Goal: Task Accomplishment & Management: Manage account settings

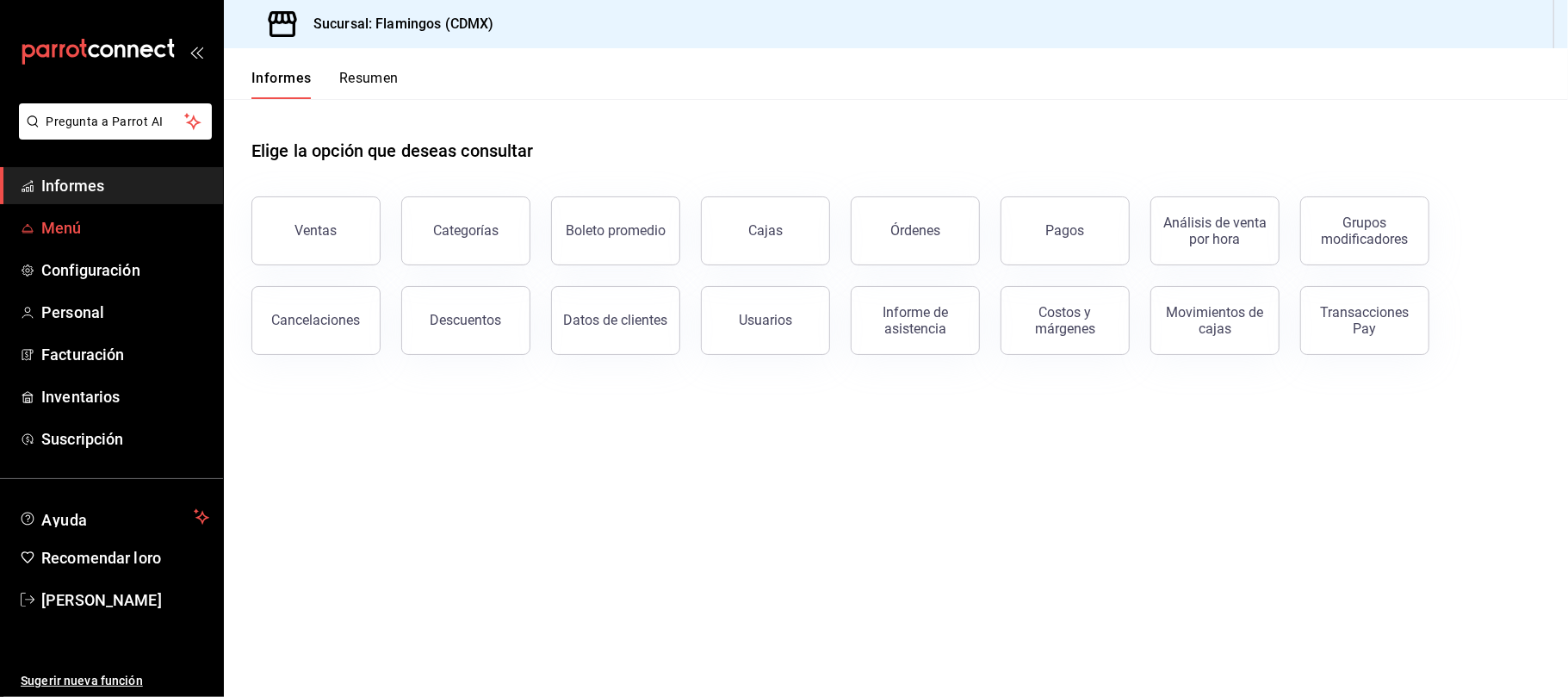
click at [74, 219] on font "Menú" at bounding box center [61, 227] width 40 height 18
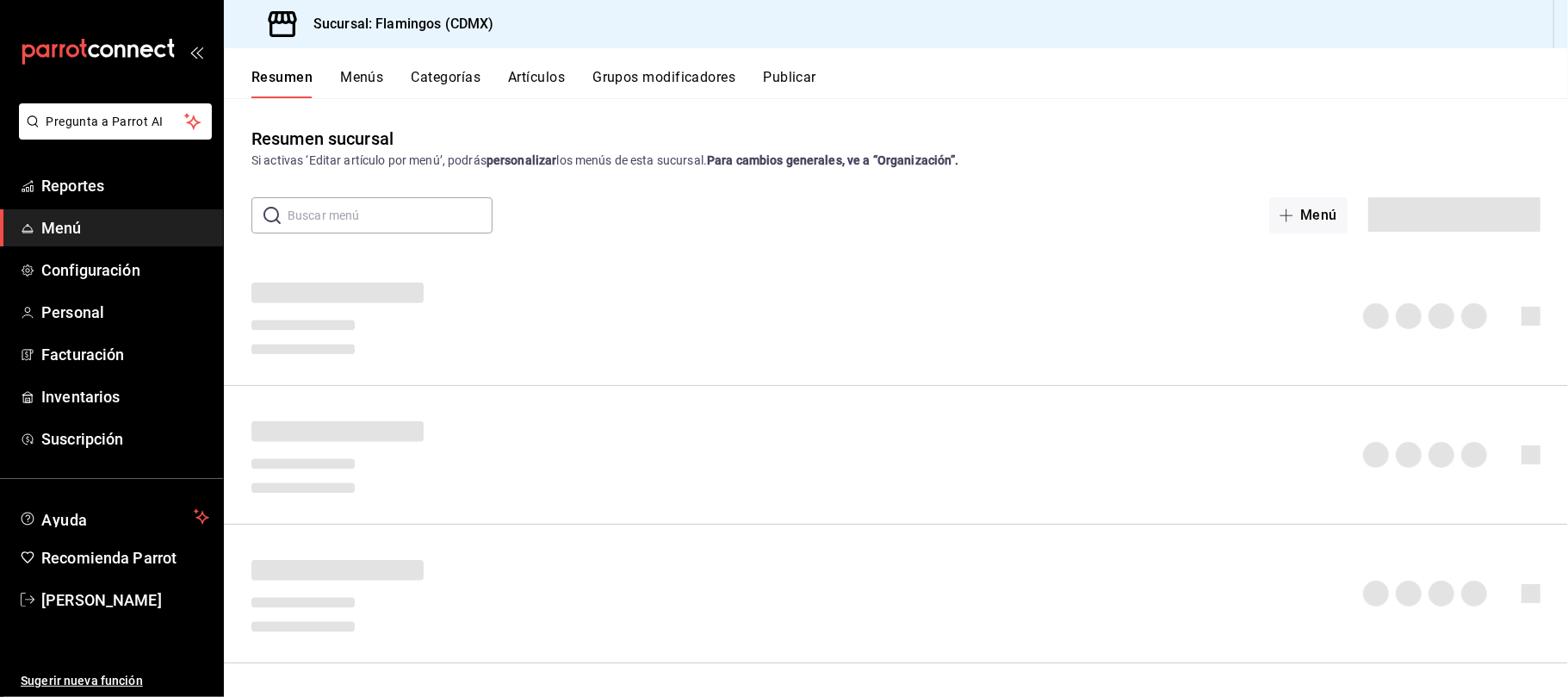
click at [439, 67] on div "Resumen Menús Categorías Artículos Grupos modificadores Publicar" at bounding box center [896, 73] width 1344 height 50
click at [445, 85] on font "Categorías" at bounding box center [446, 77] width 70 height 16
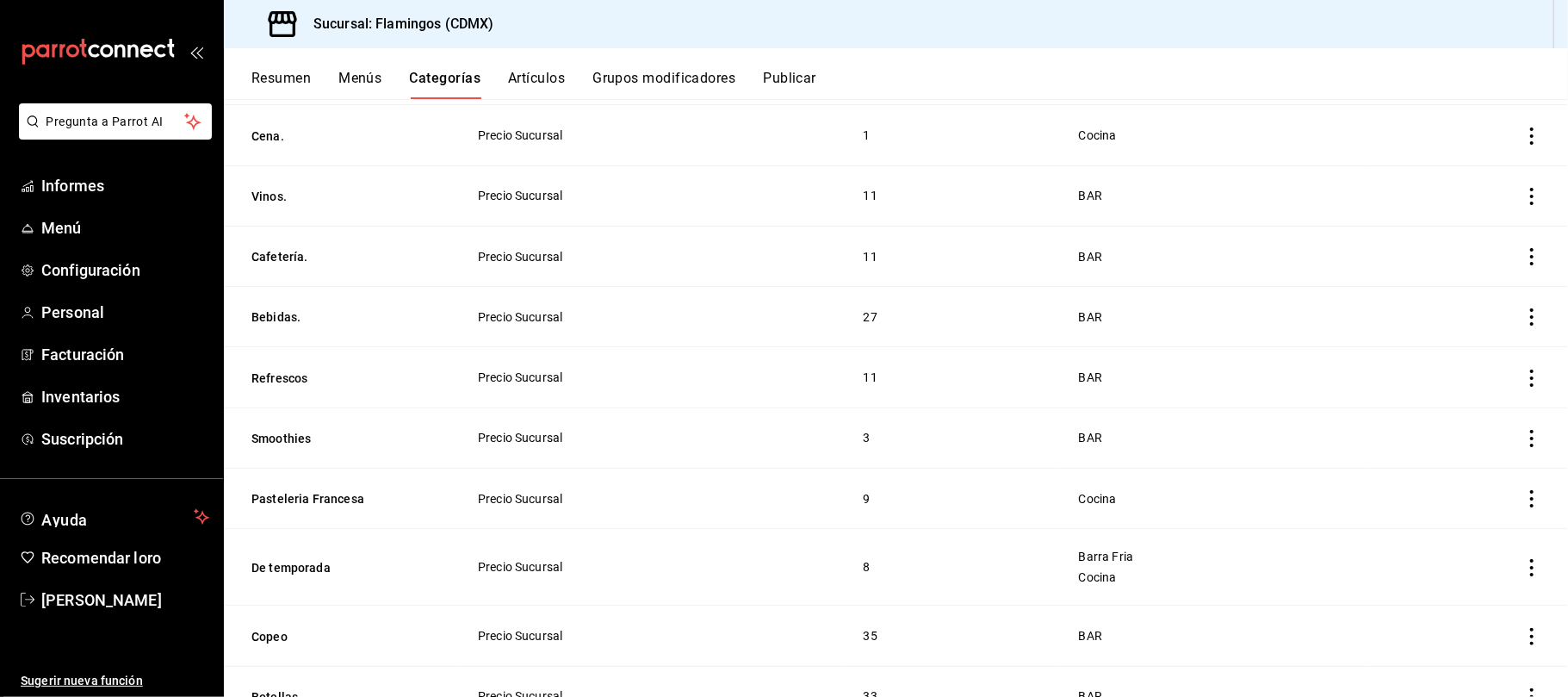
scroll to position [229, 0]
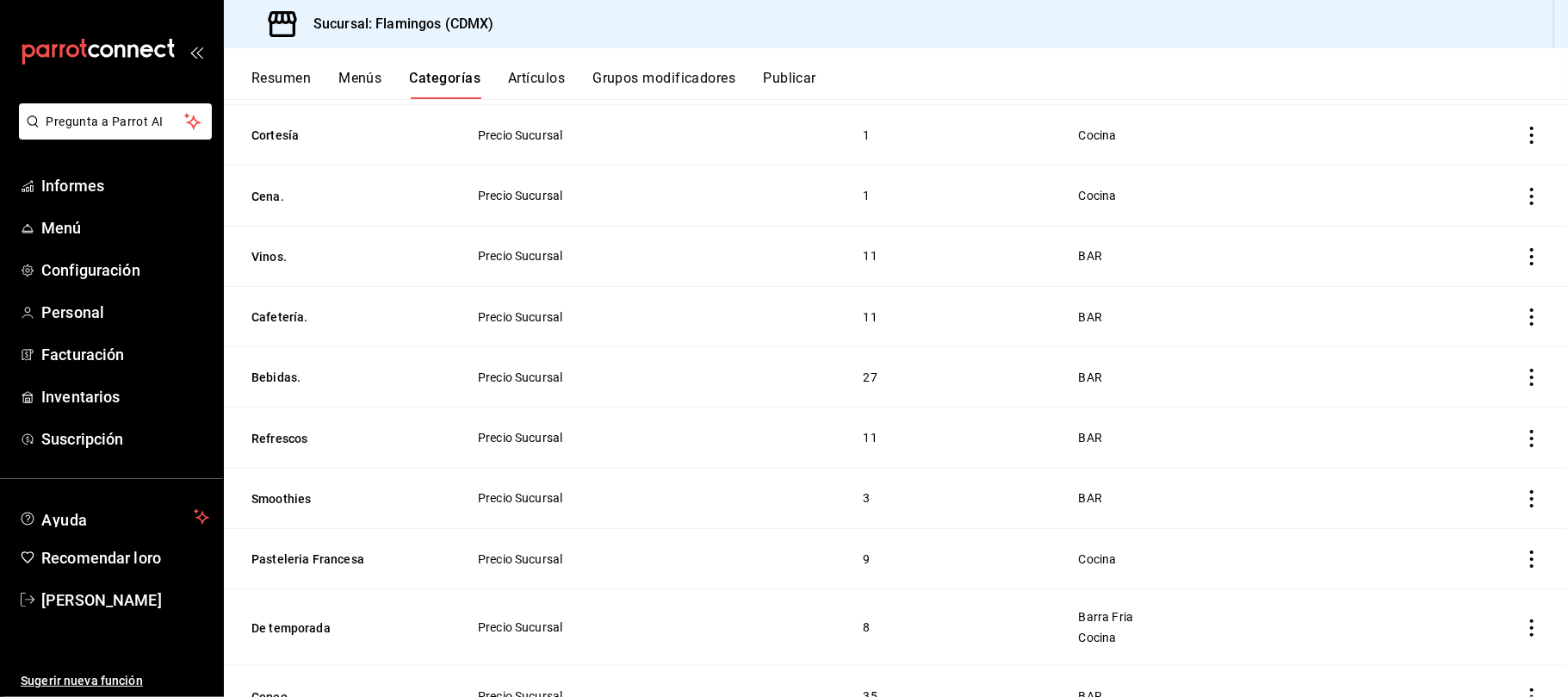
click at [658, 314] on span "Precio Sucursal" at bounding box center [649, 316] width 344 height 12
click at [1189, 315] on span "BAR" at bounding box center [1214, 316] width 269 height 12
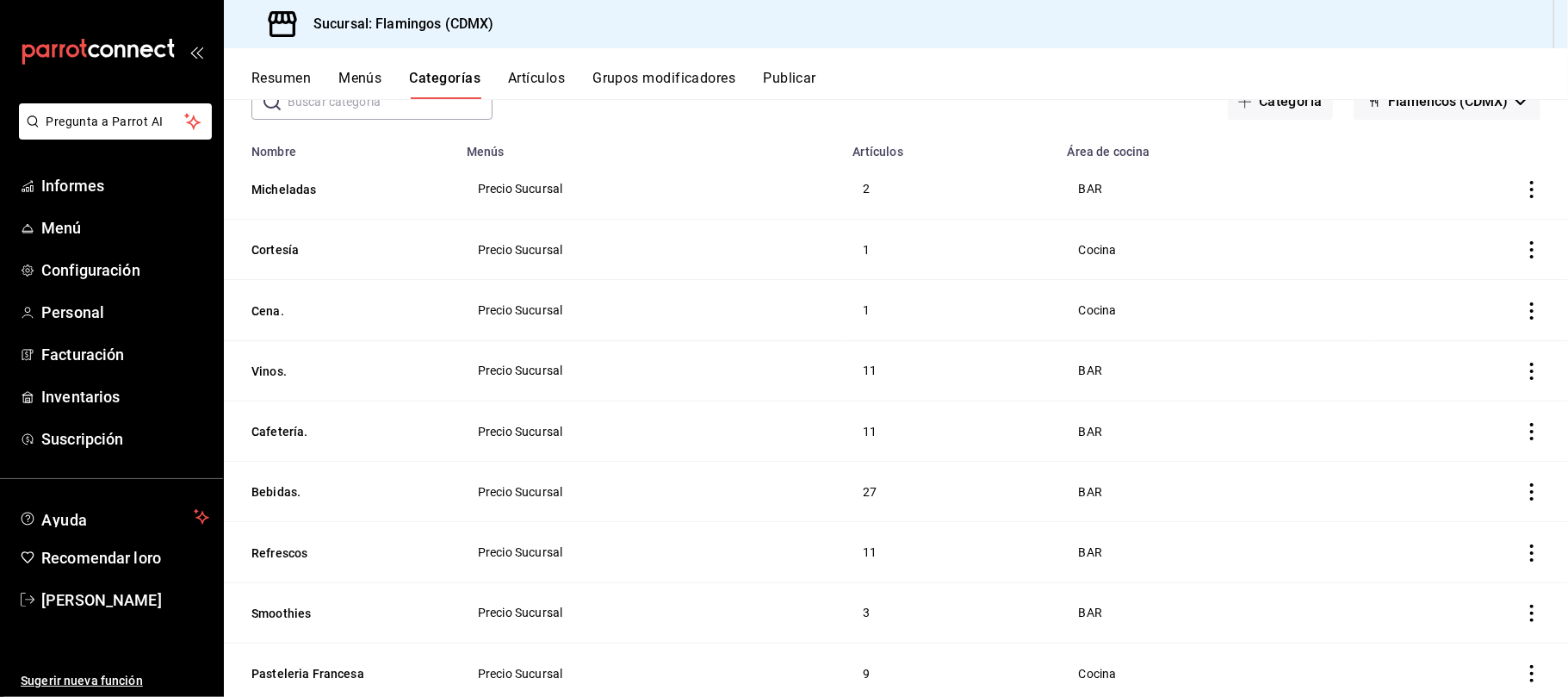
click at [528, 73] on font "Artículos" at bounding box center [536, 77] width 57 height 16
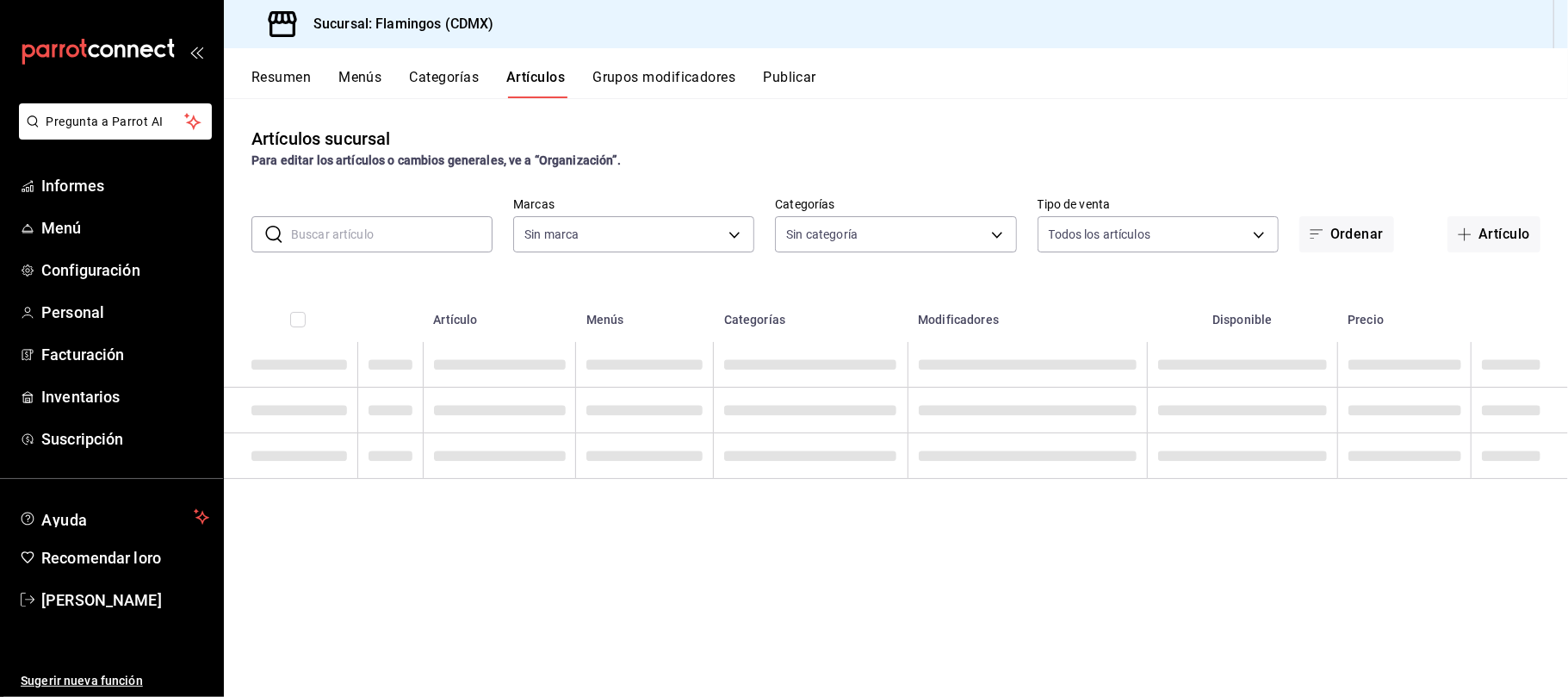
type input "51952372-ee4d-4c91-b3ce-b543746027a6"
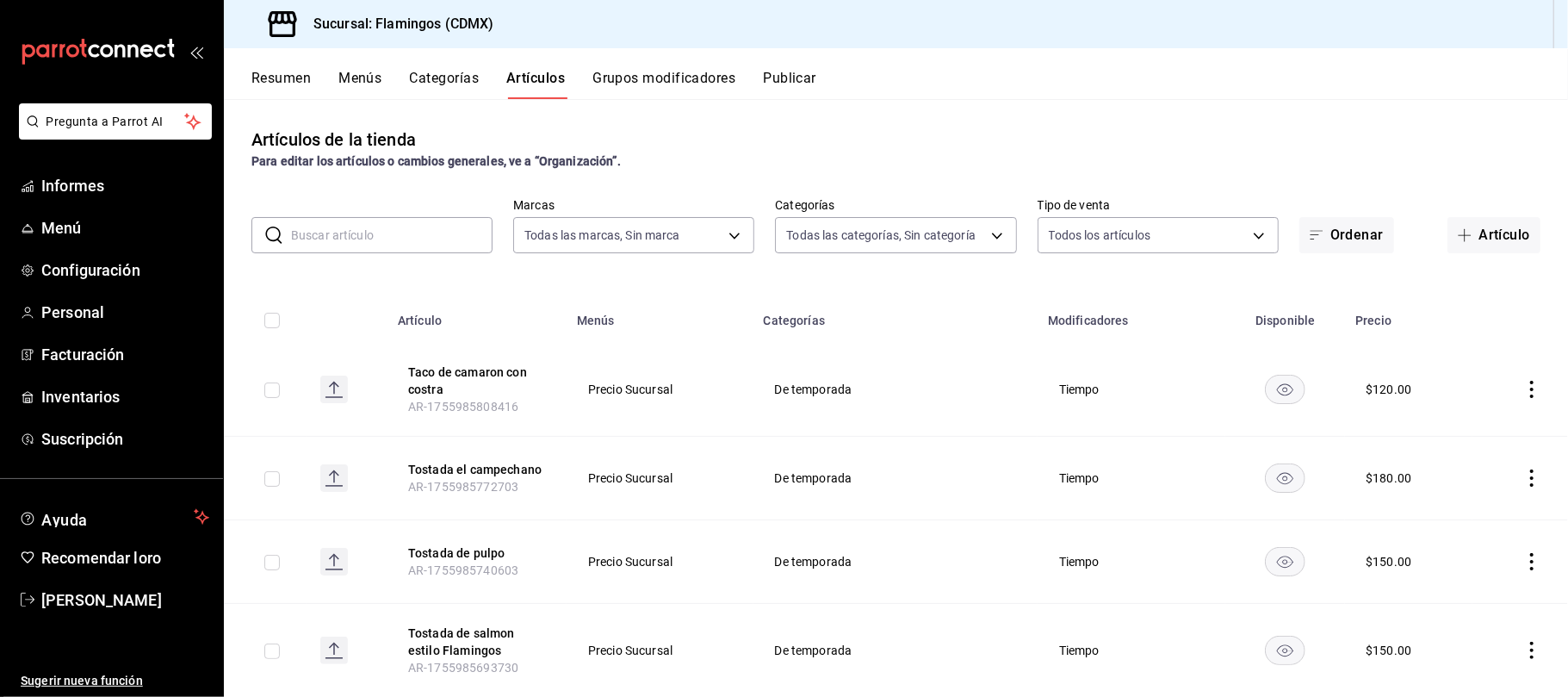
type input "cb965f30-081d-4eb3-977e-f8136708cae6,f30b2214-7966-480d-ac42-18331252359b,0e144…"
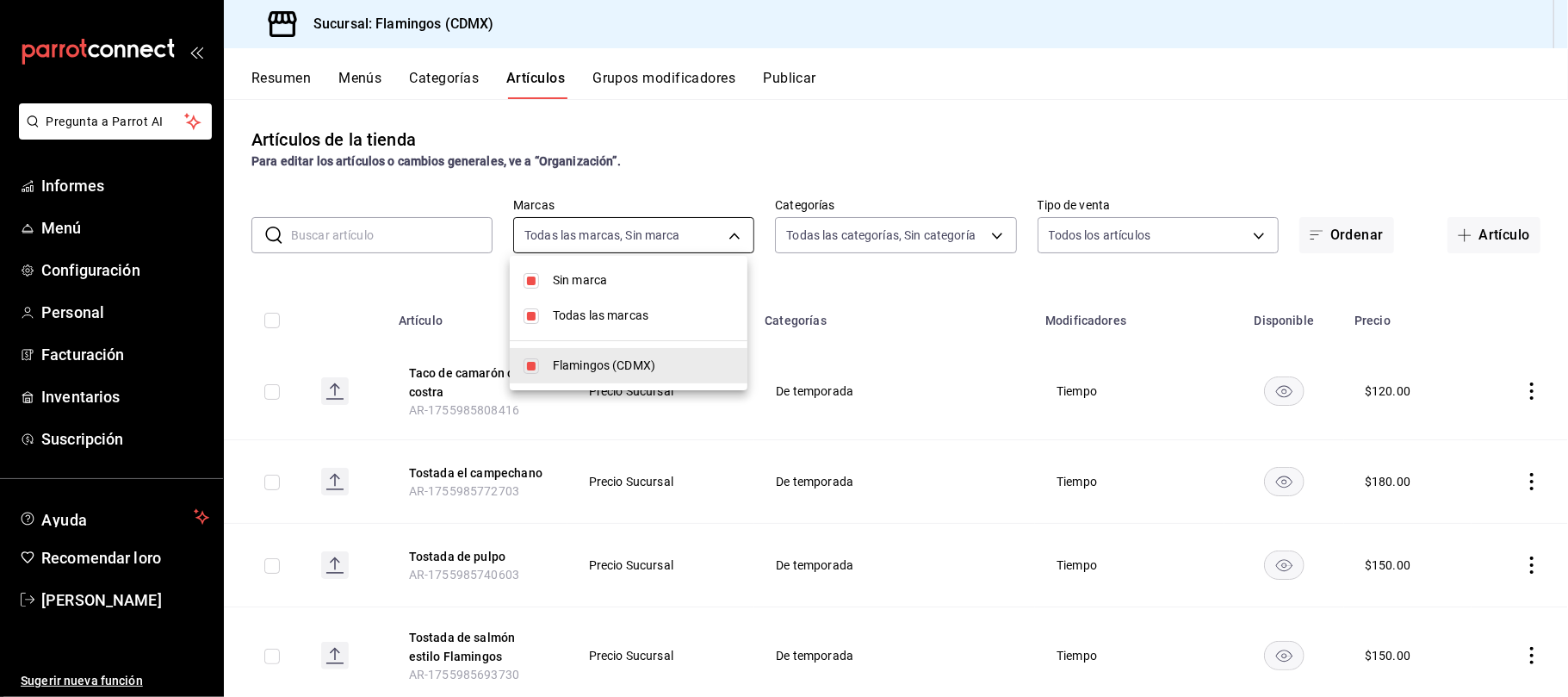
click at [644, 229] on body "Pregunta a Parrot AI Informes Menú Configuración Personal Facturación Inventari…" at bounding box center [784, 348] width 1568 height 697
click at [858, 231] on div at bounding box center [784, 348] width 1568 height 697
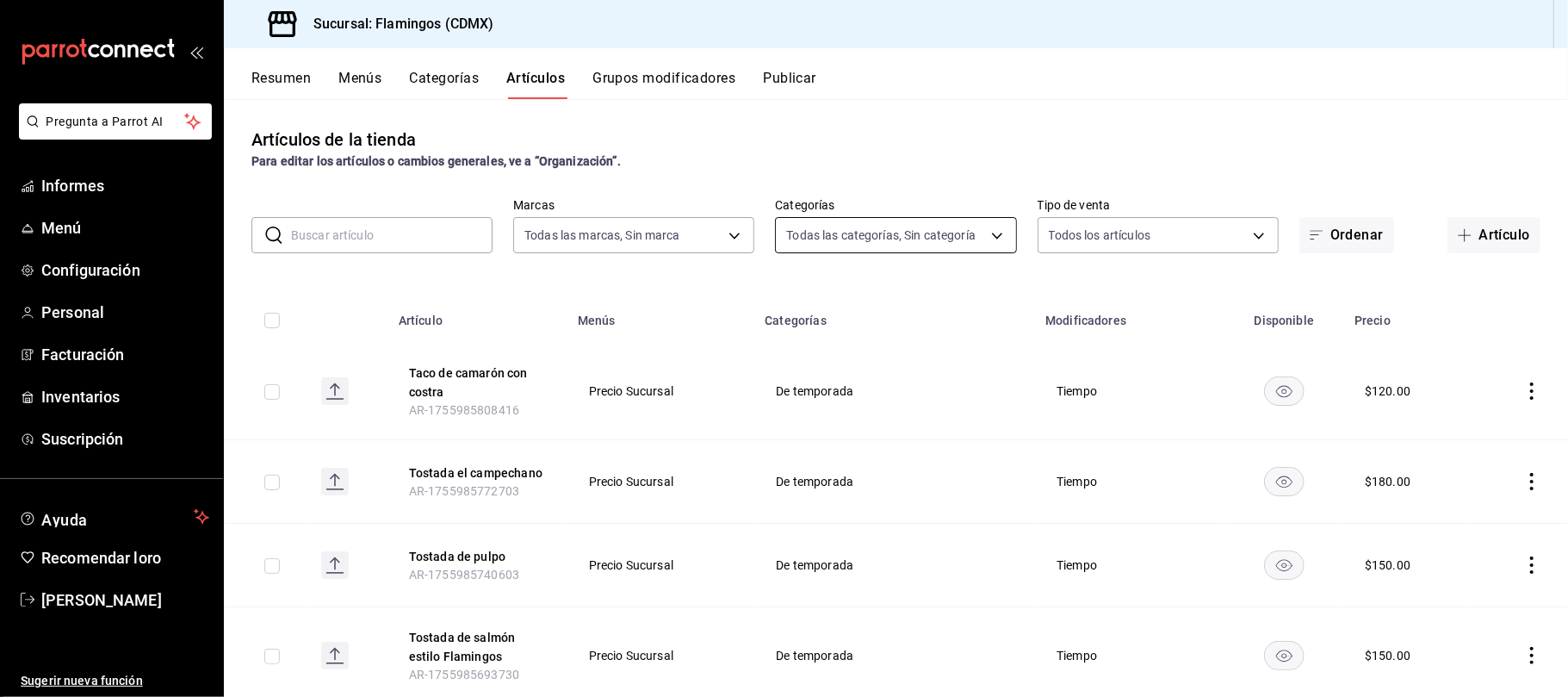
click at [855, 231] on body "Pregunta a Parrot AI Informes Menú Configuración Personal Facturación Inventari…" at bounding box center [784, 348] width 1568 height 697
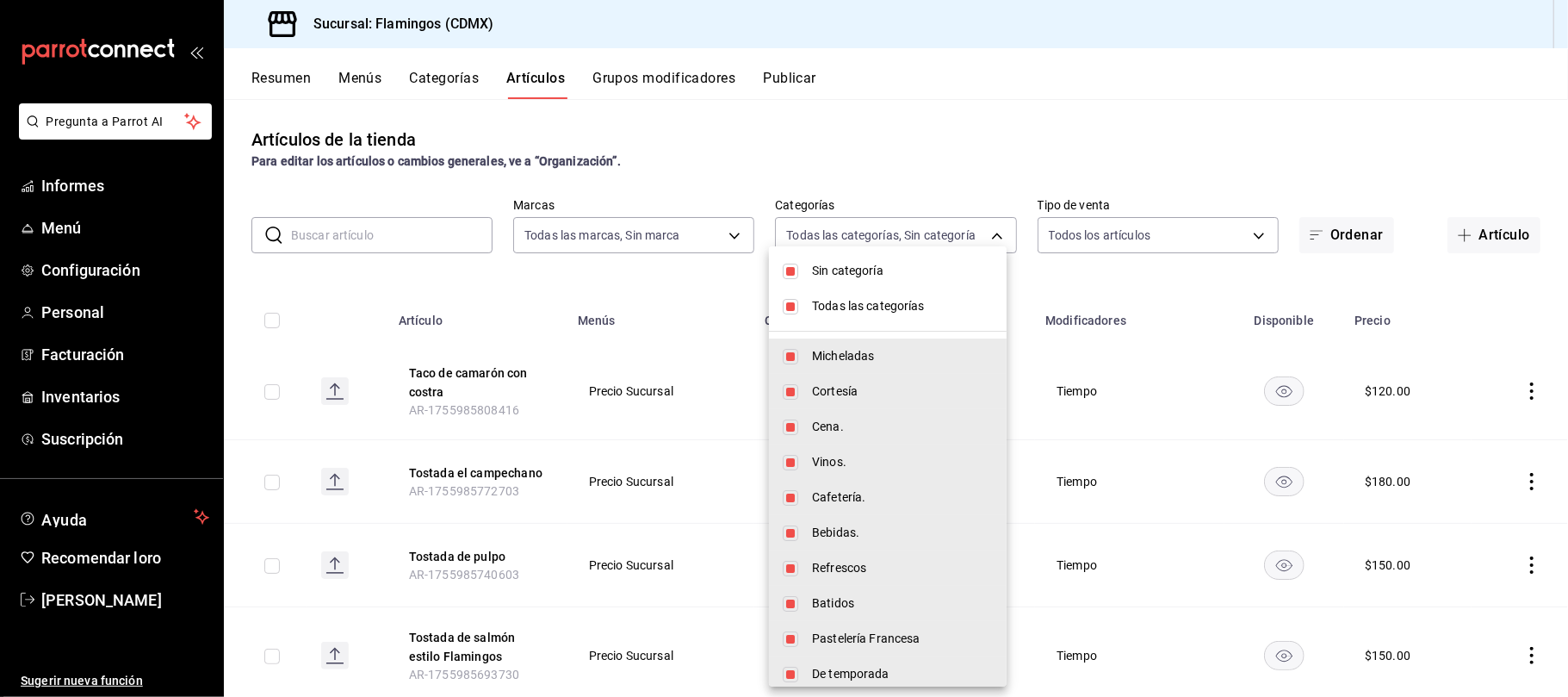
click at [784, 299] on input "checkbox" at bounding box center [790, 306] width 15 height 15
checkbox input "false"
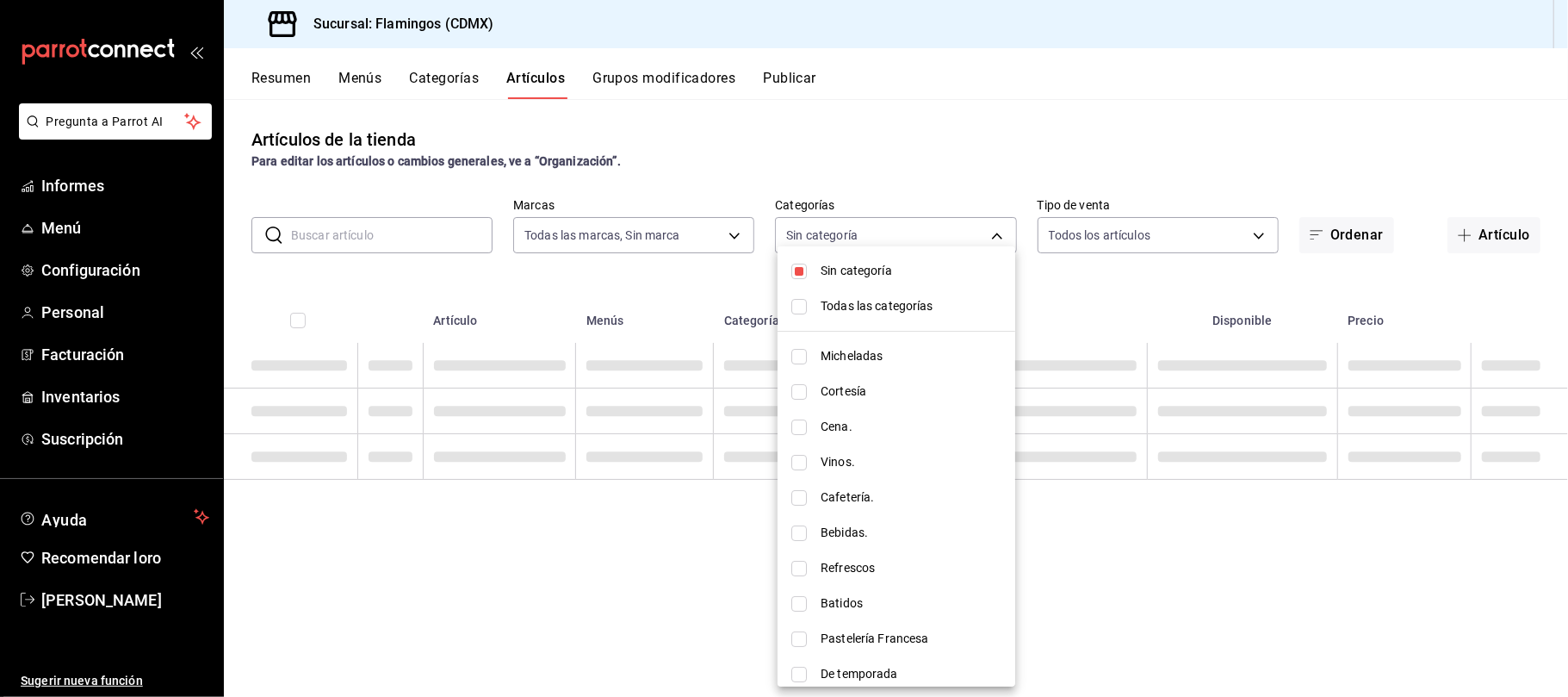
checkbox input "false"
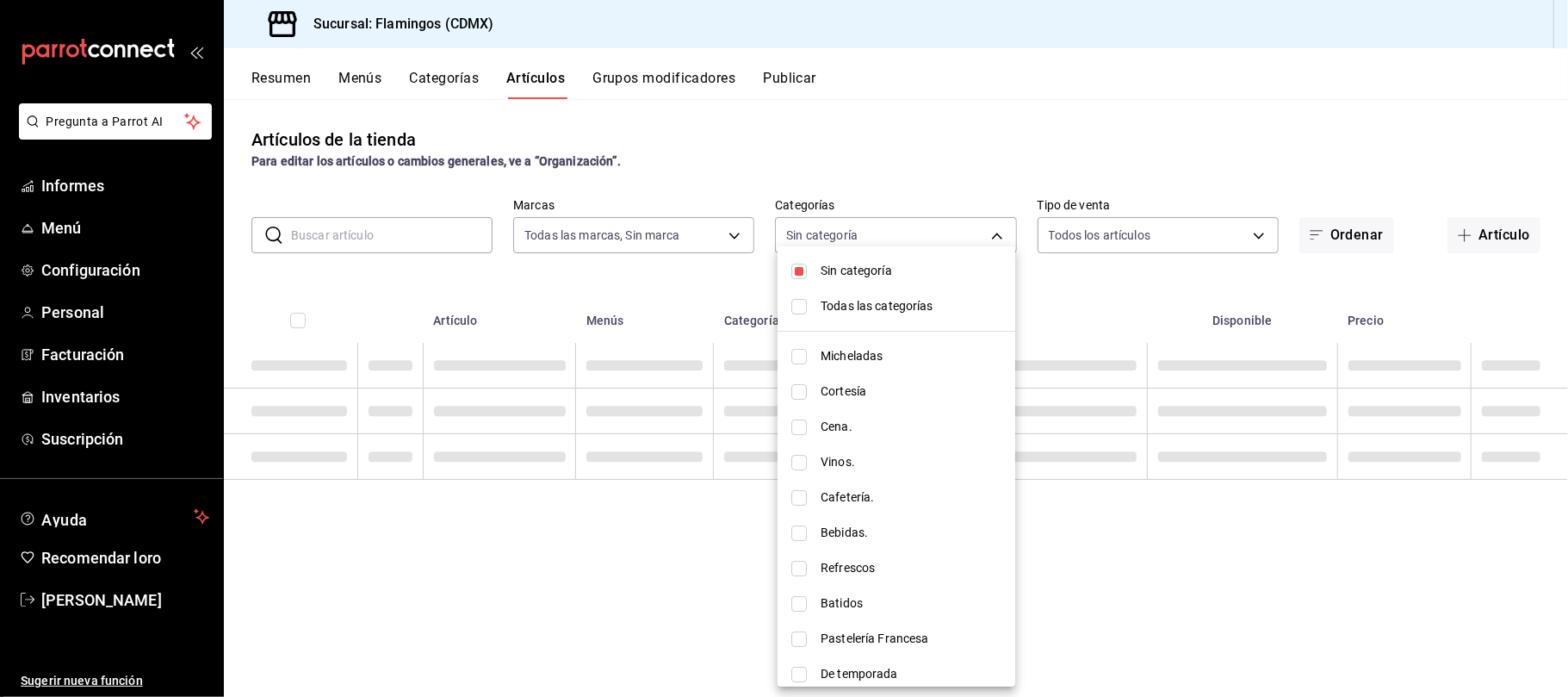
checkbox input "false"
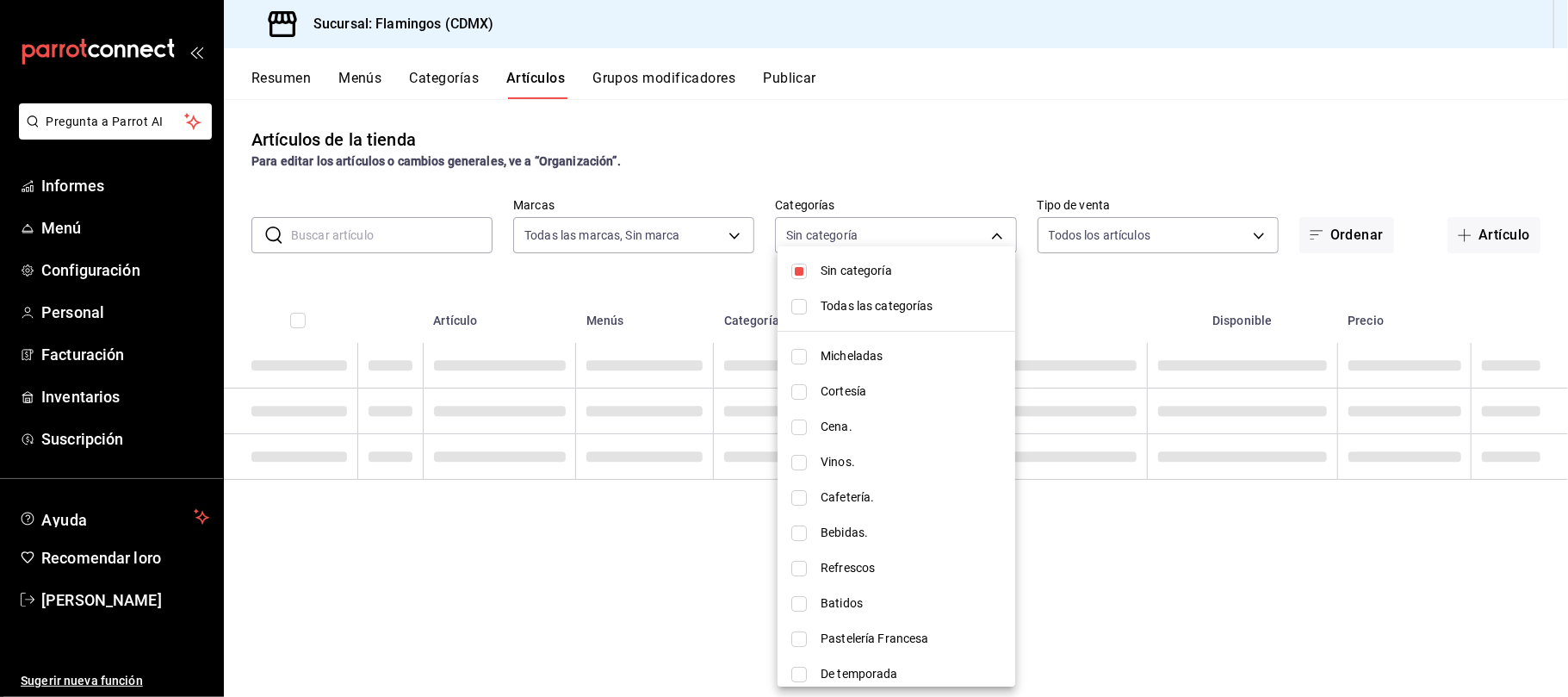
checkbox input "false"
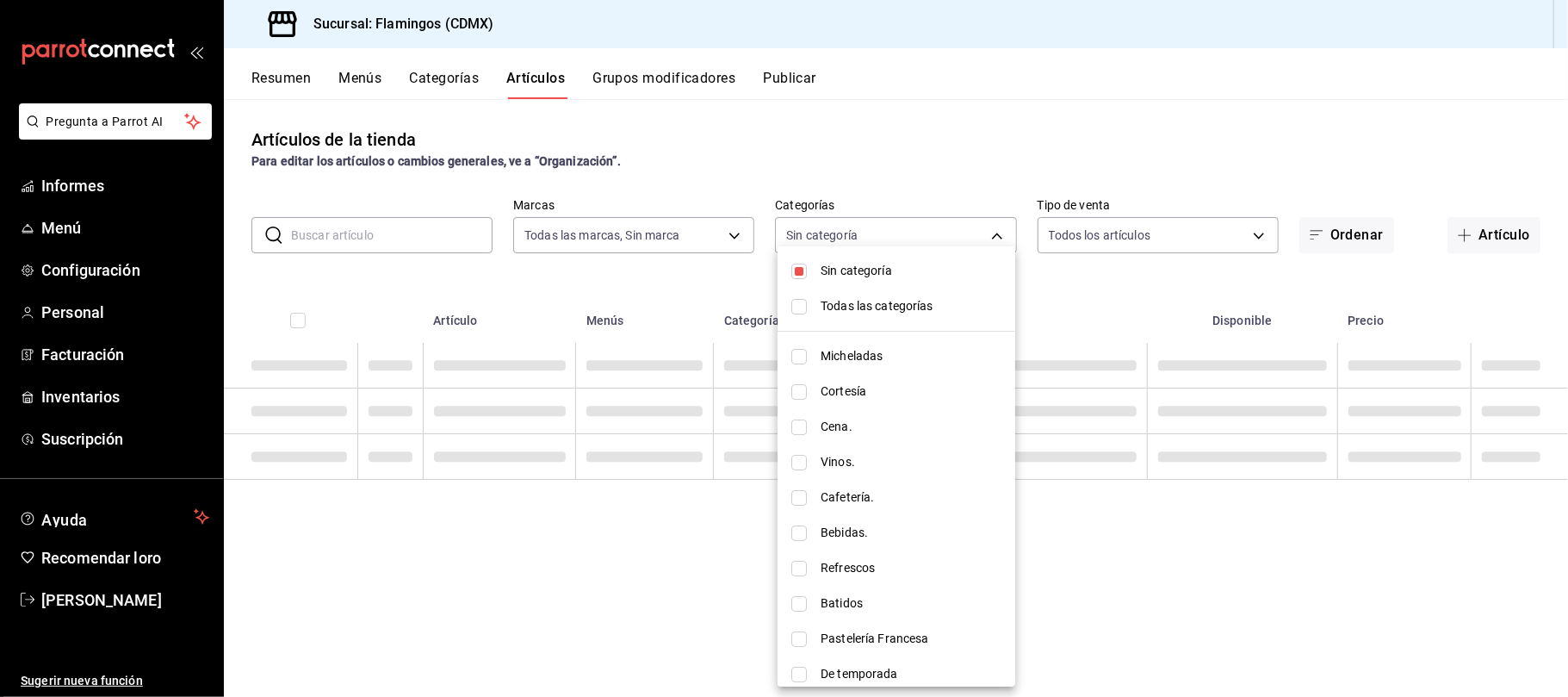
checkbox input "false"
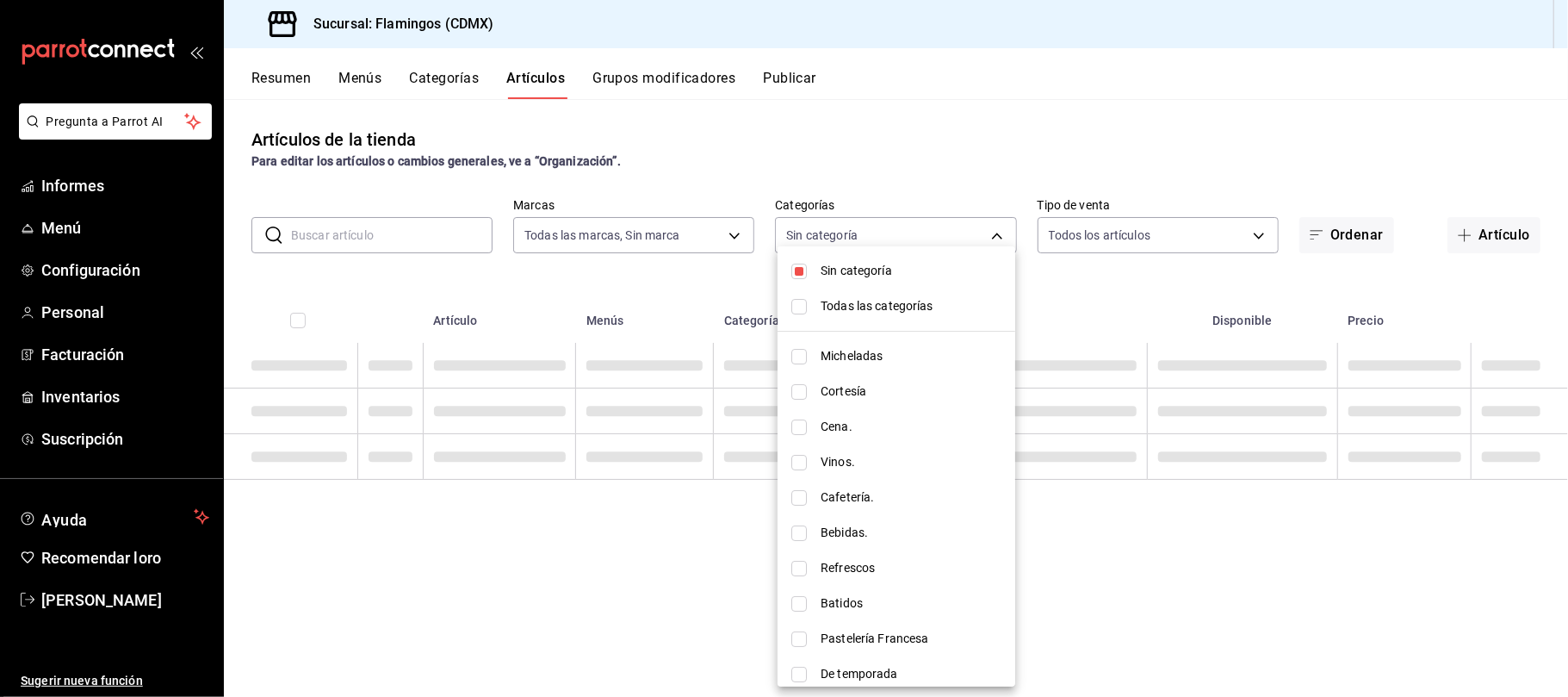
checkbox input "false"
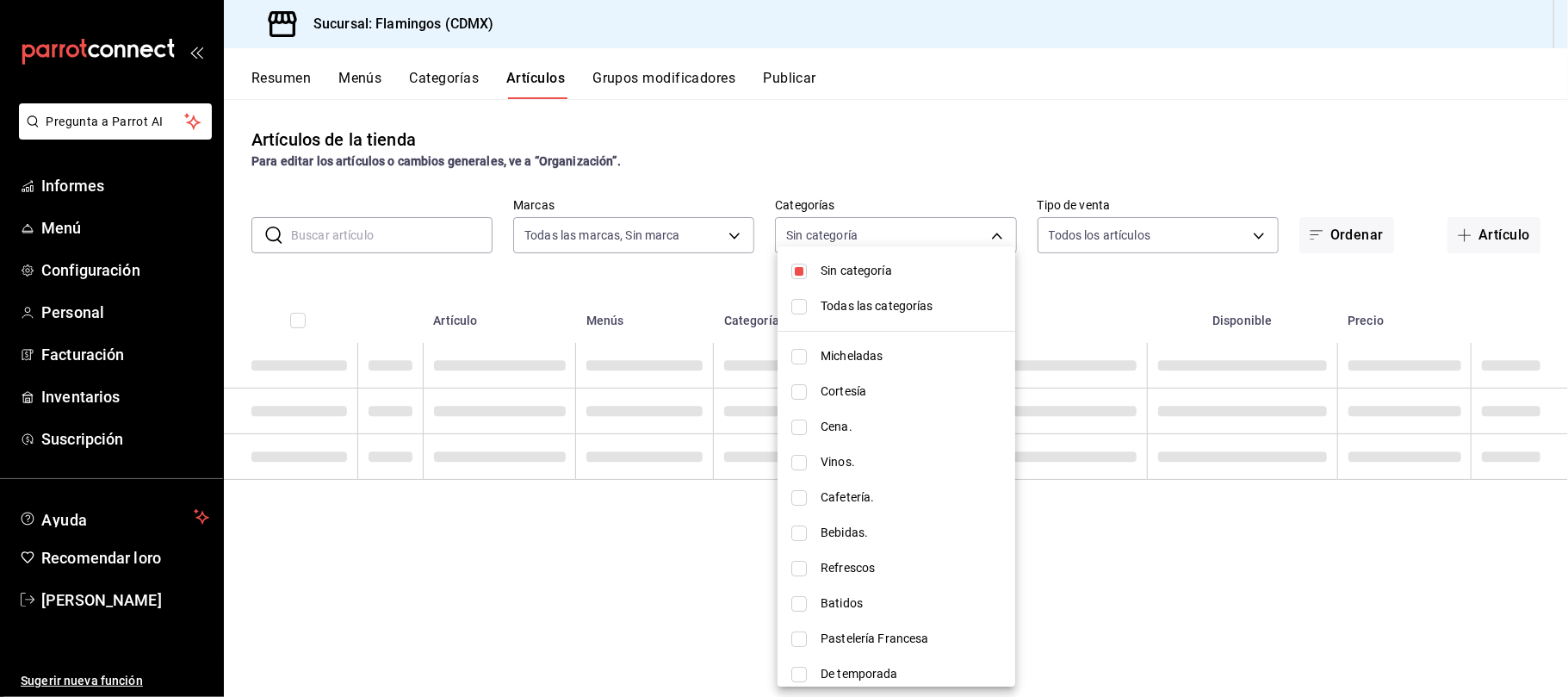
checkbox input "false"
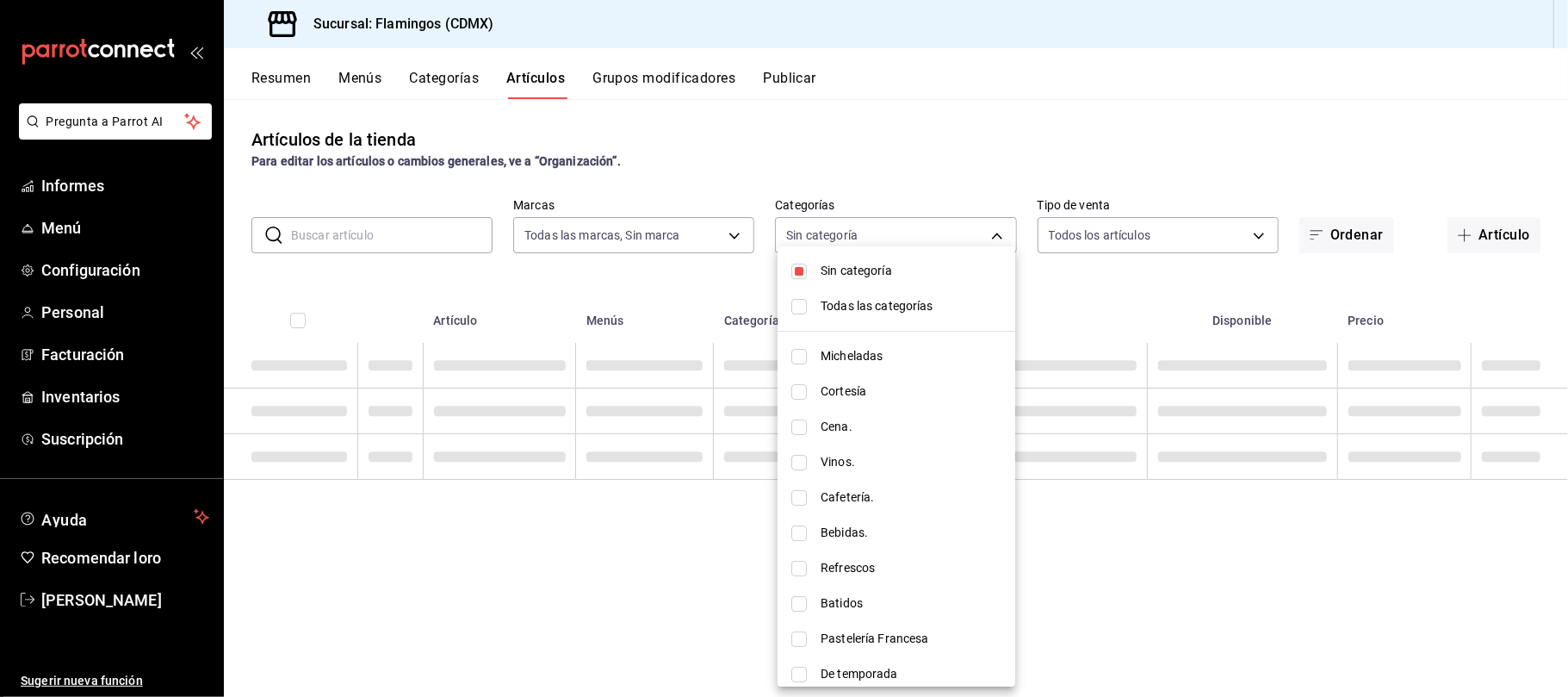
checkbox input "false"
click at [797, 267] on input "checkbox" at bounding box center [799, 271] width 15 height 15
checkbox input "false"
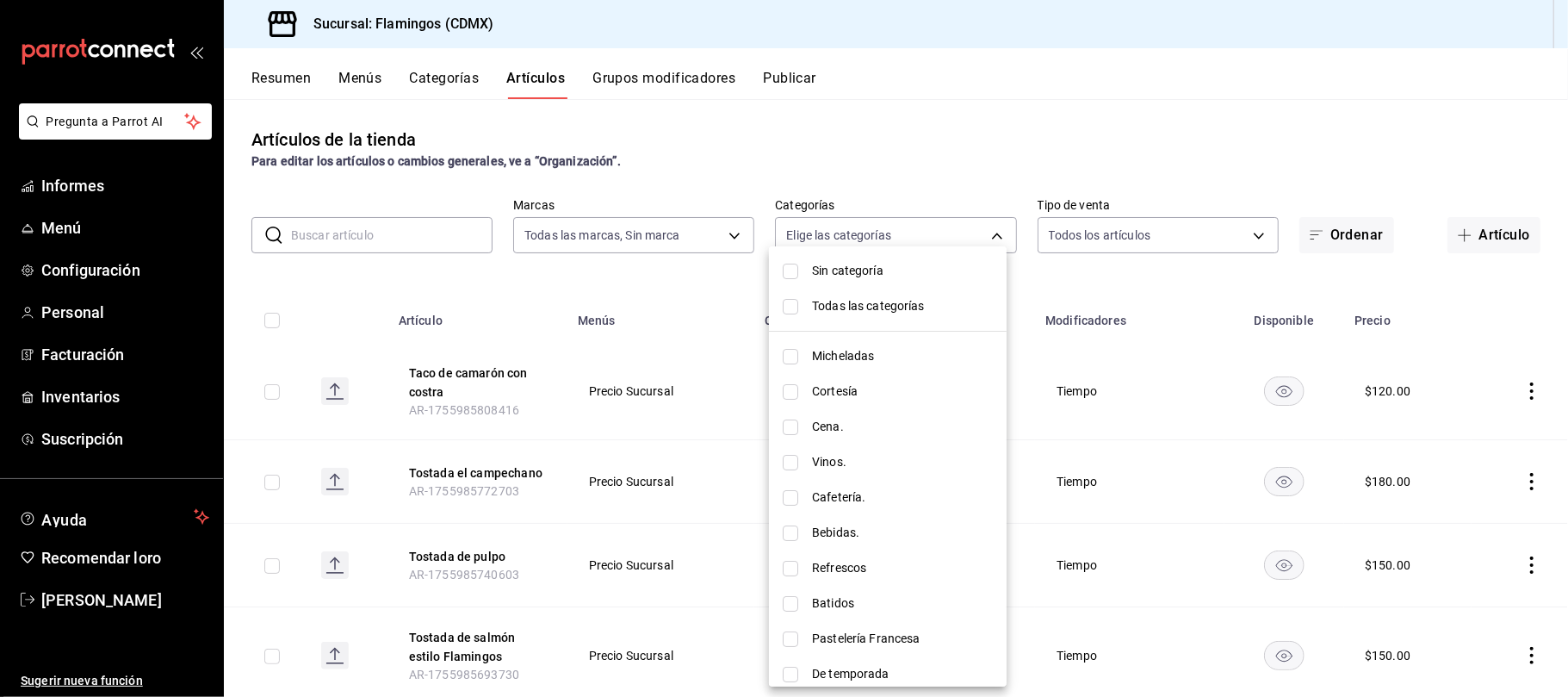
click at [877, 493] on span "Cafetería." at bounding box center [902, 496] width 181 height 18
type input "1c6ba324-8dff-43fa-8777-bc4de2eabb81"
checkbox input "true"
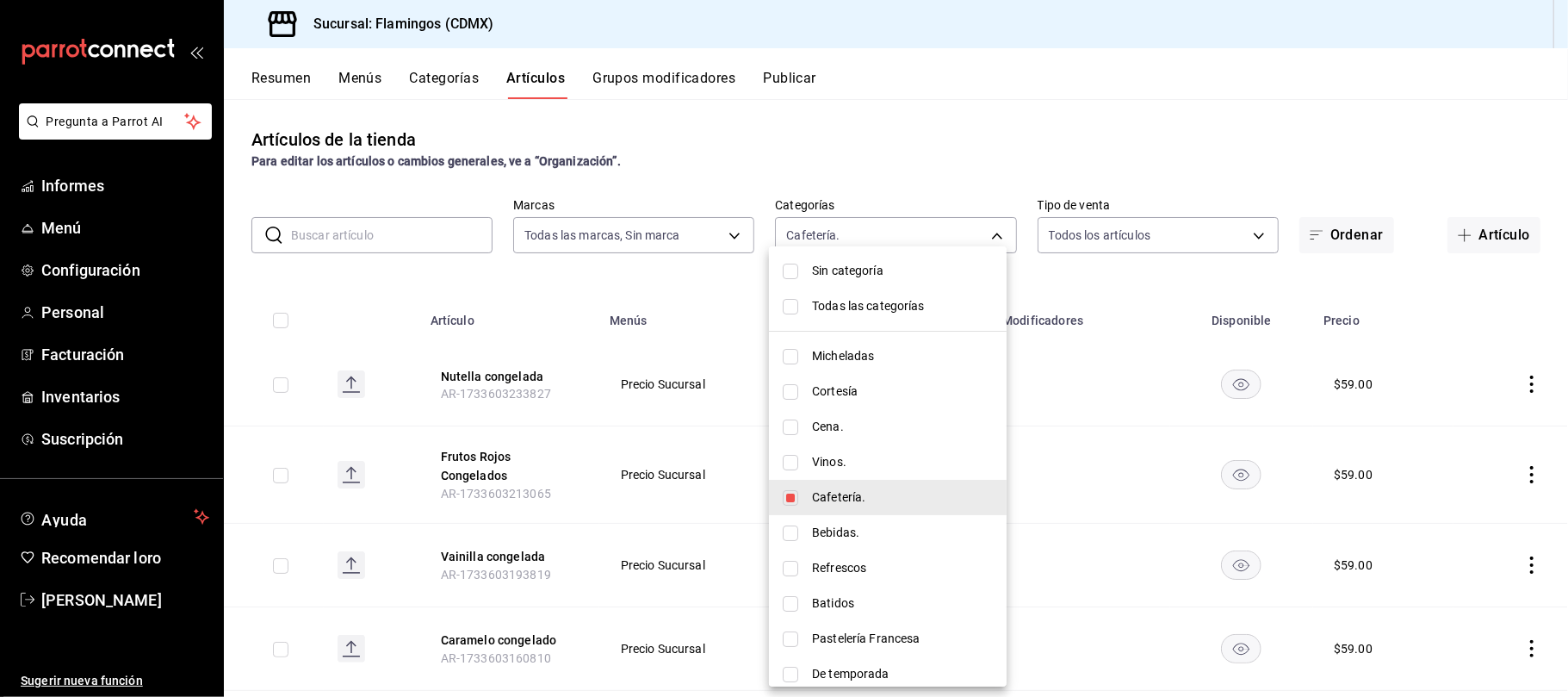
click at [947, 88] on div at bounding box center [784, 348] width 1568 height 697
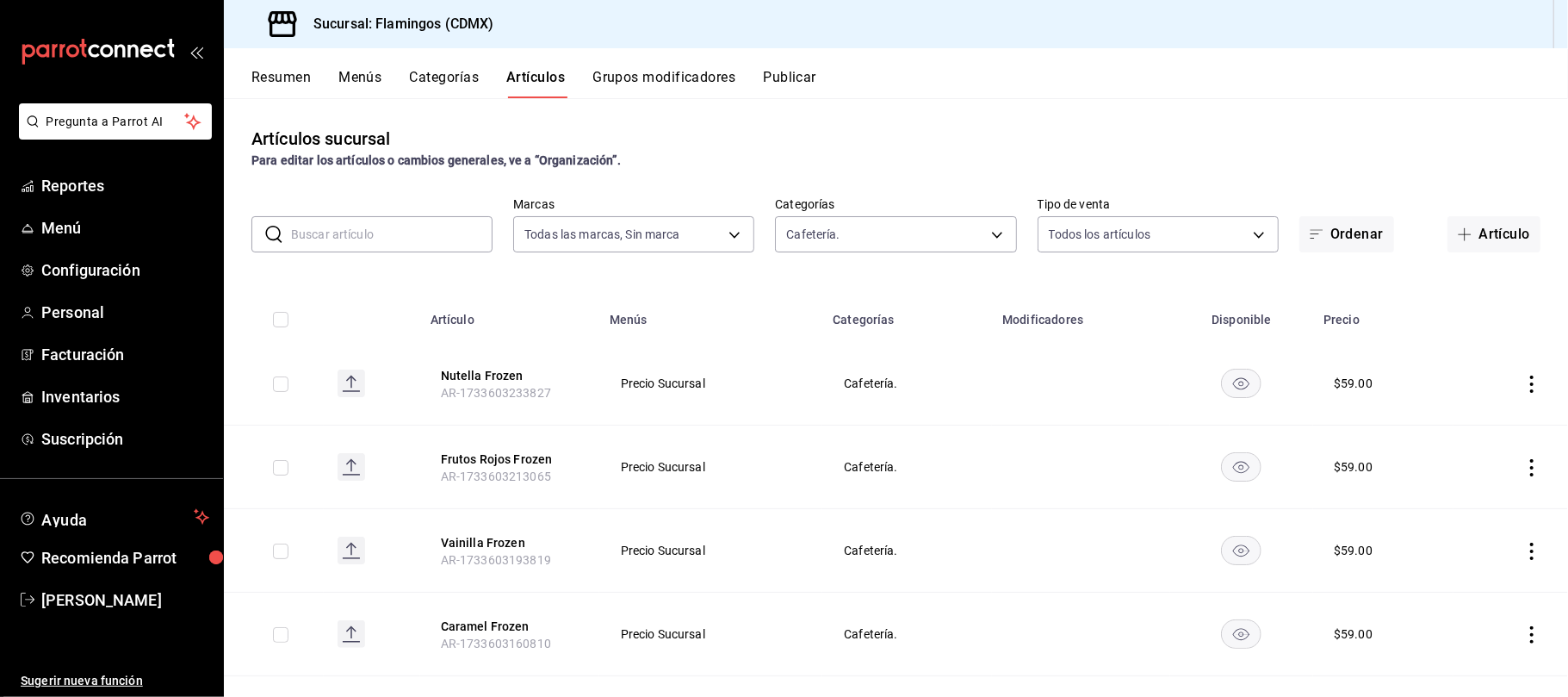
click at [917, 135] on div "Artículos sucursal Para editar los artículos o cambios generales, ve a “Organiz…" at bounding box center [896, 147] width 1344 height 44
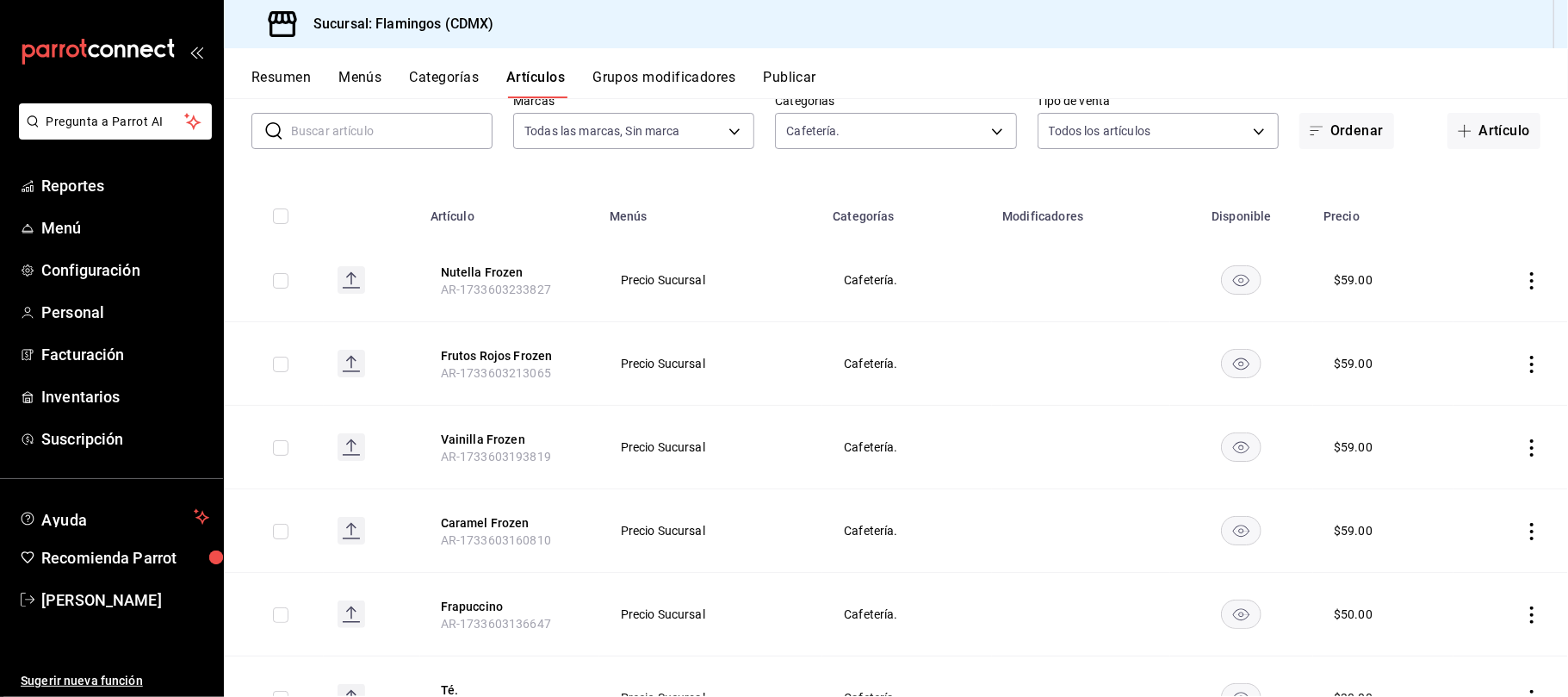
scroll to position [115, 0]
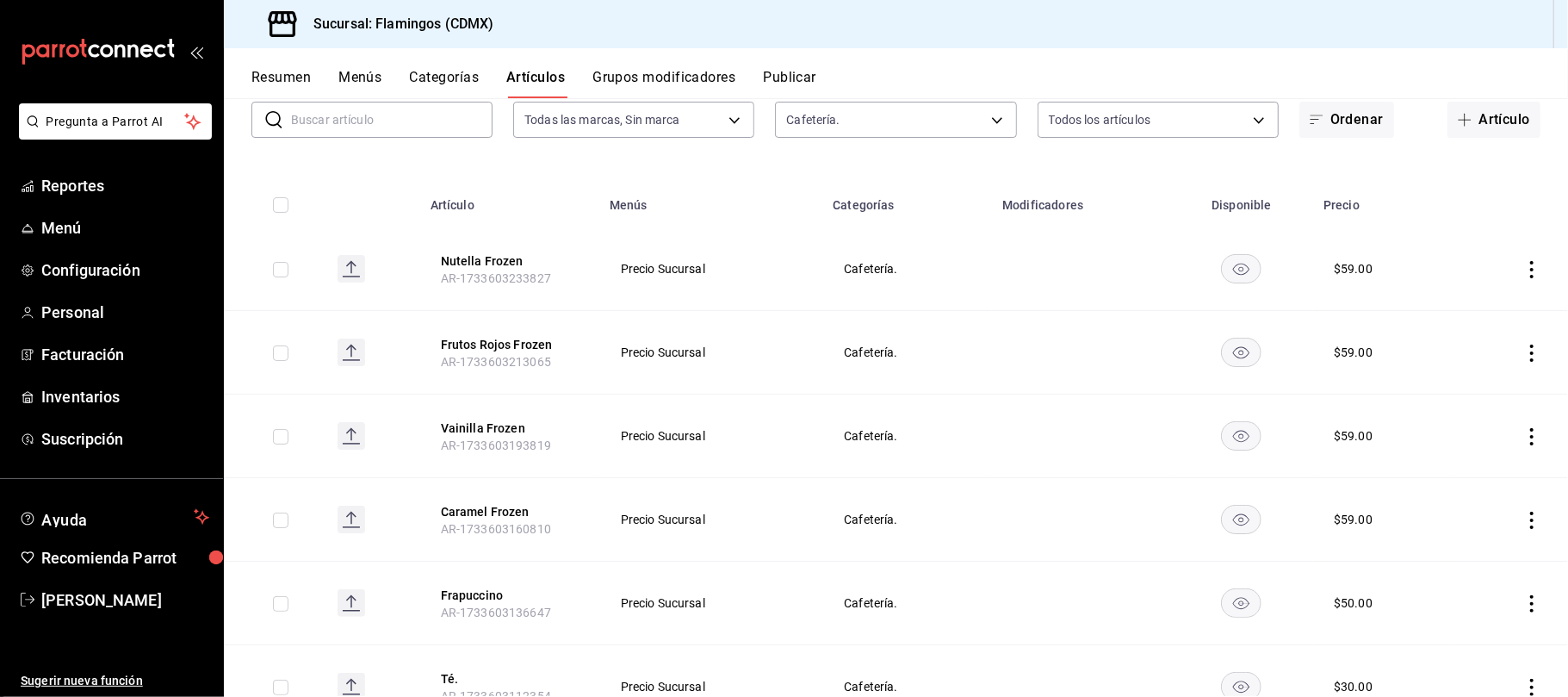
click at [1523, 603] on icon "actions" at bounding box center [1531, 604] width 17 height 17
click at [1454, 583] on span "Editar" at bounding box center [1463, 580] width 45 height 18
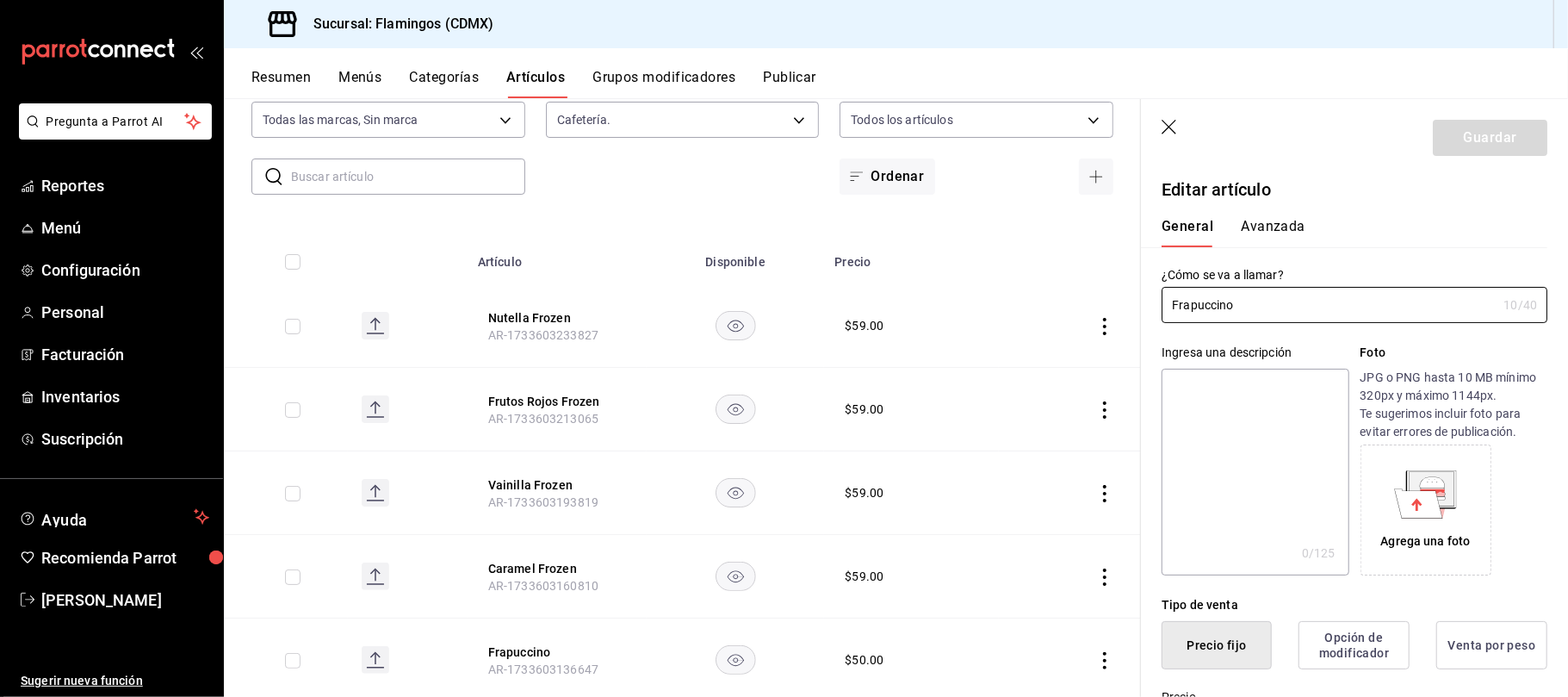
type input "$50.00"
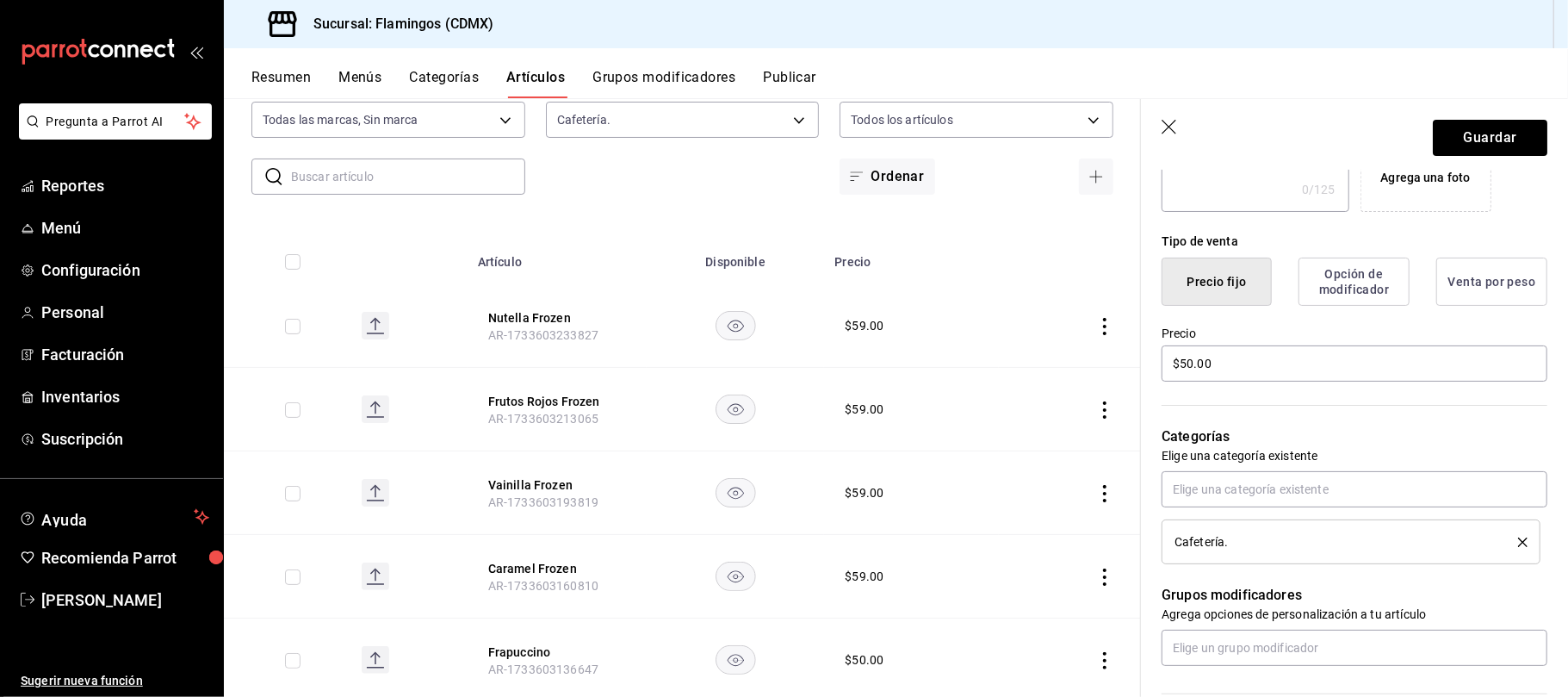
scroll to position [421, 0]
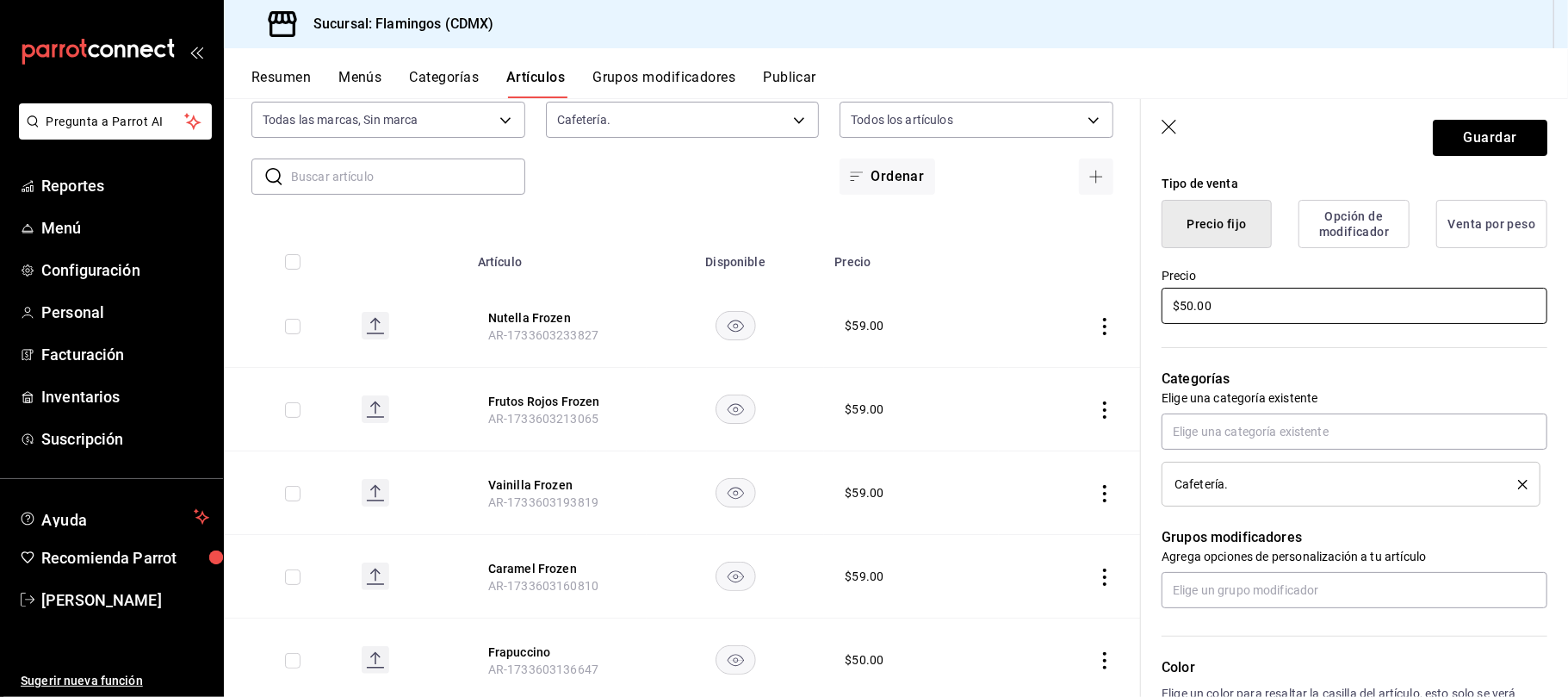
type input "Frapuccino MEDIANO"
click at [1189, 312] on input "$50.00" at bounding box center [1354, 305] width 386 height 36
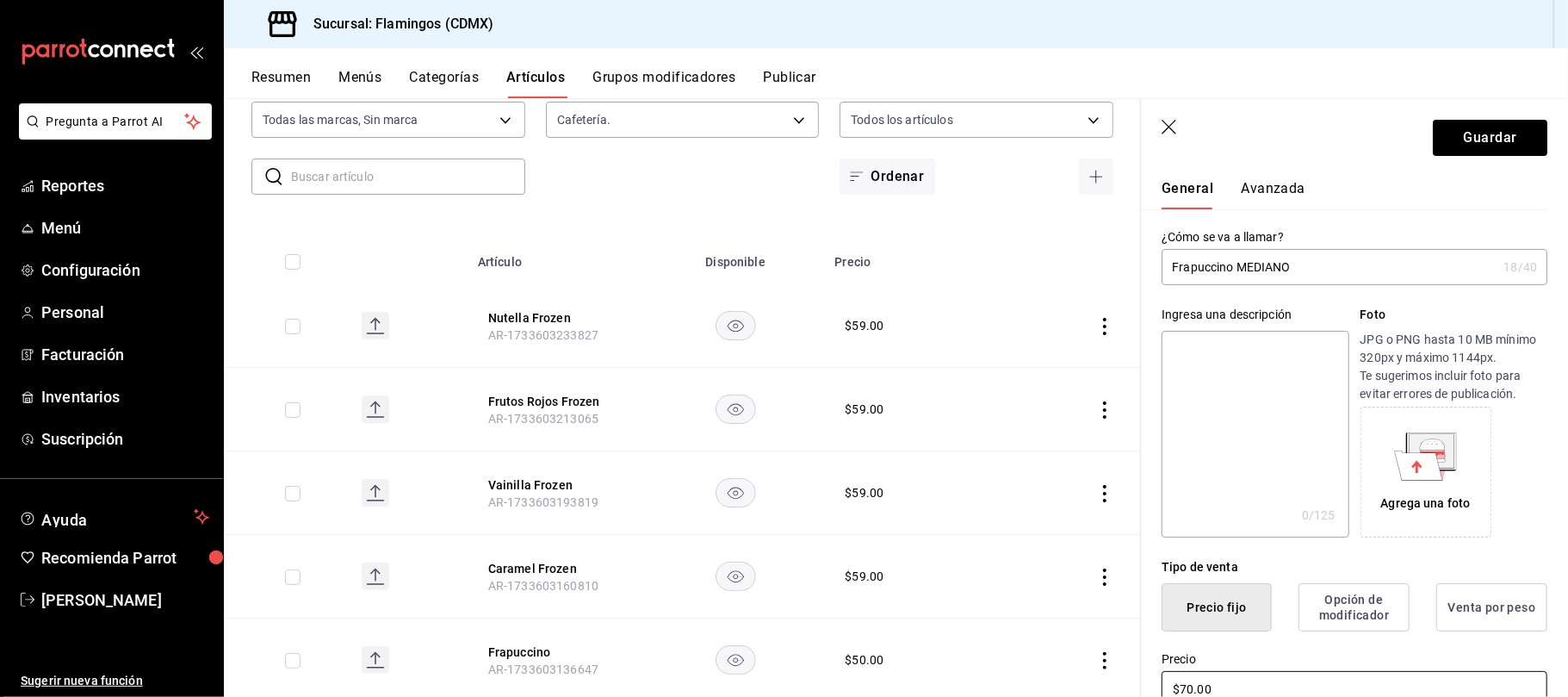
scroll to position [0, 0]
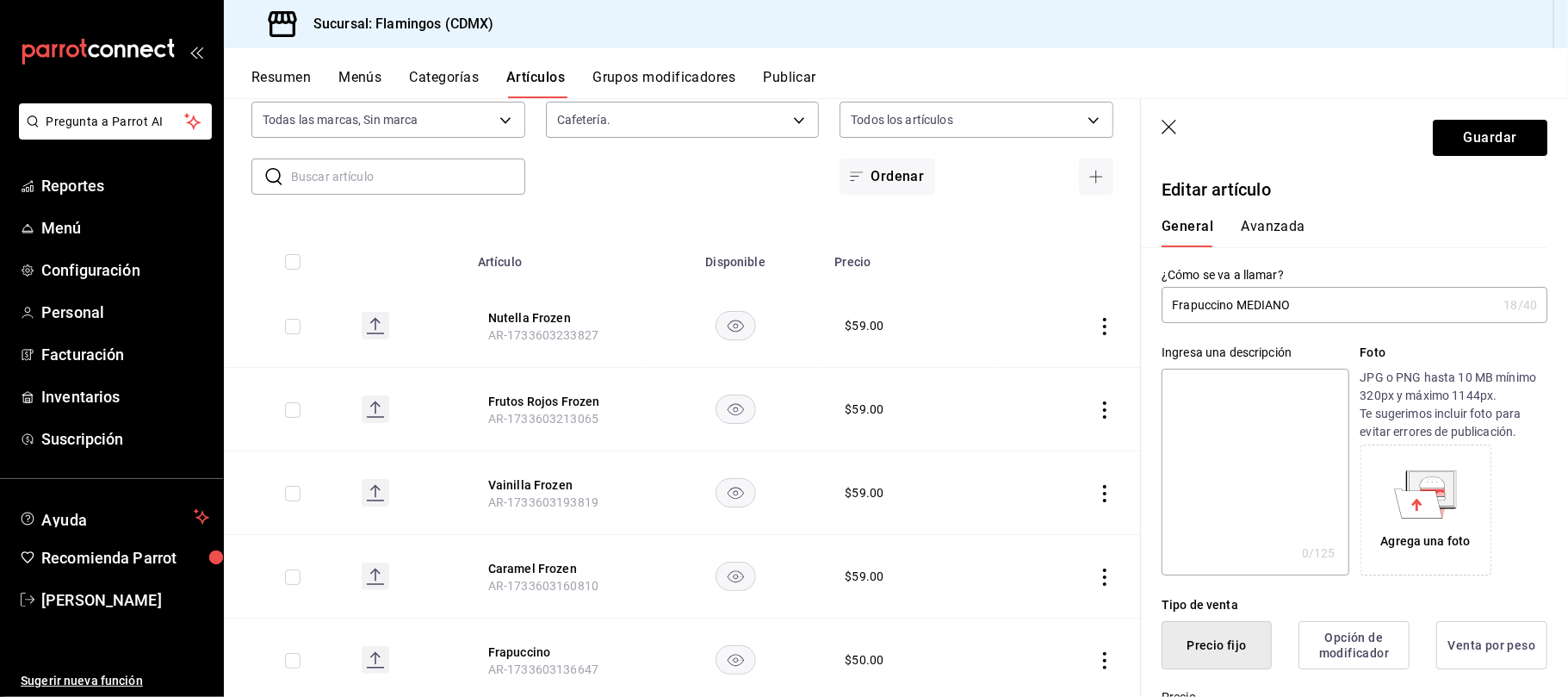
type input "$70.00"
click at [1269, 220] on button "Avanzada" at bounding box center [1272, 232] width 65 height 29
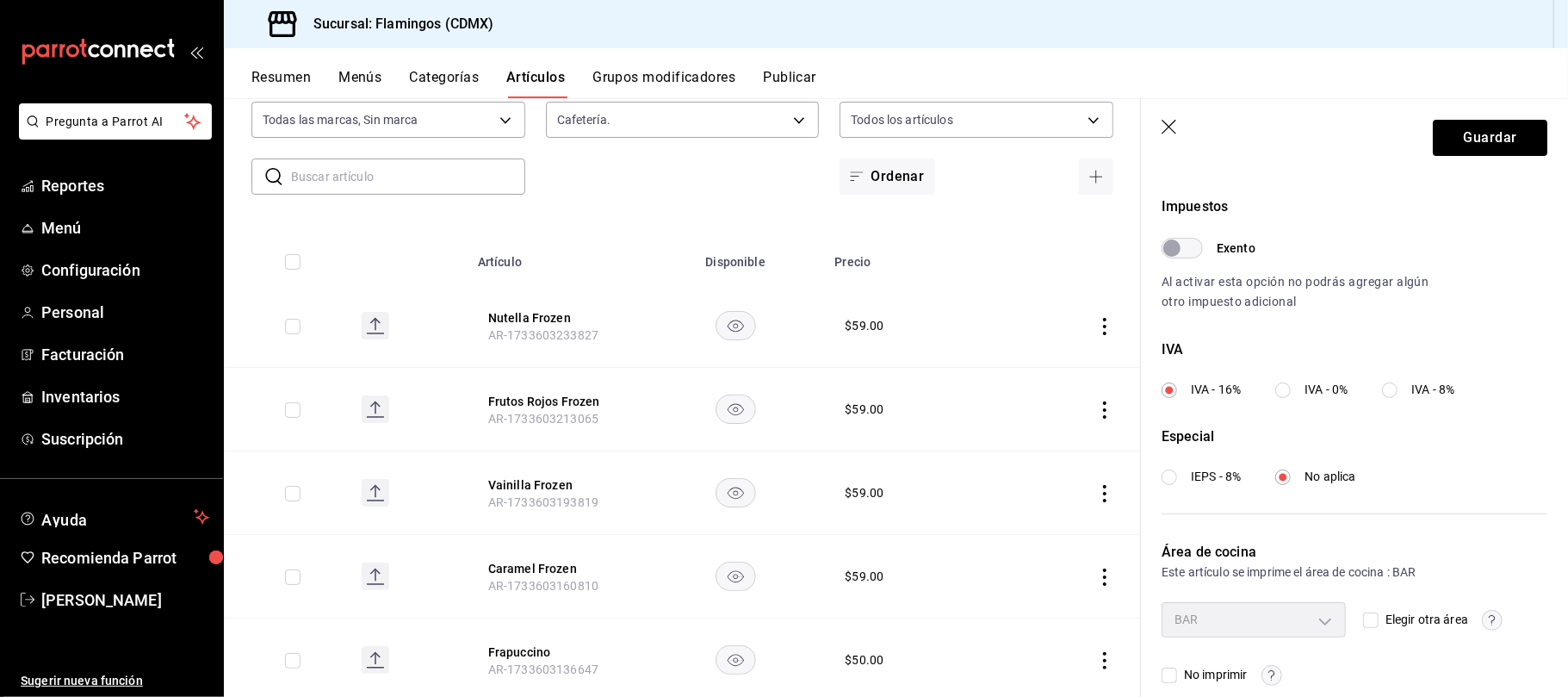
scroll to position [520, 0]
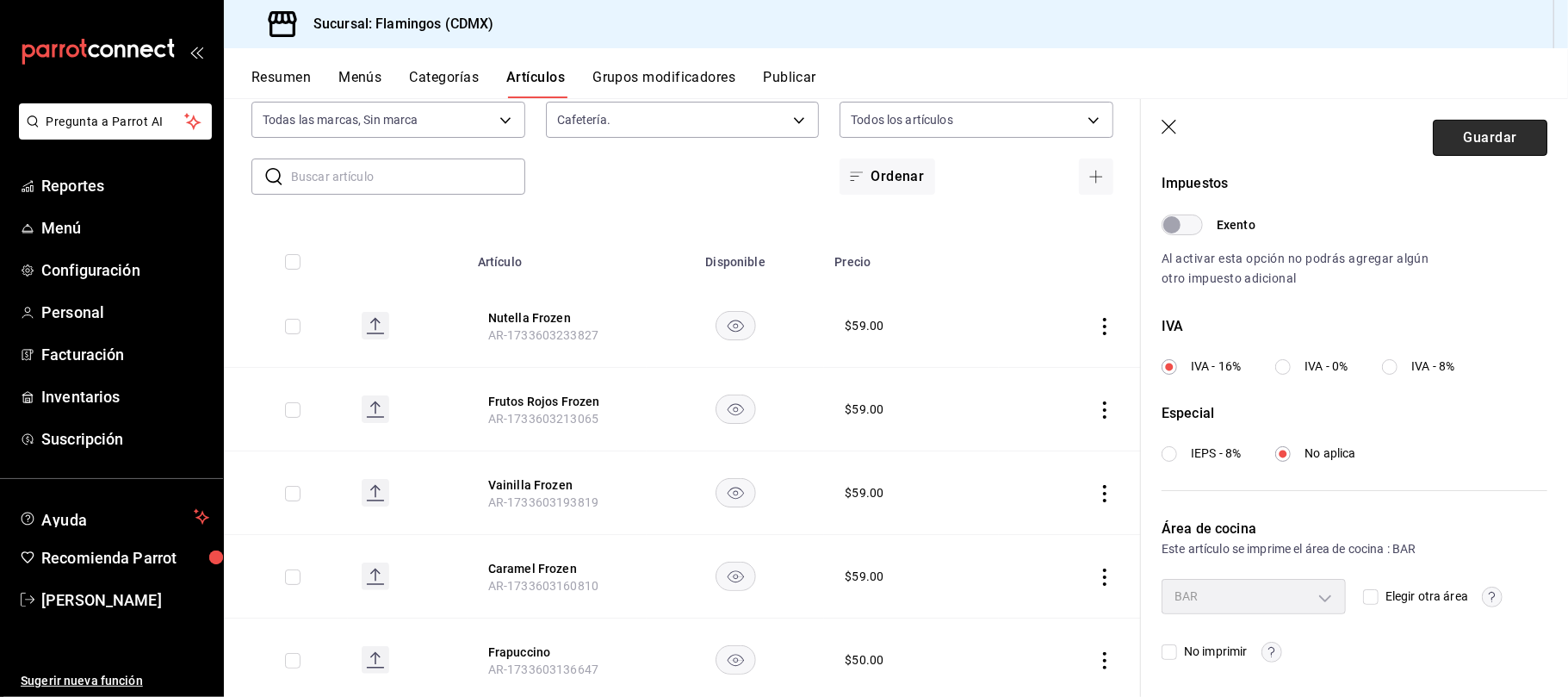
click at [1457, 145] on button "Guardar" at bounding box center [1490, 138] width 115 height 36
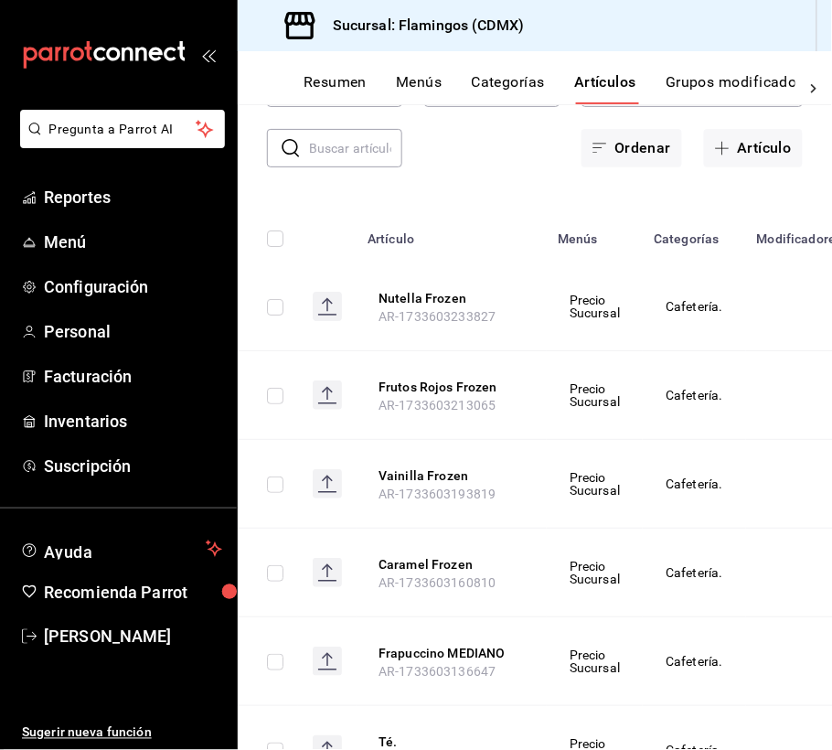
scroll to position [162, 0]
click at [203, 56] on icon "open_drawer_menu" at bounding box center [206, 56] width 8 height 14
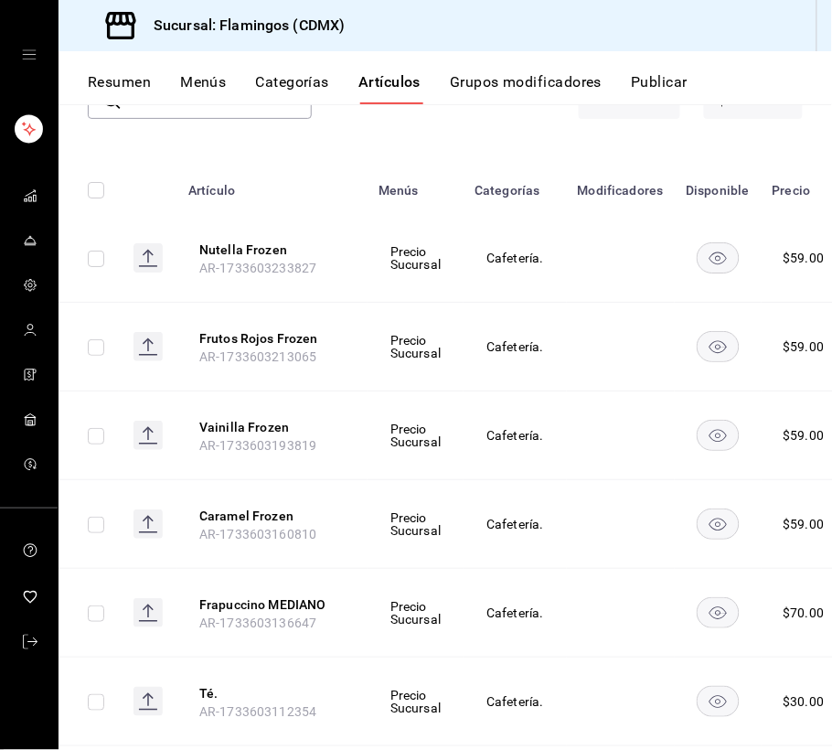
scroll to position [122, 0]
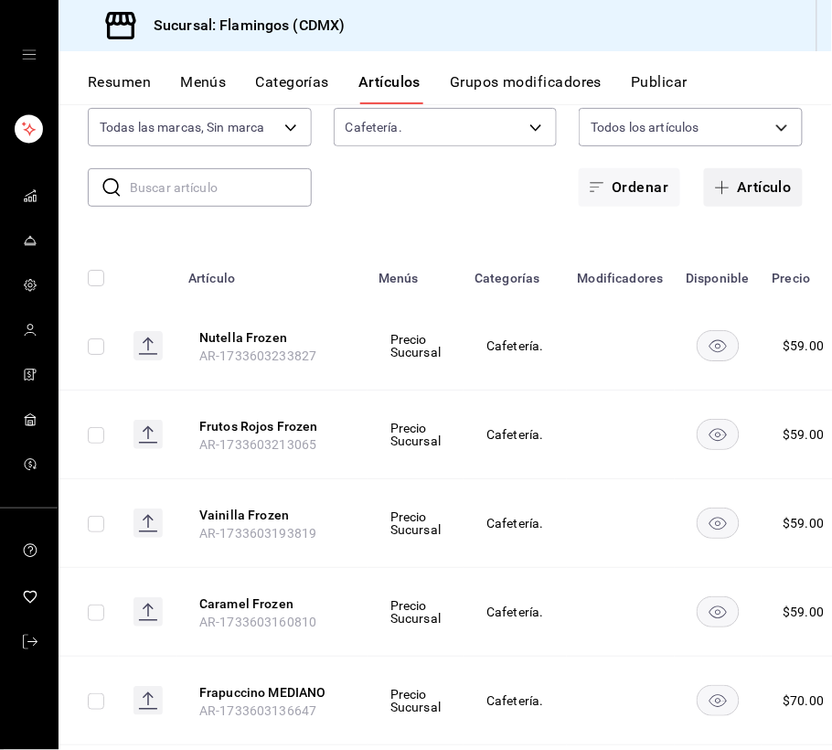
click at [726, 188] on button "Artículo" at bounding box center [753, 187] width 99 height 38
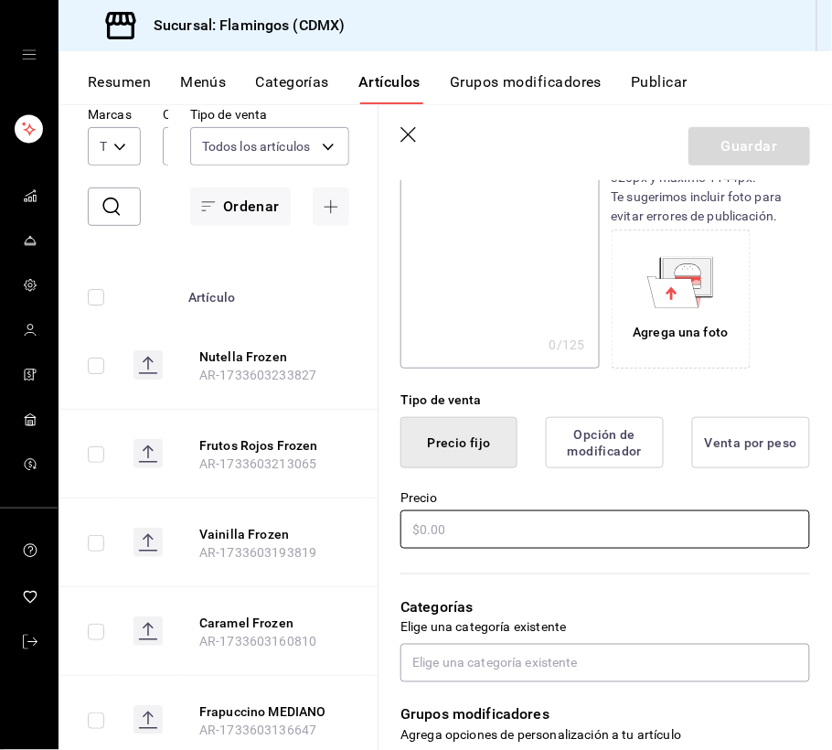
scroll to position [243, 0]
type input "Frapuccino GRANDE"
click at [442, 519] on input "text" at bounding box center [605, 528] width 410 height 38
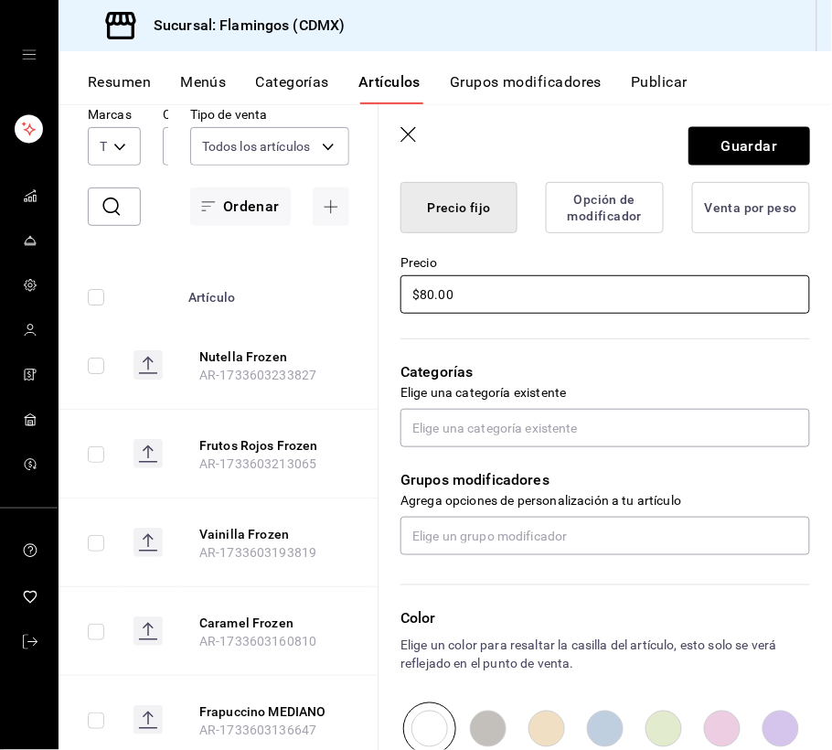
scroll to position [487, 0]
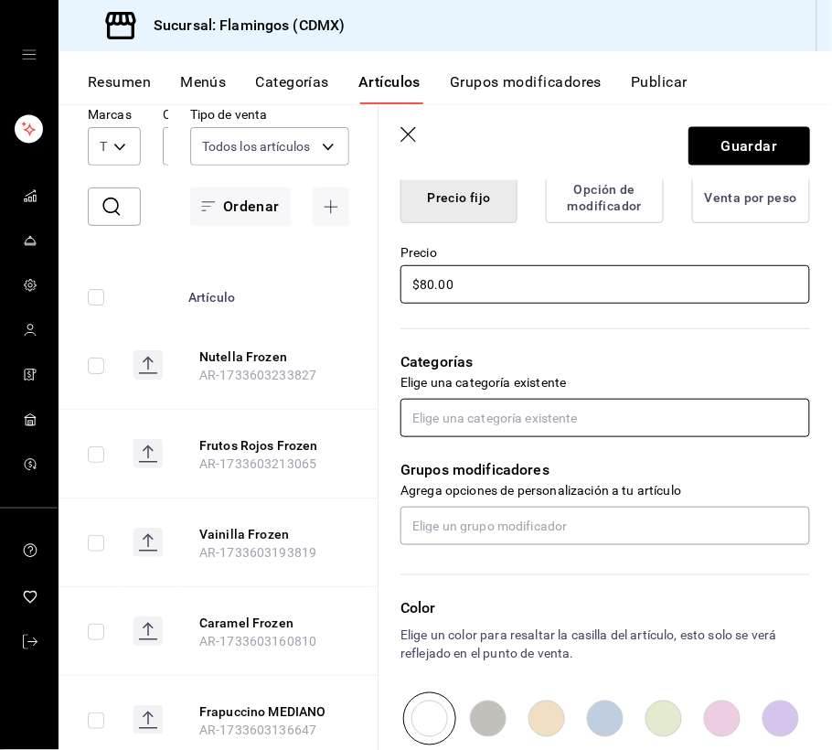
type input "$80.00"
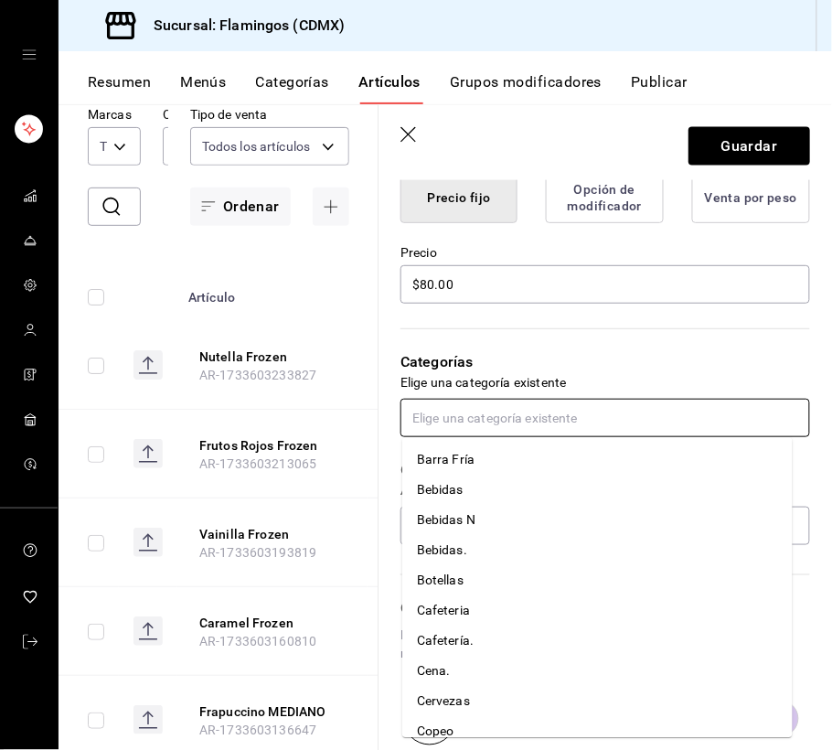
click at [521, 411] on input "text" at bounding box center [605, 418] width 410 height 38
click at [458, 644] on li "Cafetería." at bounding box center [597, 641] width 390 height 30
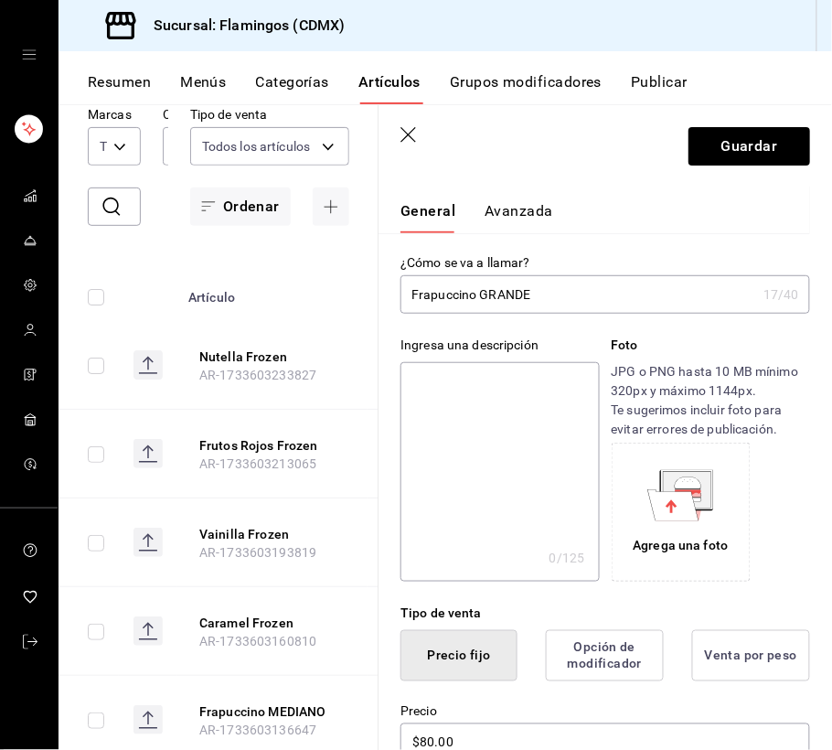
scroll to position [0, 0]
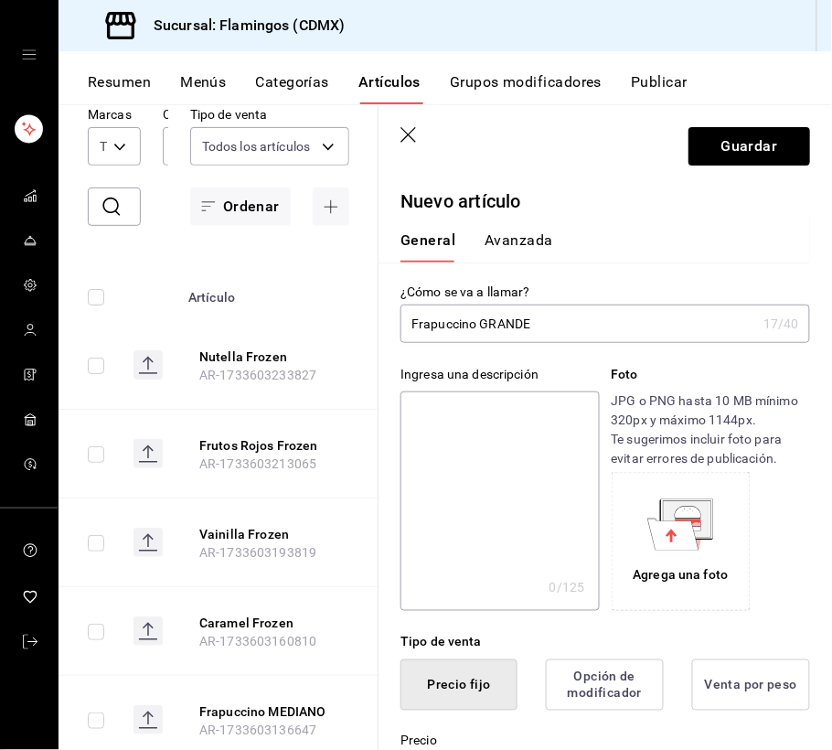
click at [523, 231] on button "Avanzada" at bounding box center [519, 246] width 69 height 31
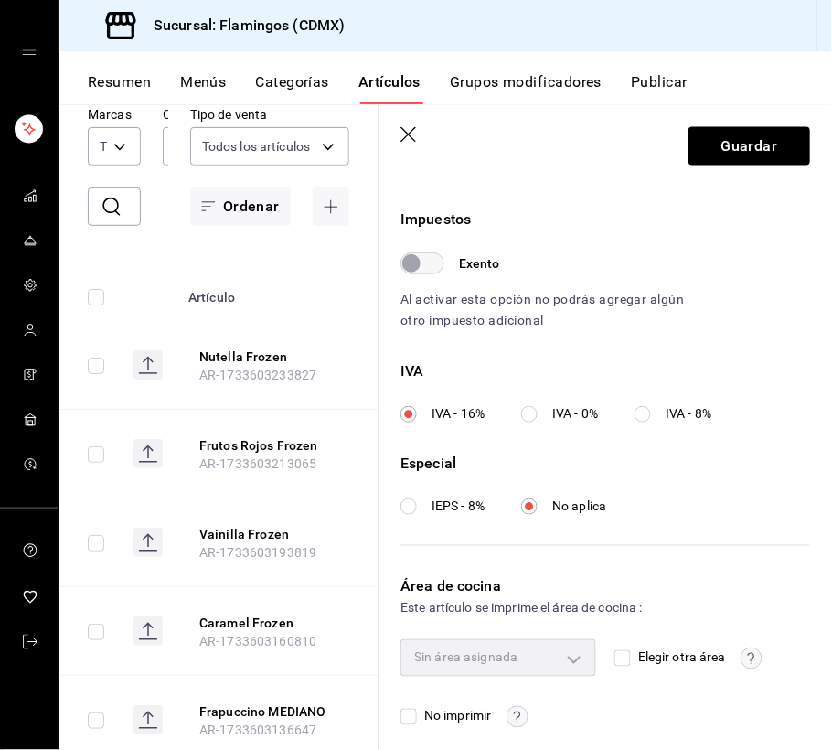
scroll to position [542, 0]
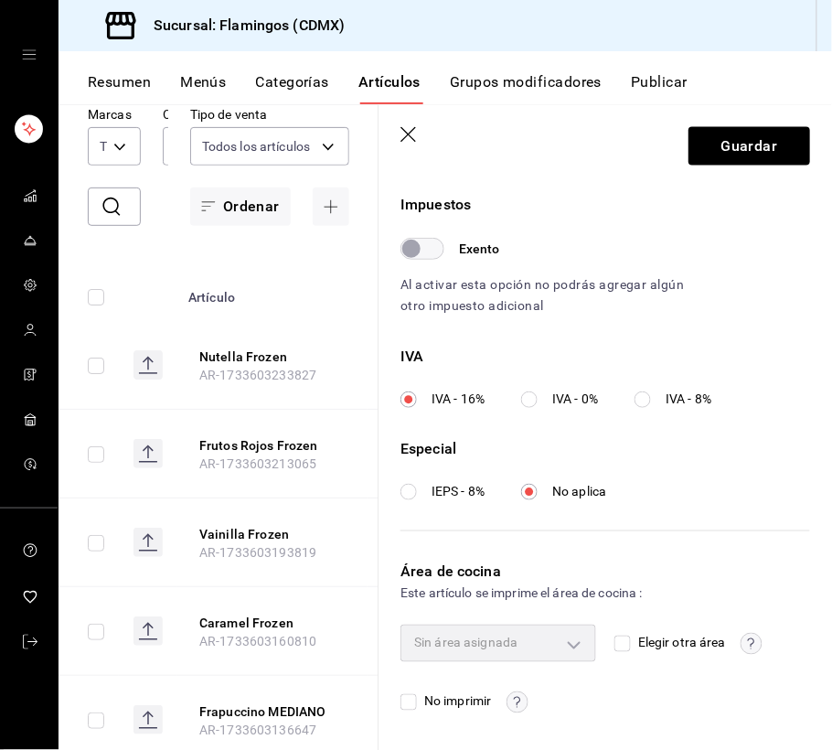
click at [614, 640] on input "Elegir otra área" at bounding box center [622, 643] width 16 height 16
checkbox input "true"
type input "927efcf9-5f8d-43ba-9bad-4fc5b99e9434"
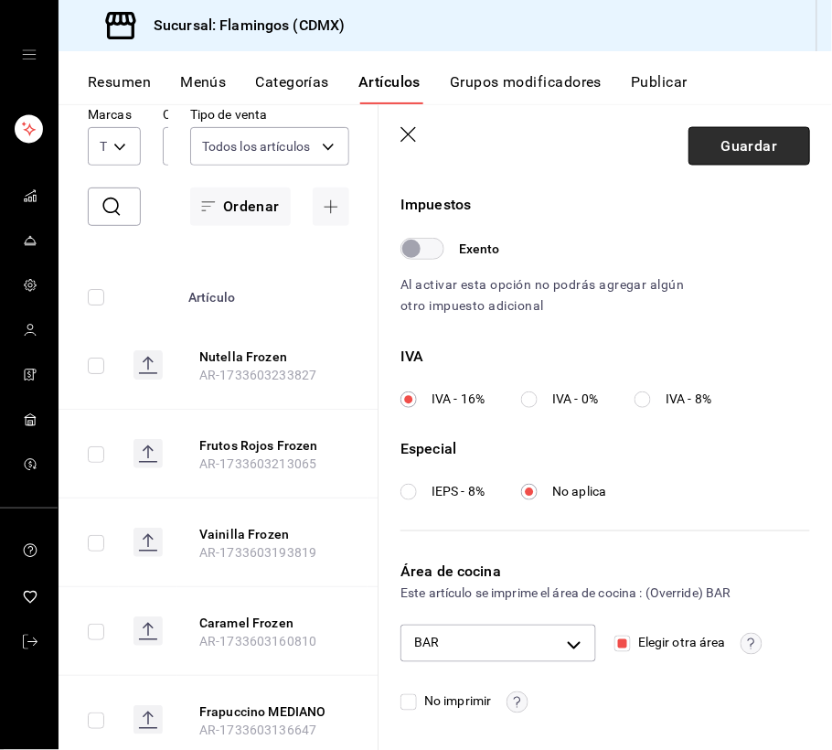
click at [764, 146] on button "Guardar" at bounding box center [749, 146] width 122 height 38
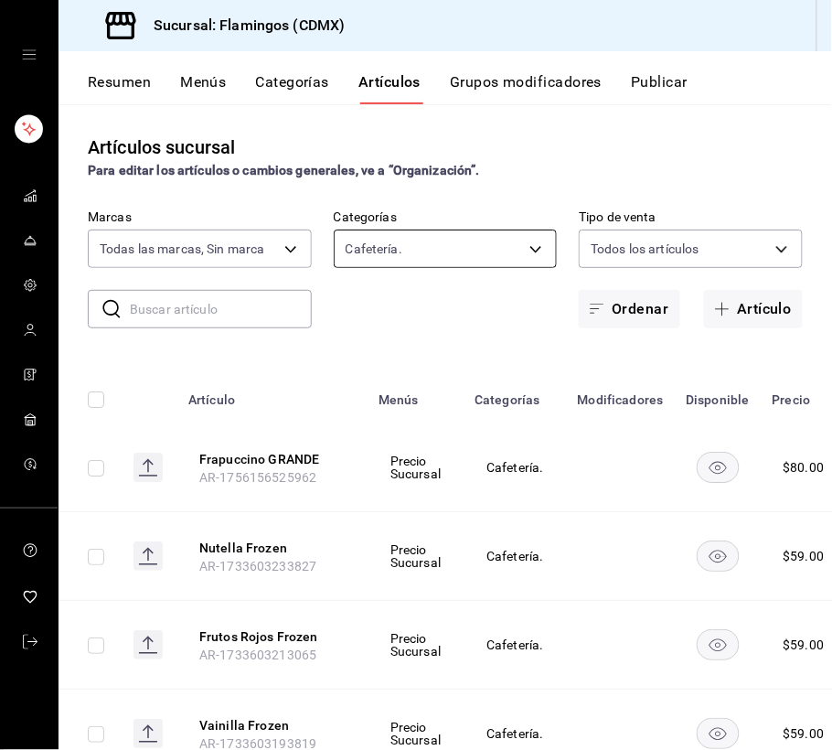
click at [490, 249] on body "Sucursal: Flamingos (CDMX) Resumen Menús Categorías Artículos Grupos modificado…" at bounding box center [416, 375] width 832 height 750
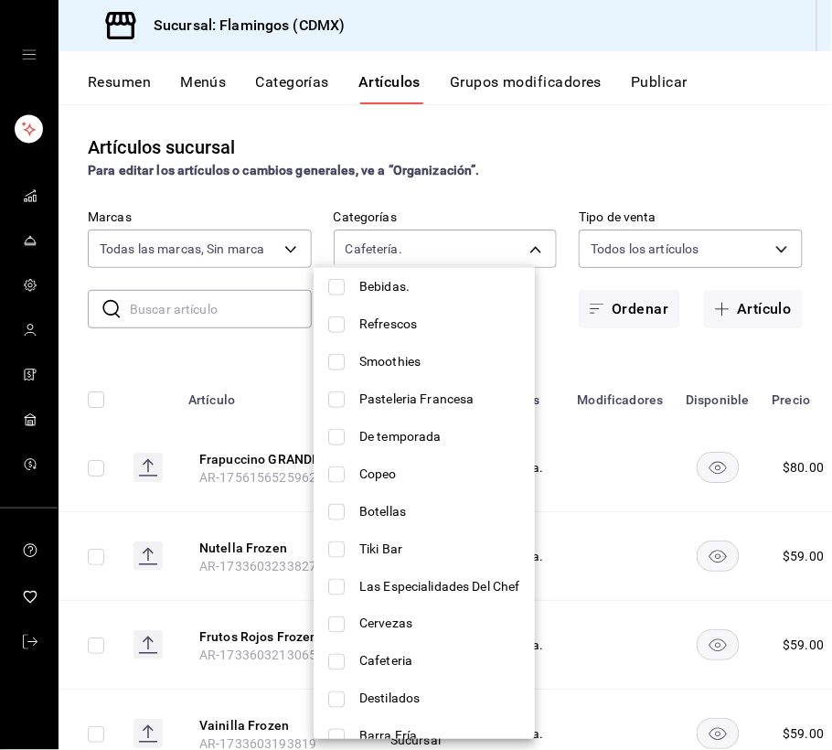
scroll to position [283, 0]
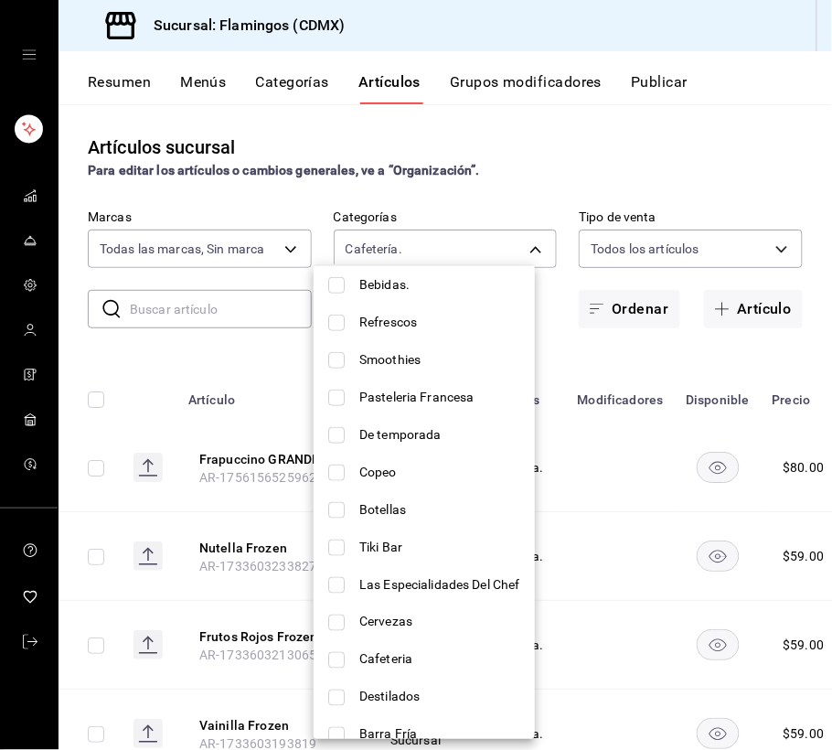
click at [419, 651] on span "Cafeteria" at bounding box center [439, 659] width 161 height 19
type input "1c6ba324-8dff-43fa-8777-bc4de2eabb81,53cb7b7a-cc17-461f-8c38-108d7e86799e"
checkbox input "true"
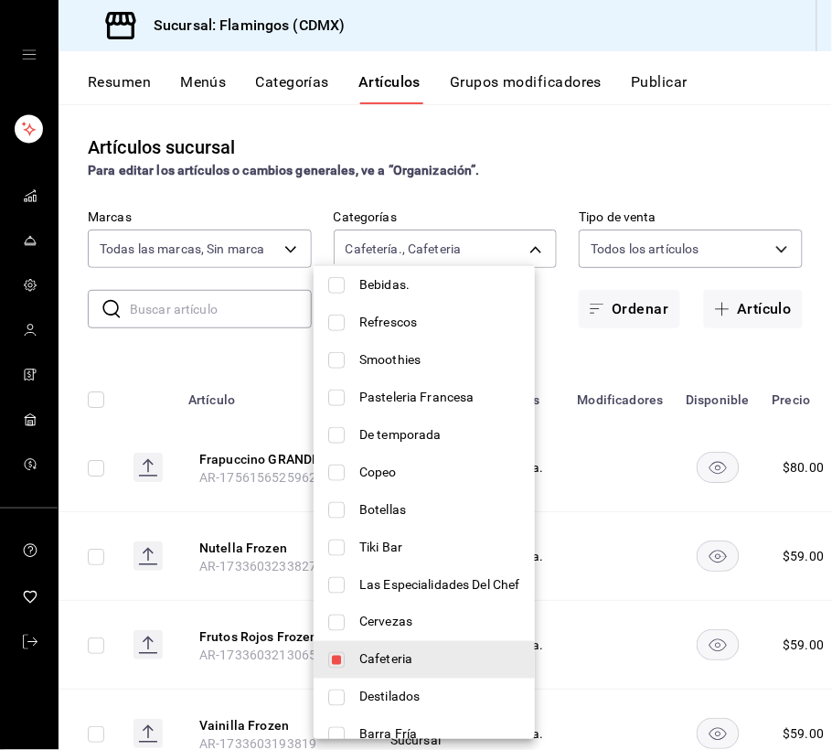
click at [249, 386] on div at bounding box center [416, 375] width 832 height 750
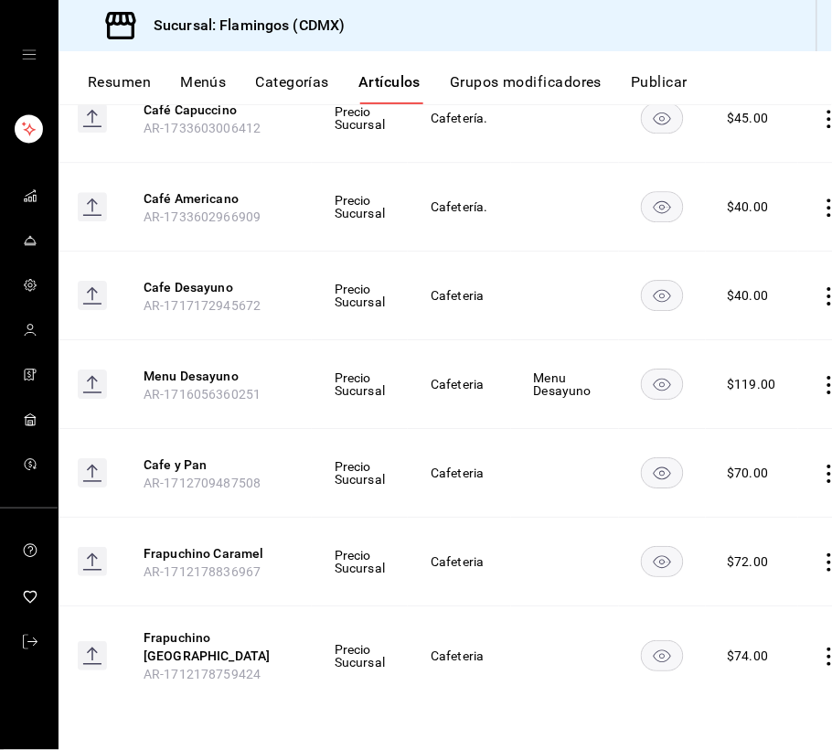
scroll to position [0, 106]
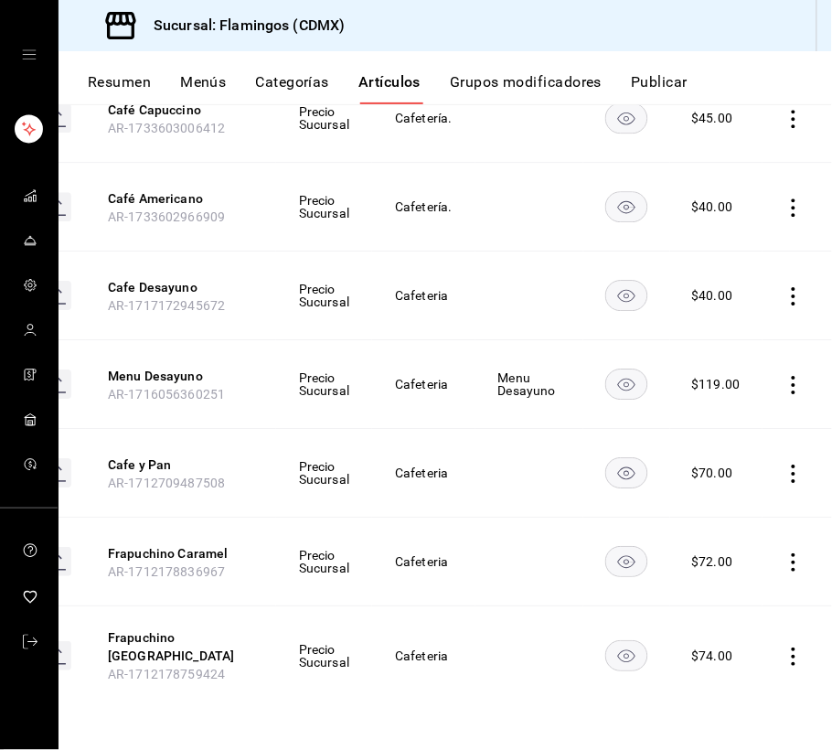
click at [784, 647] on icon "actions" at bounding box center [793, 656] width 18 height 18
click at [730, 697] on span "Eliminar" at bounding box center [721, 701] width 47 height 15
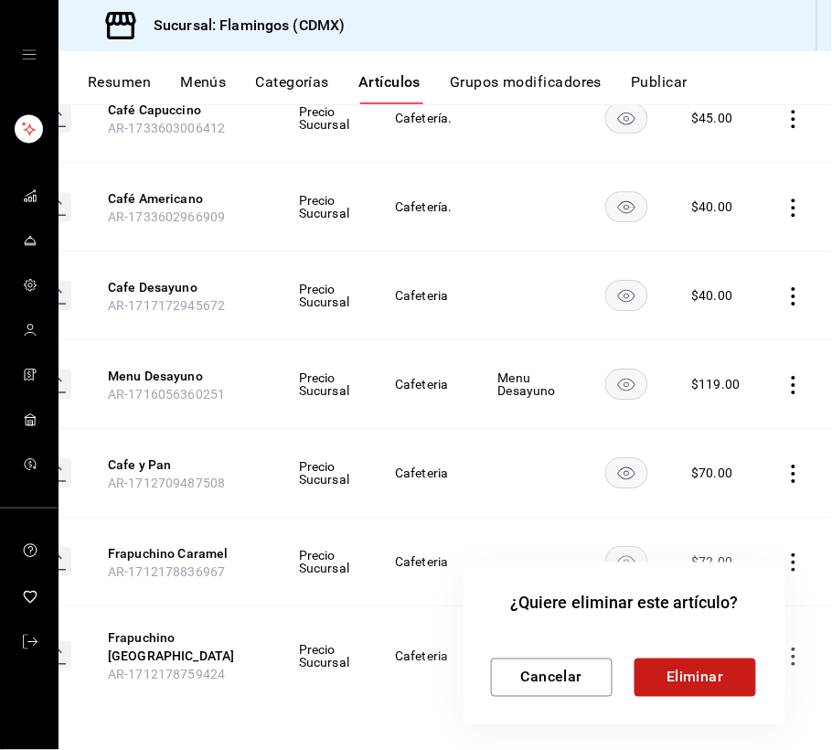
click at [711, 678] on button "Eliminar" at bounding box center [695, 677] width 122 height 38
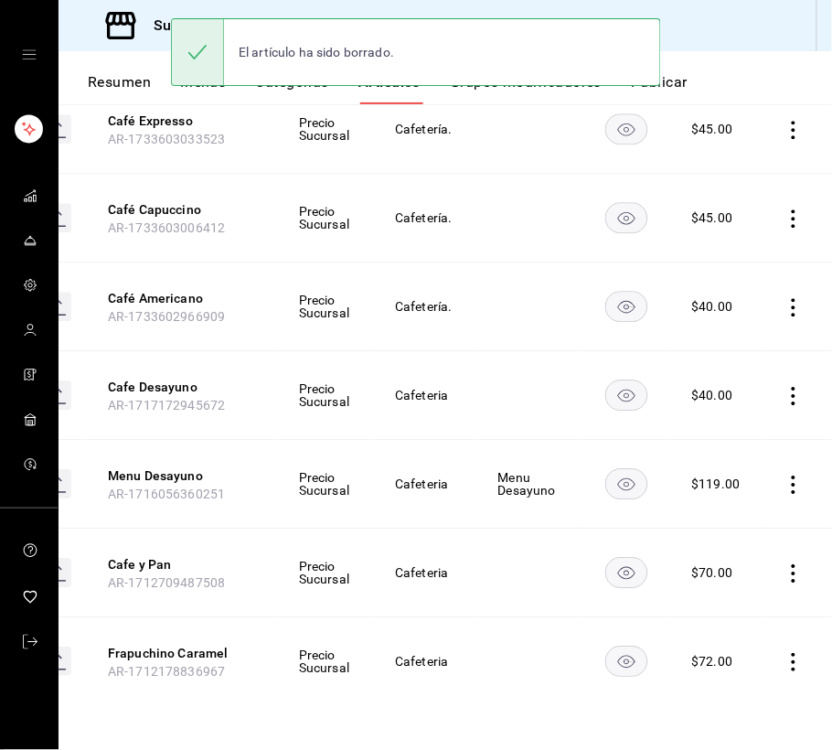
scroll to position [1159, 0]
click at [784, 653] on icon "actions" at bounding box center [793, 662] width 18 height 18
click at [692, 703] on div at bounding box center [681, 702] width 33 height 18
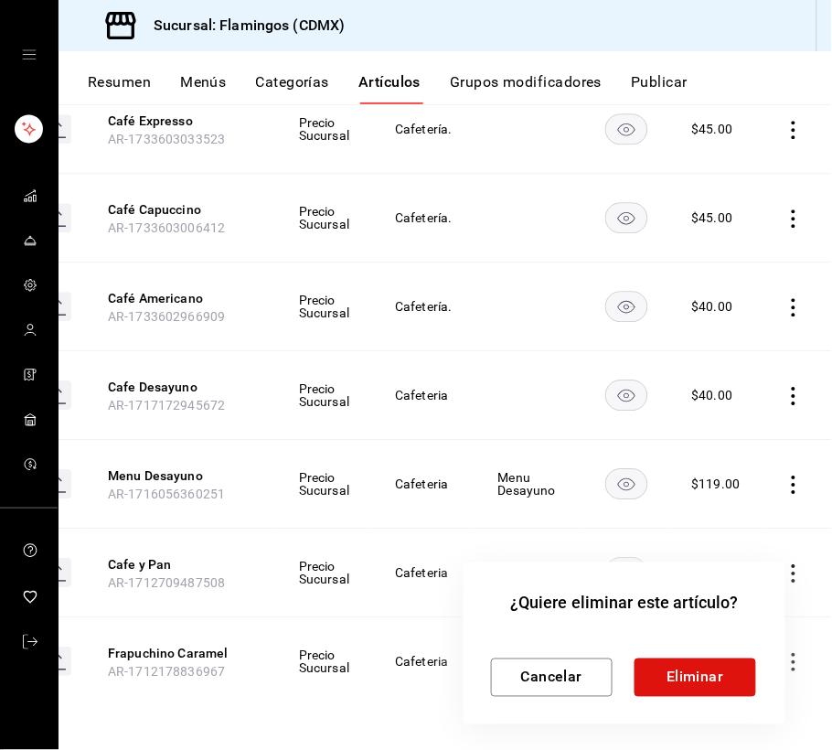
click at [673, 674] on button "Eliminar" at bounding box center [695, 677] width 122 height 38
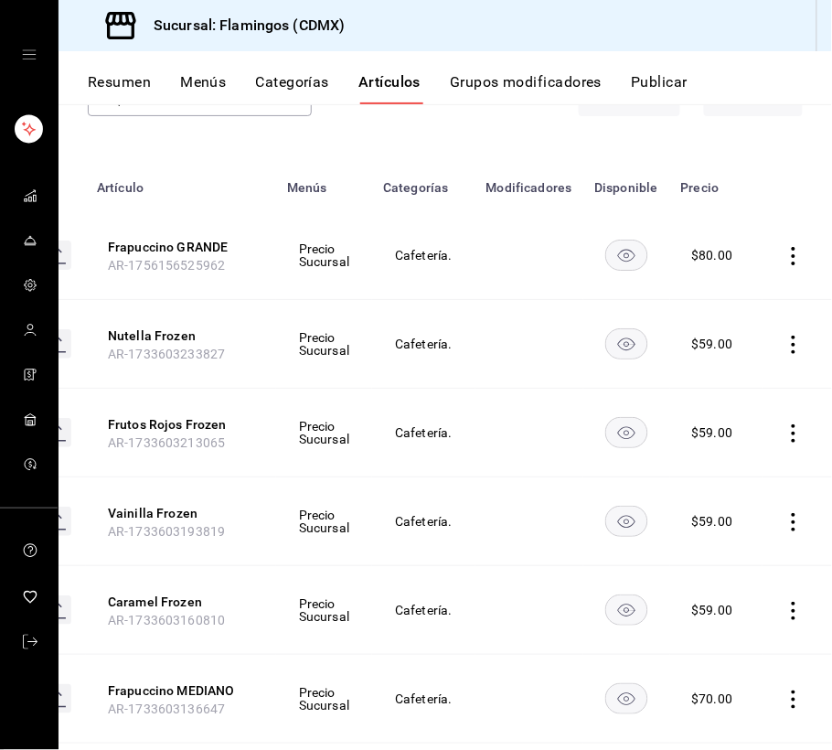
scroll to position [0, 0]
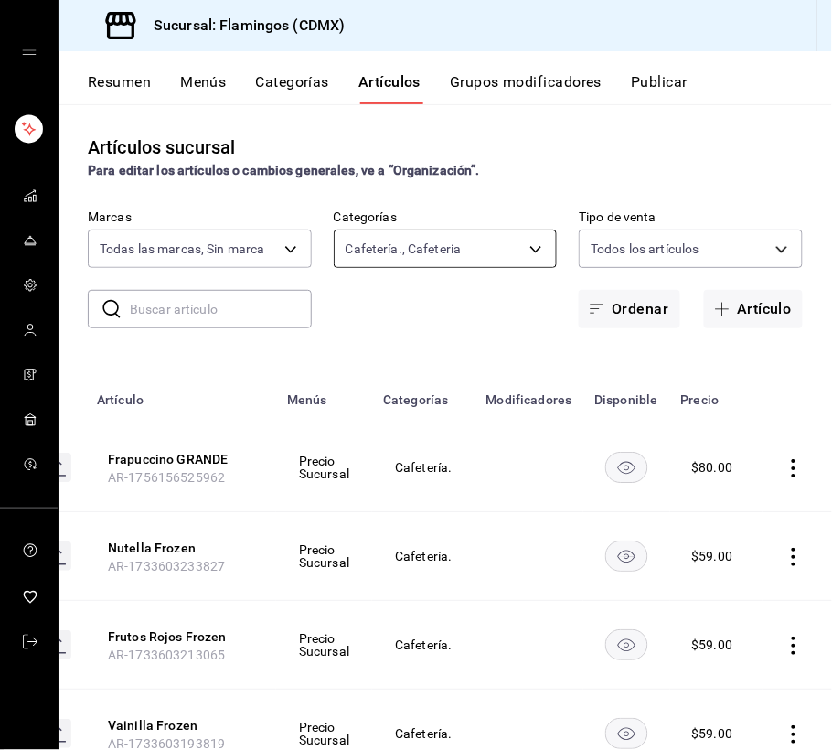
click at [521, 250] on body "Sucursal: Flamingos (CDMX) Resumen Menús Categorías Artículos Grupos modificado…" at bounding box center [416, 375] width 832 height 750
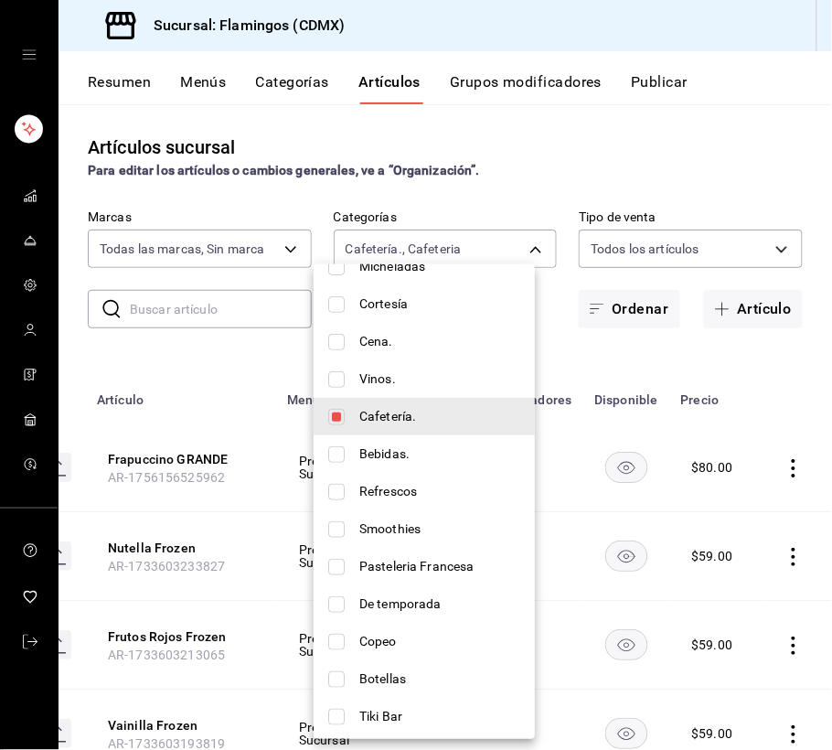
scroll to position [406, 0]
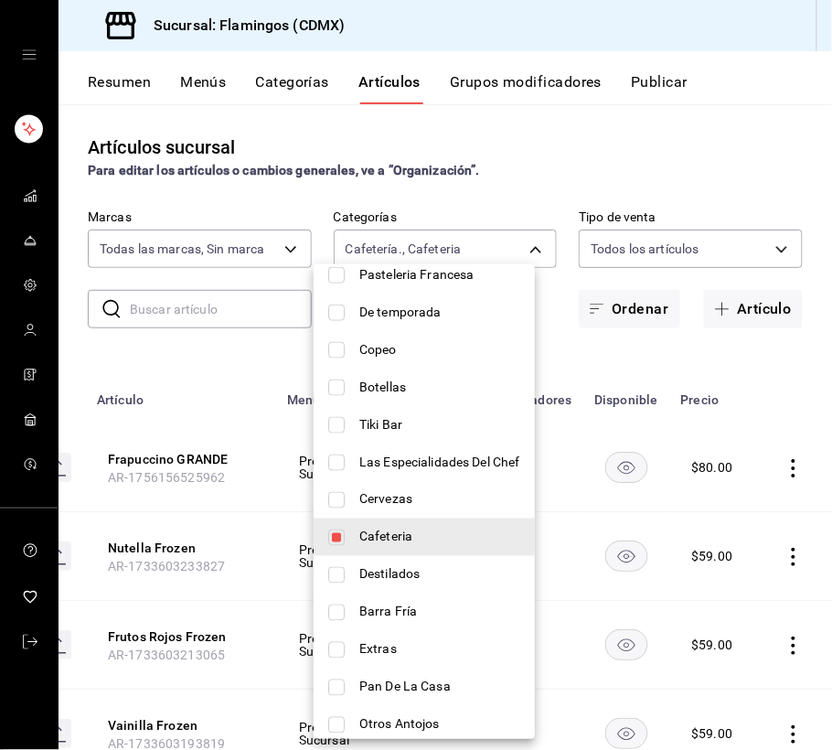
click at [424, 542] on span "Cafeteria" at bounding box center [439, 537] width 161 height 19
type input "1c6ba324-8dff-43fa-8777-bc4de2eabb81"
checkbox input "false"
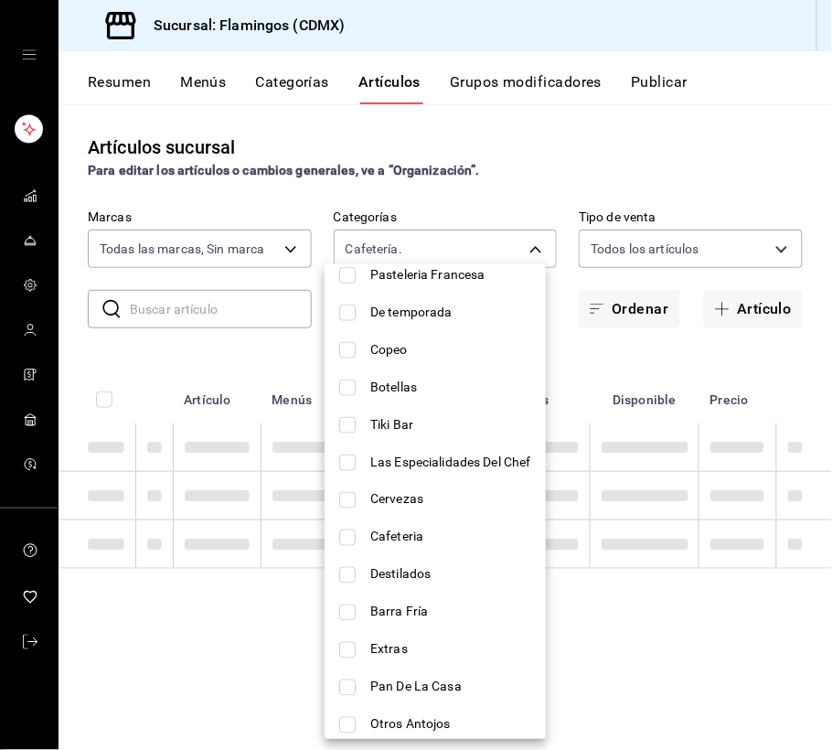
scroll to position [0, 0]
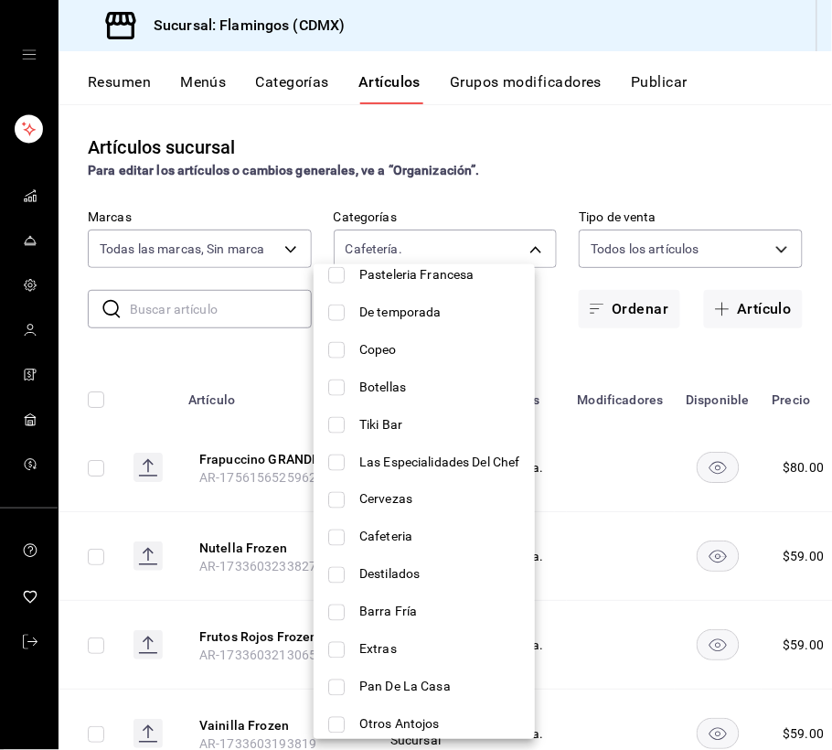
click at [524, 169] on div at bounding box center [416, 375] width 832 height 750
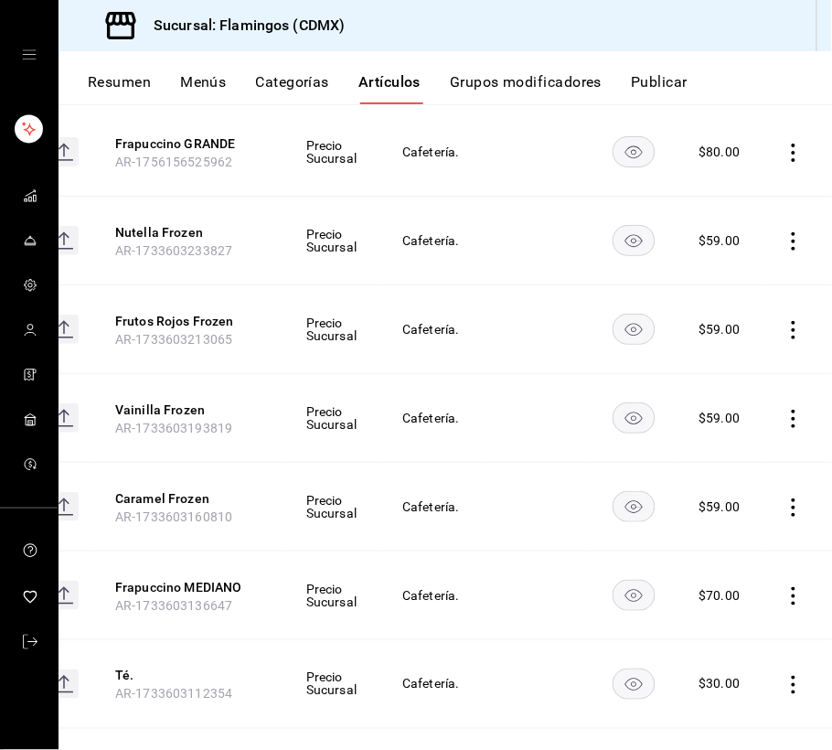
scroll to position [275, 0]
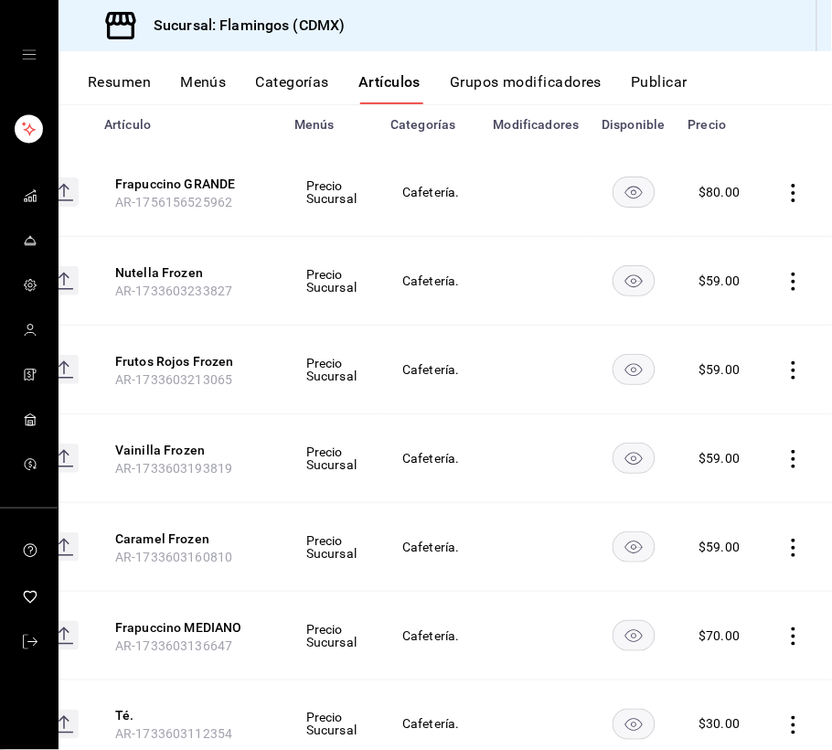
click at [792, 282] on icon "actions" at bounding box center [794, 281] width 4 height 18
click at [698, 395] on span "Eliminar" at bounding box center [721, 397] width 47 height 15
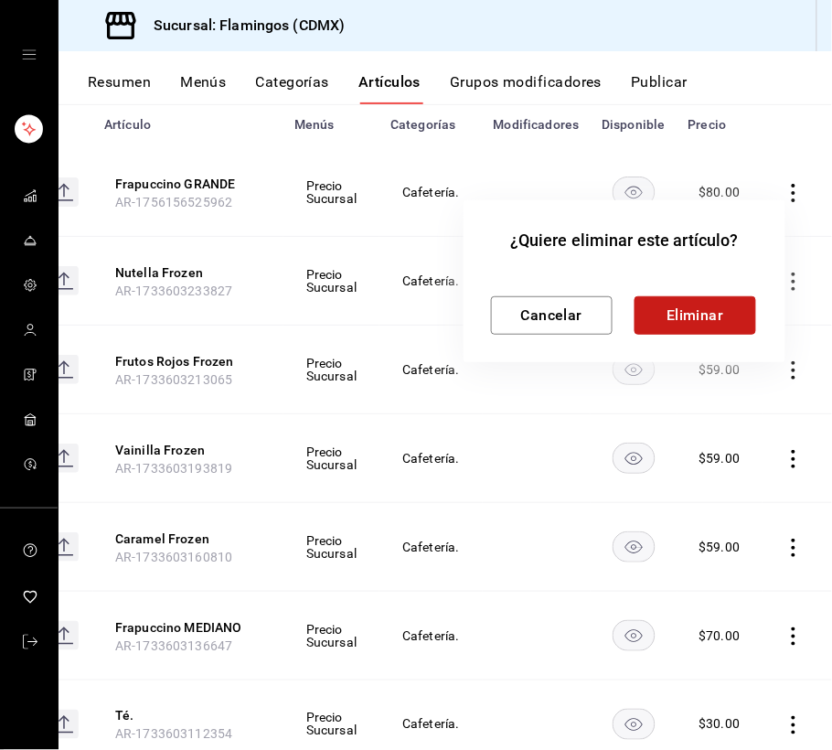
click at [689, 315] on button "Eliminar" at bounding box center [695, 315] width 122 height 38
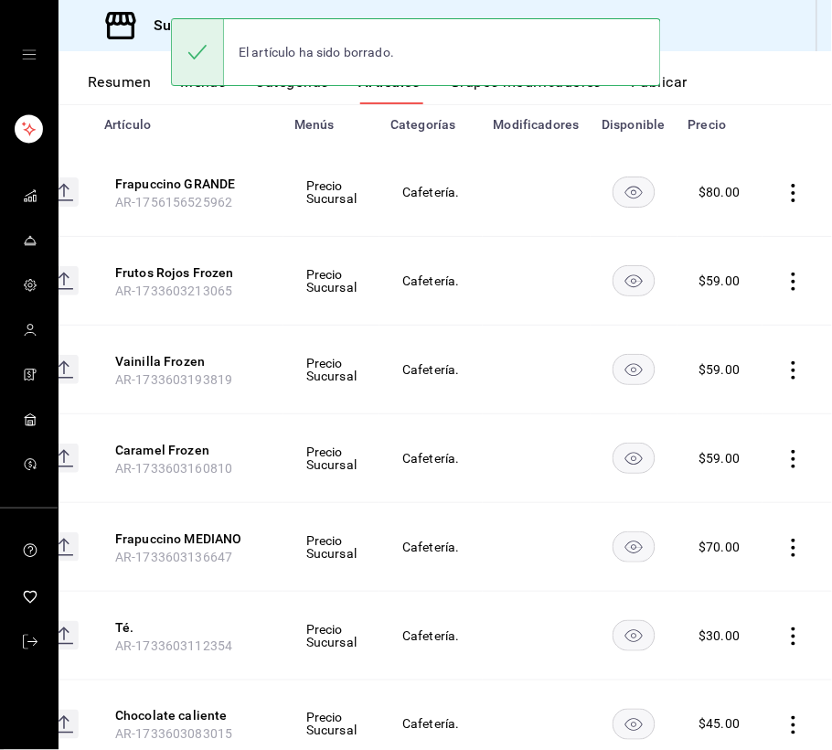
click at [784, 371] on icon "actions" at bounding box center [793, 370] width 18 height 18
click at [717, 486] on span "Eliminar" at bounding box center [721, 487] width 47 height 15
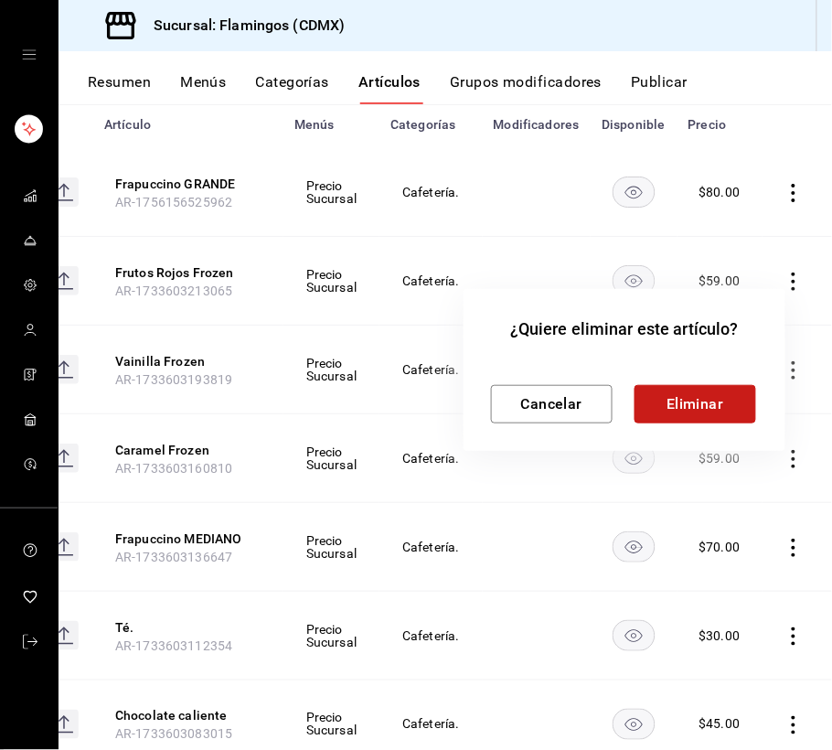
click at [699, 397] on button "Eliminar" at bounding box center [695, 404] width 122 height 38
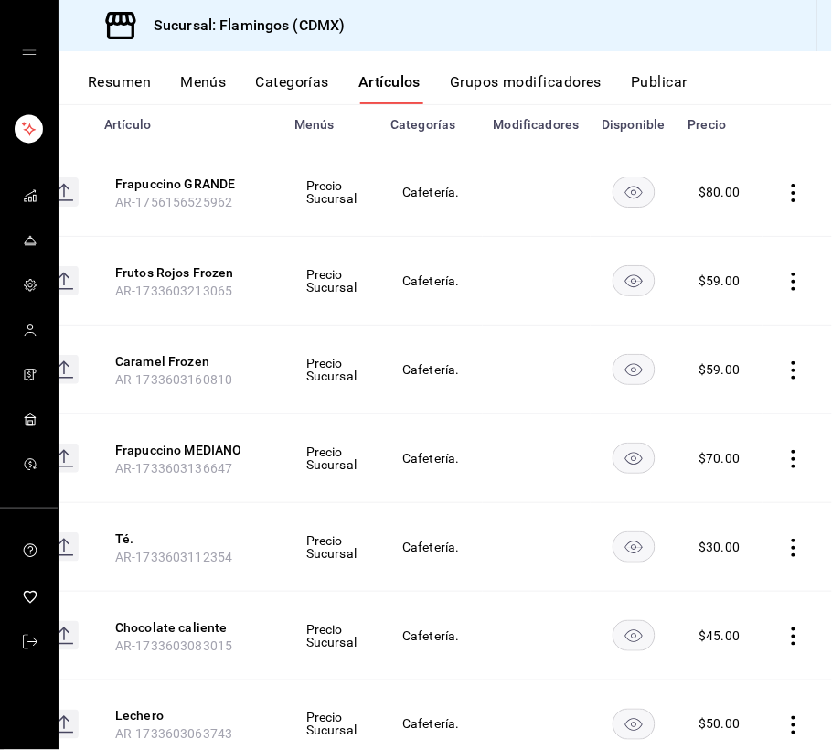
click at [784, 374] on icon "actions" at bounding box center [793, 370] width 18 height 18
click at [707, 486] on span "Eliminar" at bounding box center [721, 487] width 47 height 15
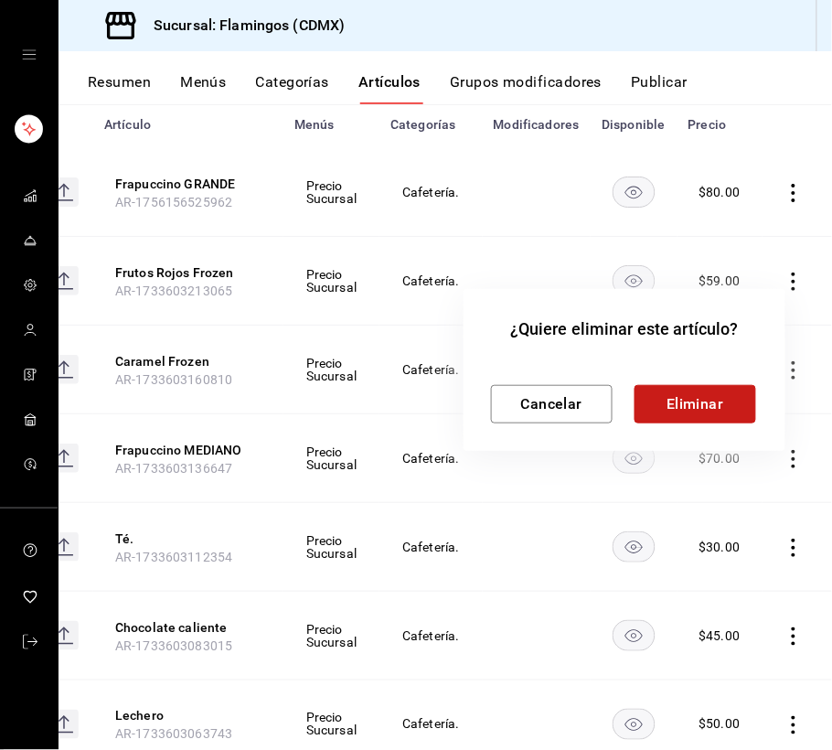
click at [688, 404] on button "Eliminar" at bounding box center [695, 404] width 122 height 38
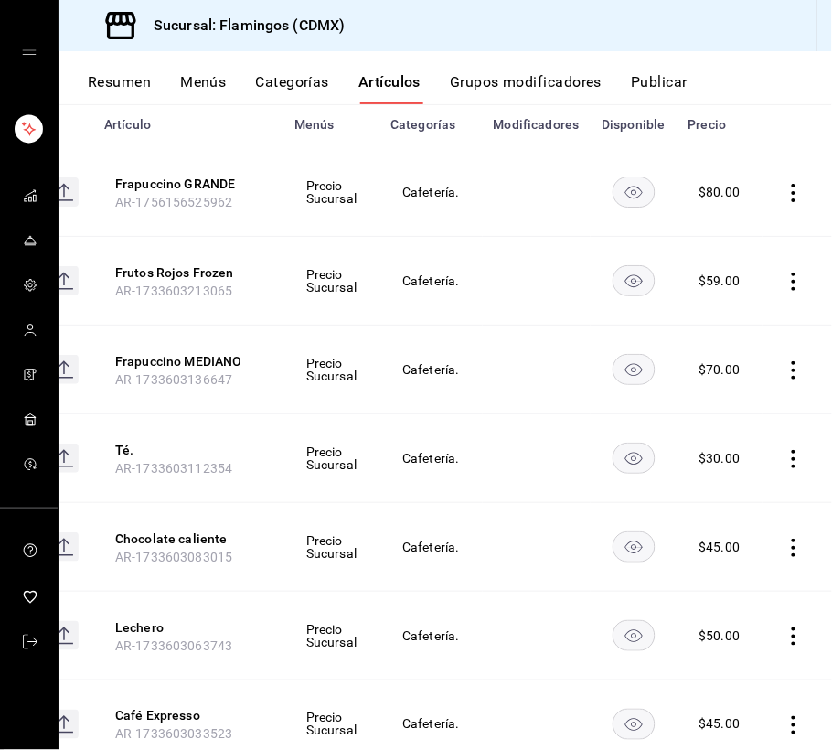
drag, startPoint x: 766, startPoint y: 370, endPoint x: 790, endPoint y: 316, distance: 58.9
click at [790, 316] on tbody "Frapuccino GRANDE AR-1756156525962 Precio Sucursal Cafetería. $ 80.00 Frutos Ro…" at bounding box center [403, 546] width 858 height 797
click at [784, 367] on icon "actions" at bounding box center [793, 370] width 18 height 18
click at [730, 480] on span "Eliminar" at bounding box center [721, 487] width 47 height 15
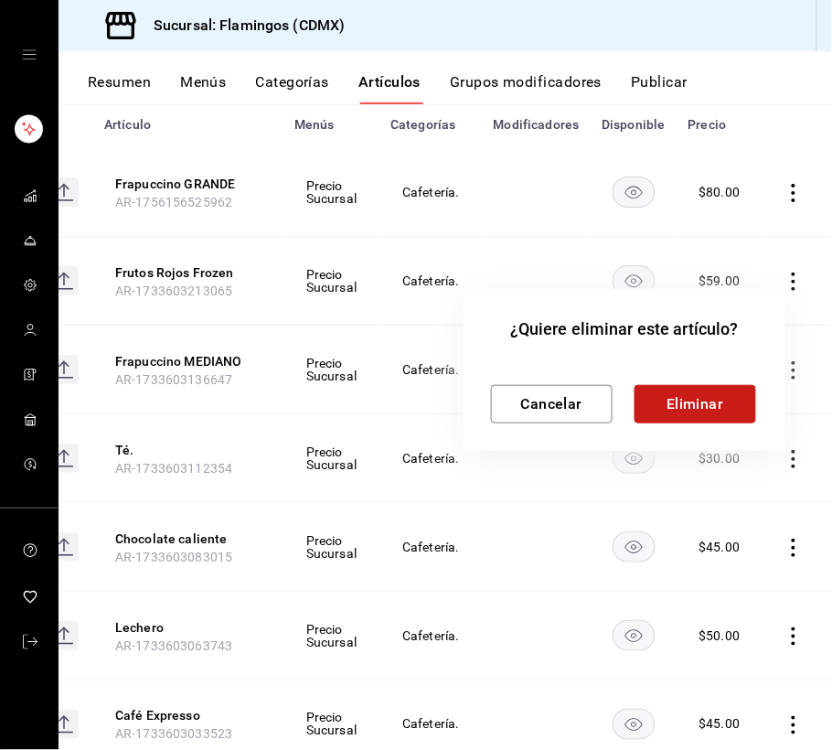
click at [724, 408] on button "Eliminar" at bounding box center [695, 404] width 122 height 38
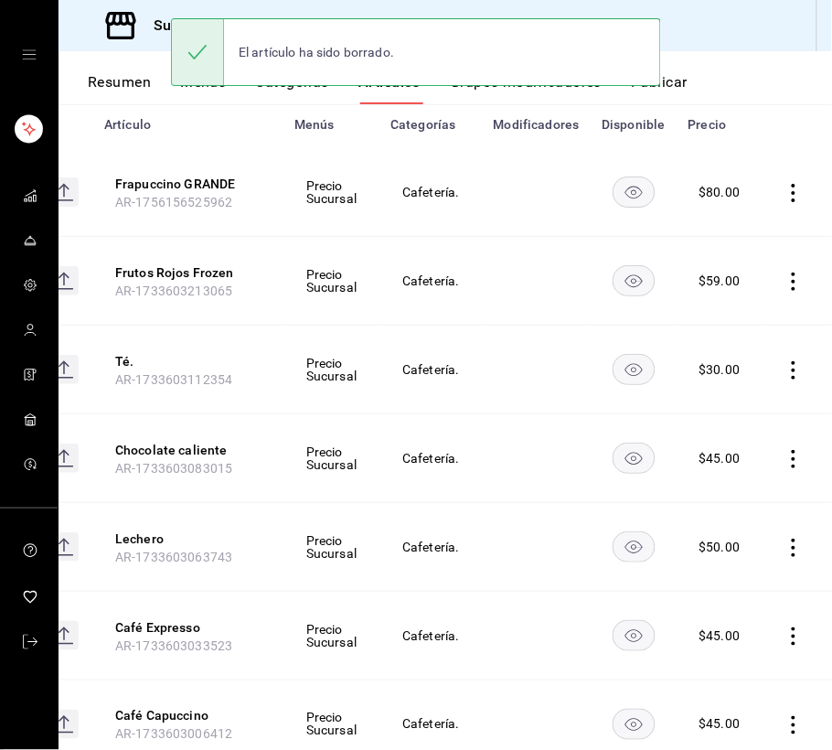
click at [784, 196] on icon "actions" at bounding box center [793, 193] width 18 height 18
click at [726, 307] on span "Eliminar" at bounding box center [721, 309] width 47 height 15
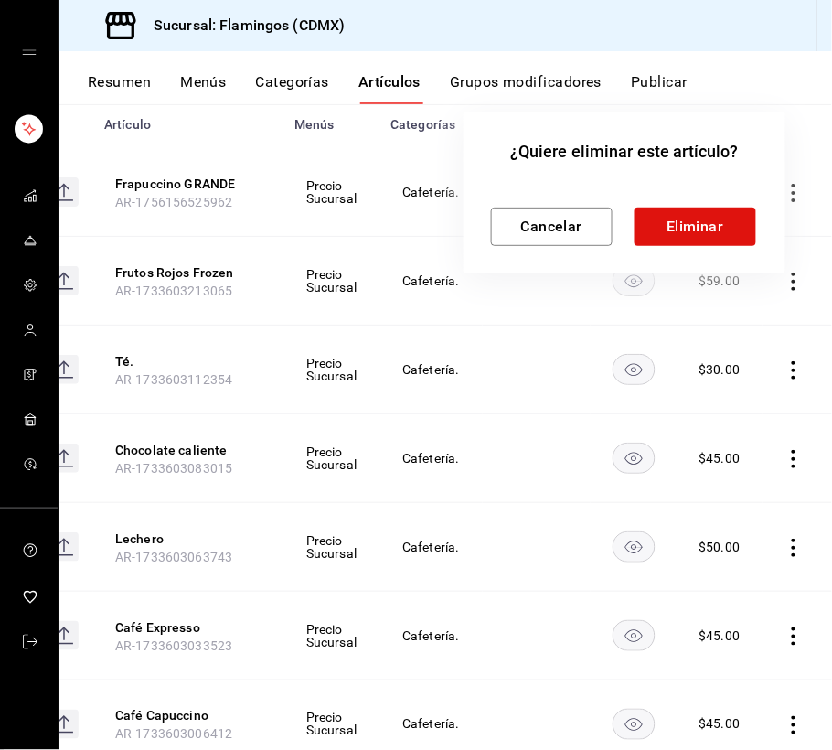
click at [732, 93] on div at bounding box center [416, 375] width 832 height 750
click at [592, 221] on button "Cancelar" at bounding box center [552, 227] width 122 height 38
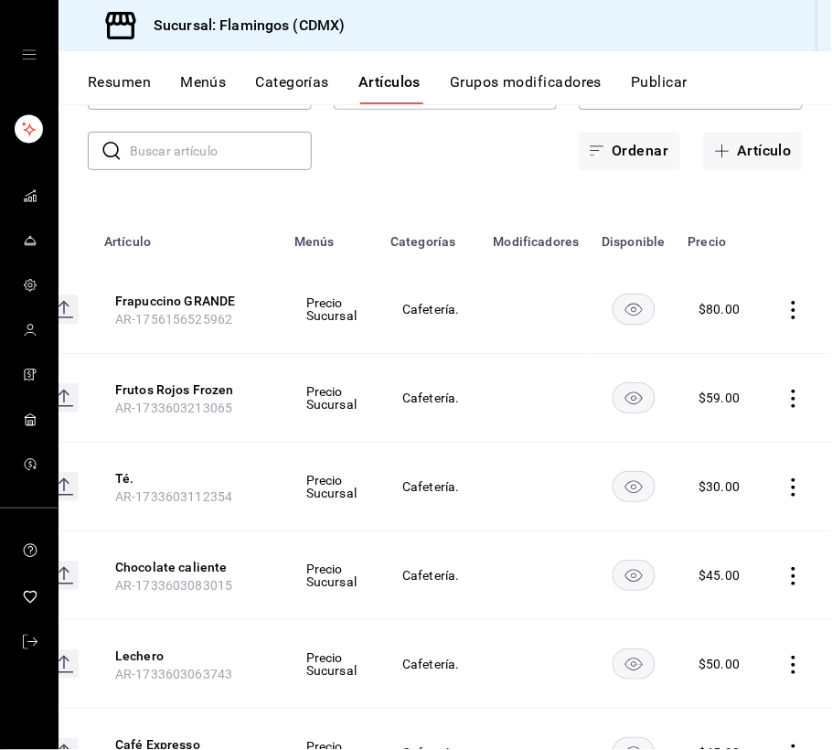
scroll to position [112, 0]
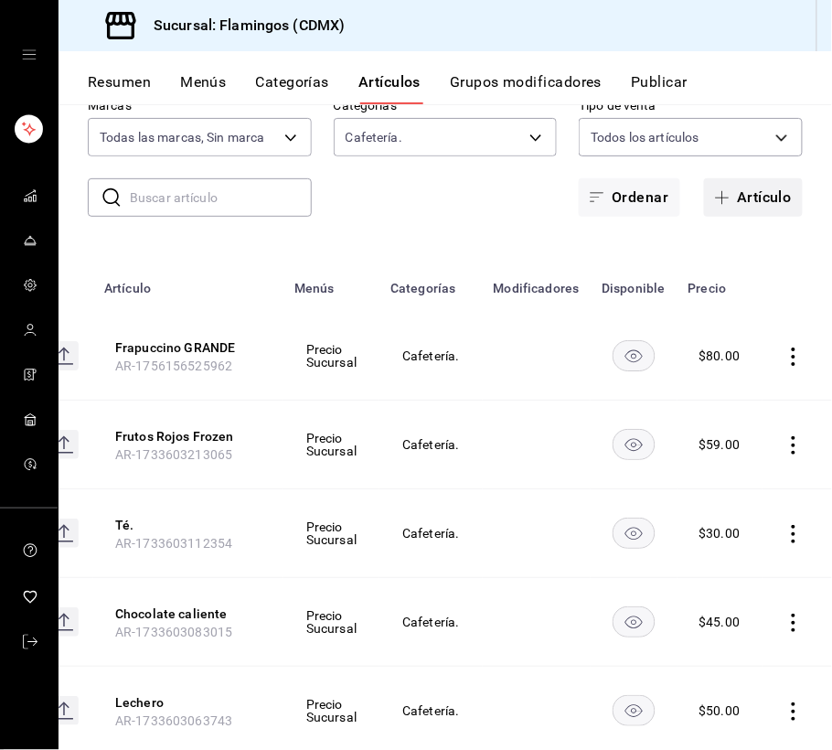
click at [735, 191] on button "Artículo" at bounding box center [753, 197] width 99 height 38
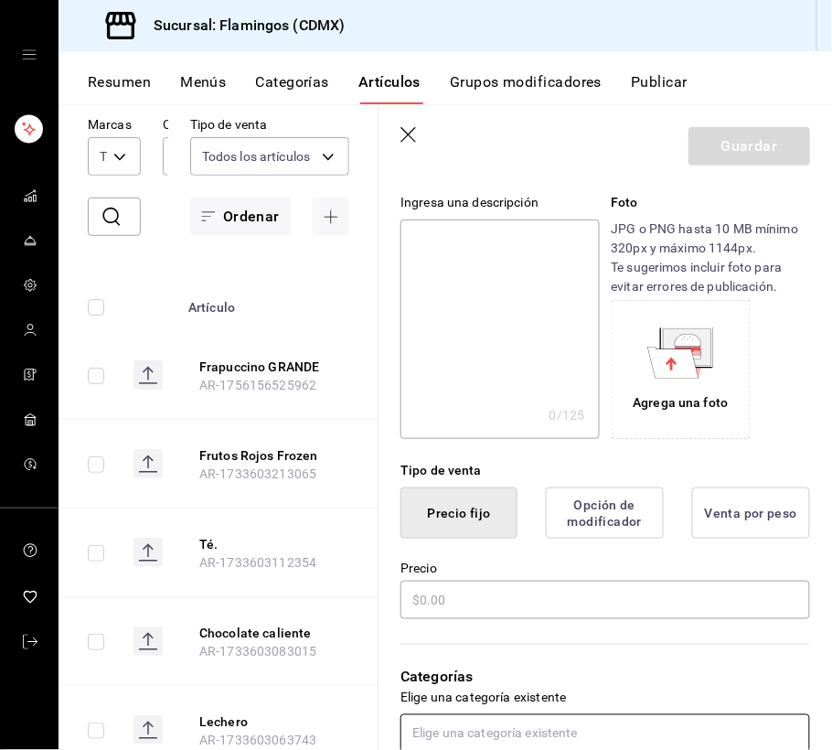
scroll to position [366, 0]
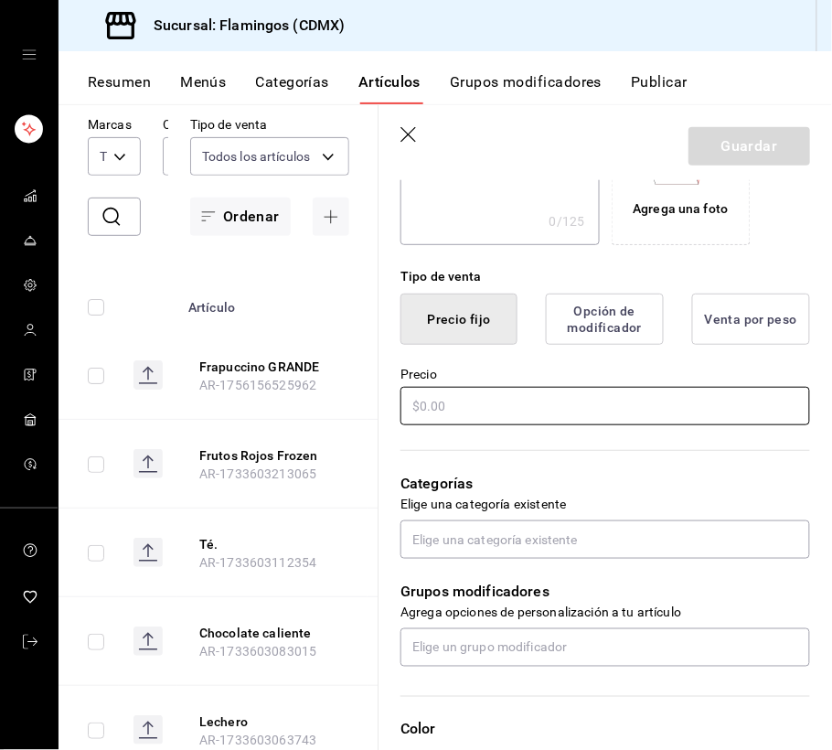
type input "Fapuccino MEDIANO"
click at [563, 393] on input "text" at bounding box center [605, 406] width 410 height 38
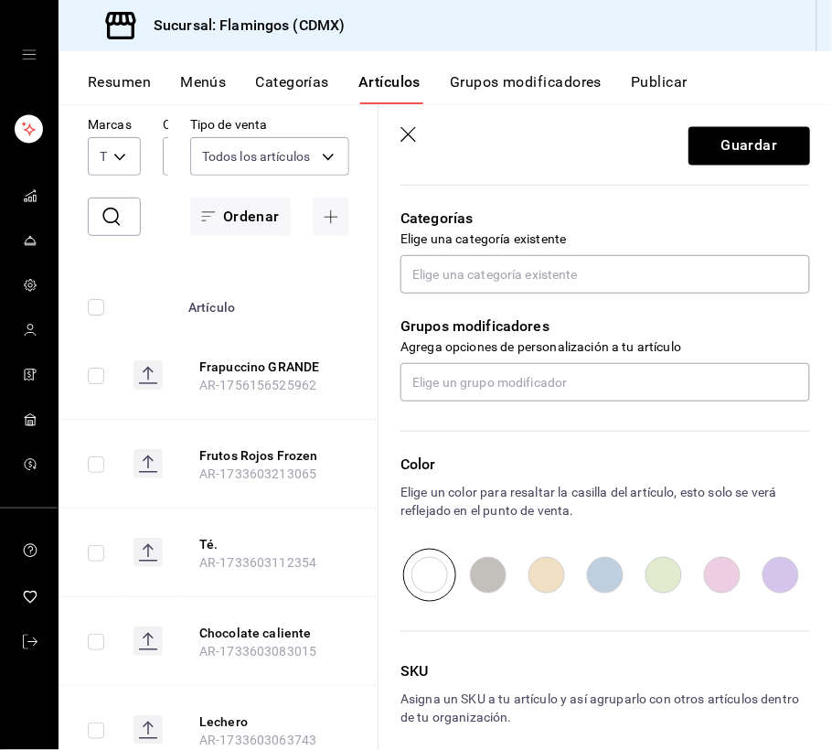
scroll to position [591, 0]
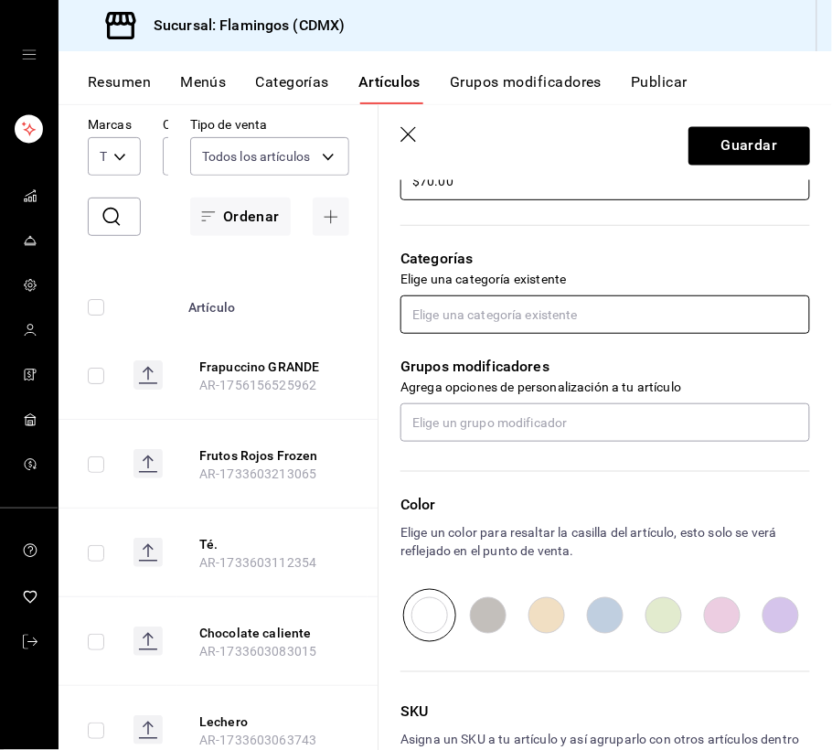
type input "$70.00"
click at [527, 327] on input "text" at bounding box center [605, 314] width 410 height 38
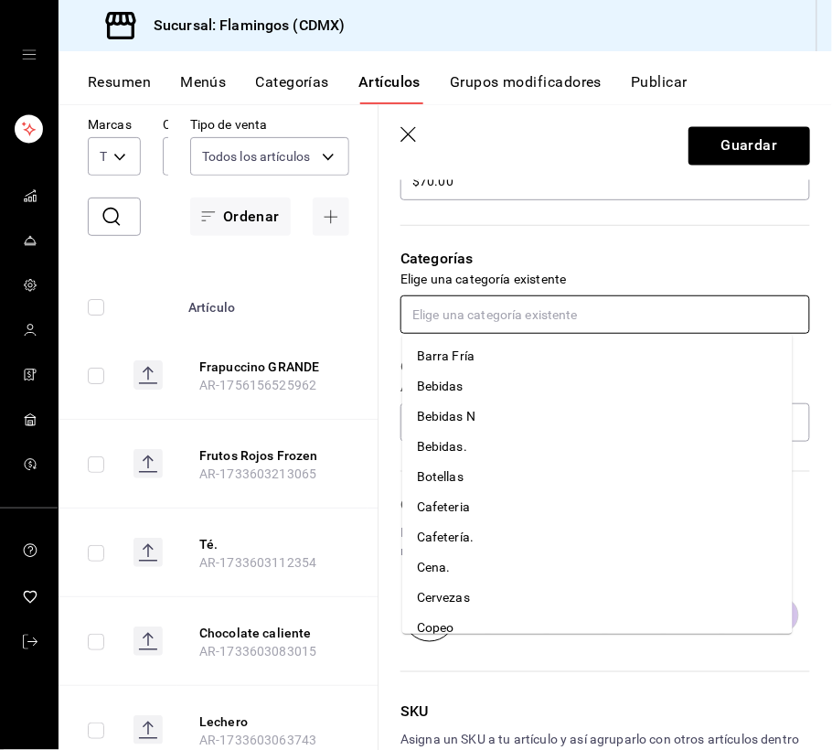
click at [455, 542] on li "Cafetería." at bounding box center [597, 537] width 390 height 30
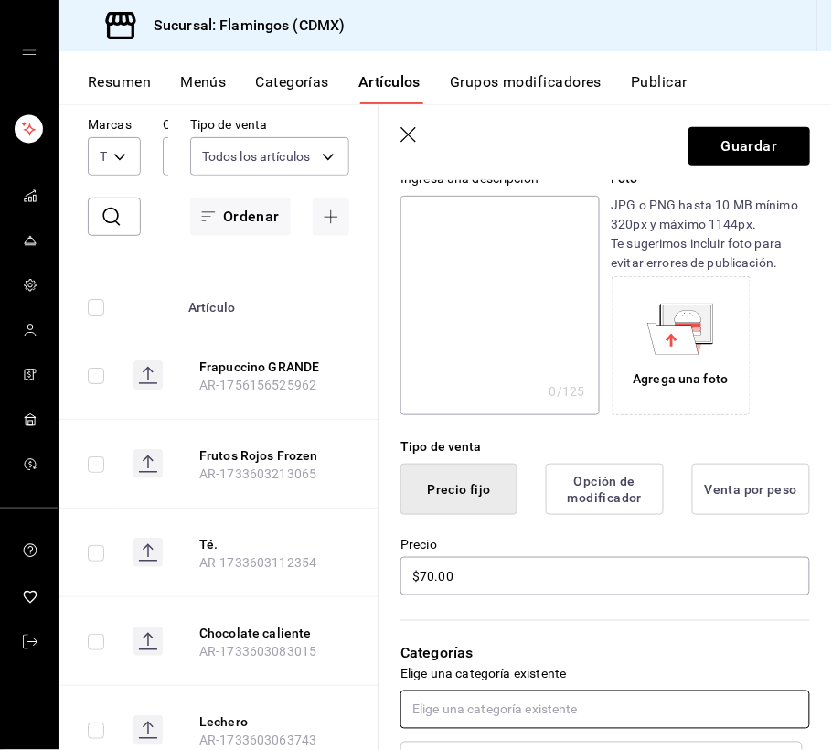
scroll to position [0, 0]
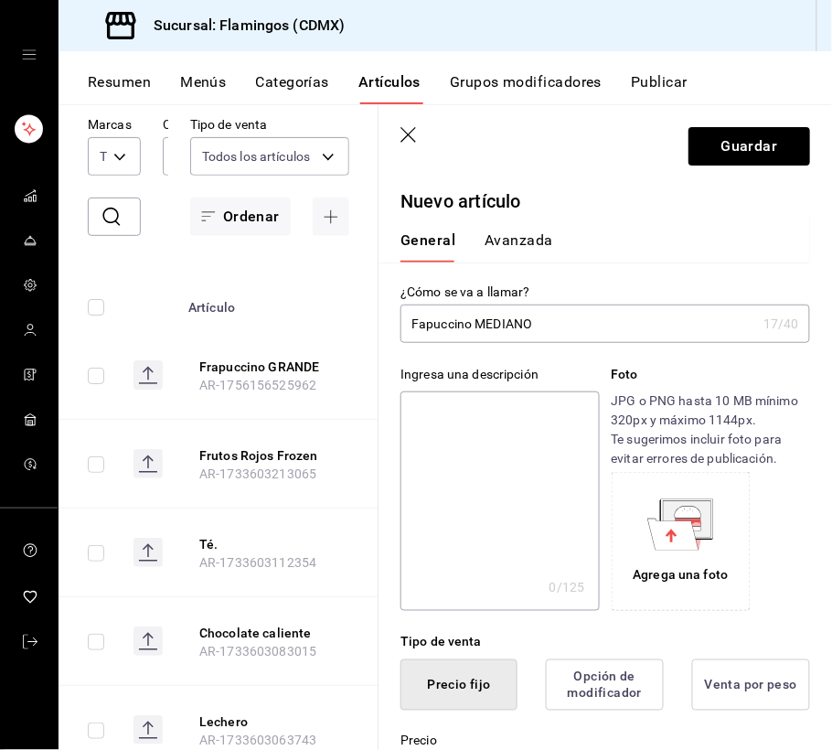
click at [506, 247] on button "Avanzada" at bounding box center [519, 246] width 69 height 31
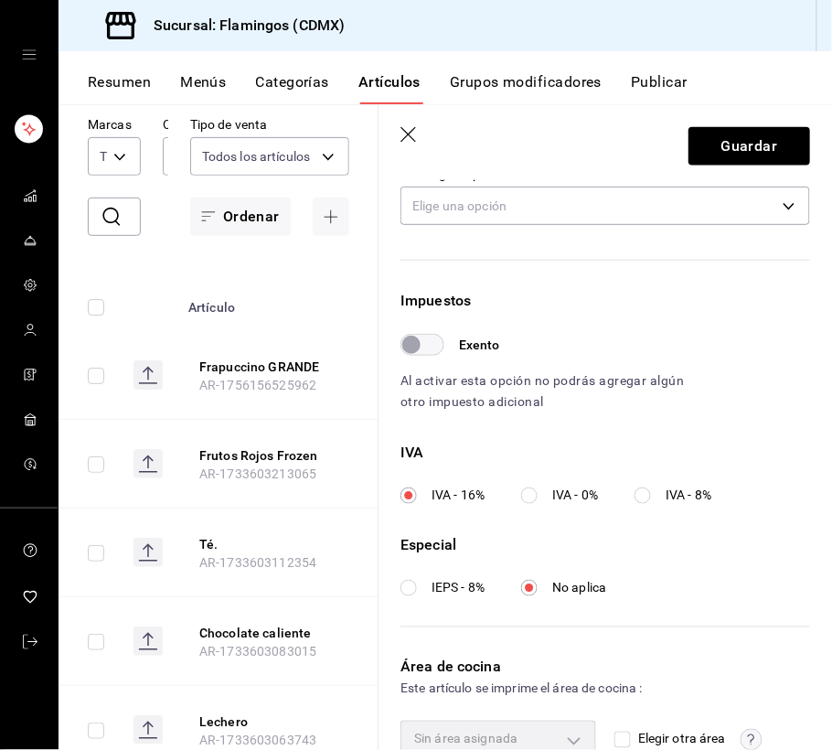
scroll to position [542, 0]
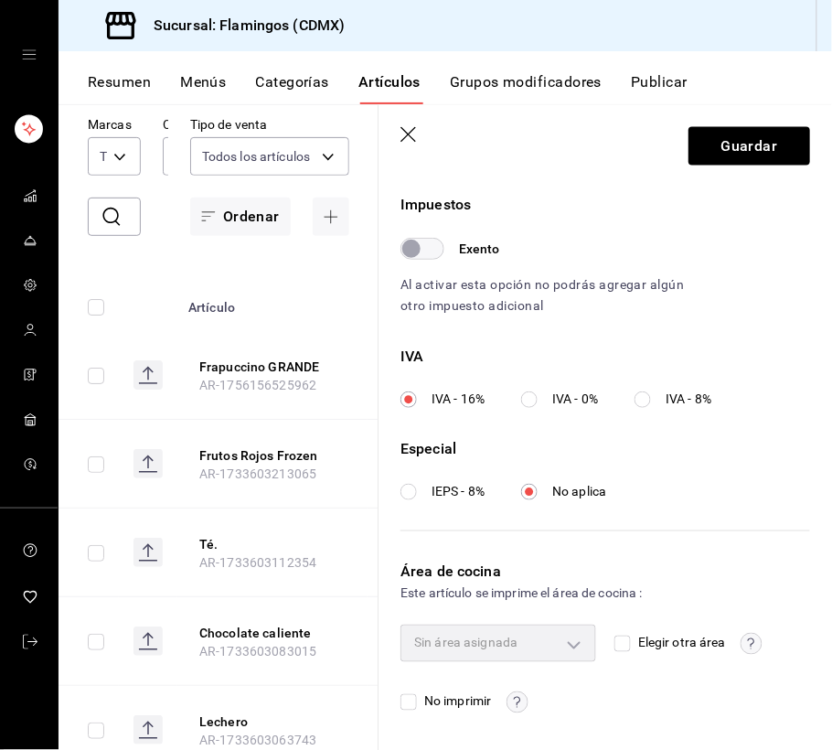
click at [616, 638] on input "Elegir otra área" at bounding box center [622, 643] width 16 height 16
checkbox input "true"
type input "927efcf9-5f8d-43ba-9bad-4fc5b99e9434"
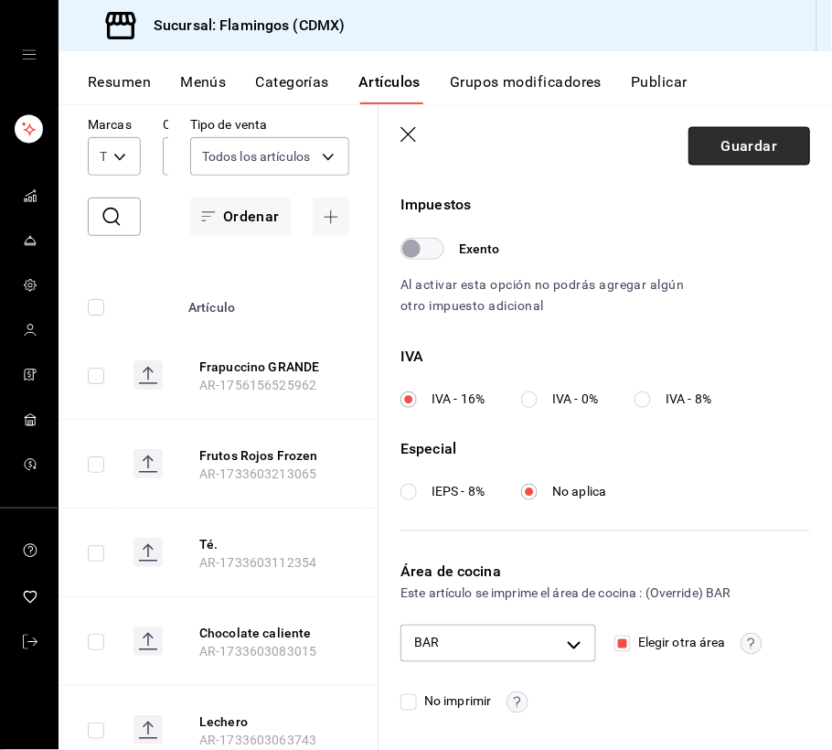
click at [733, 143] on button "Guardar" at bounding box center [749, 146] width 122 height 38
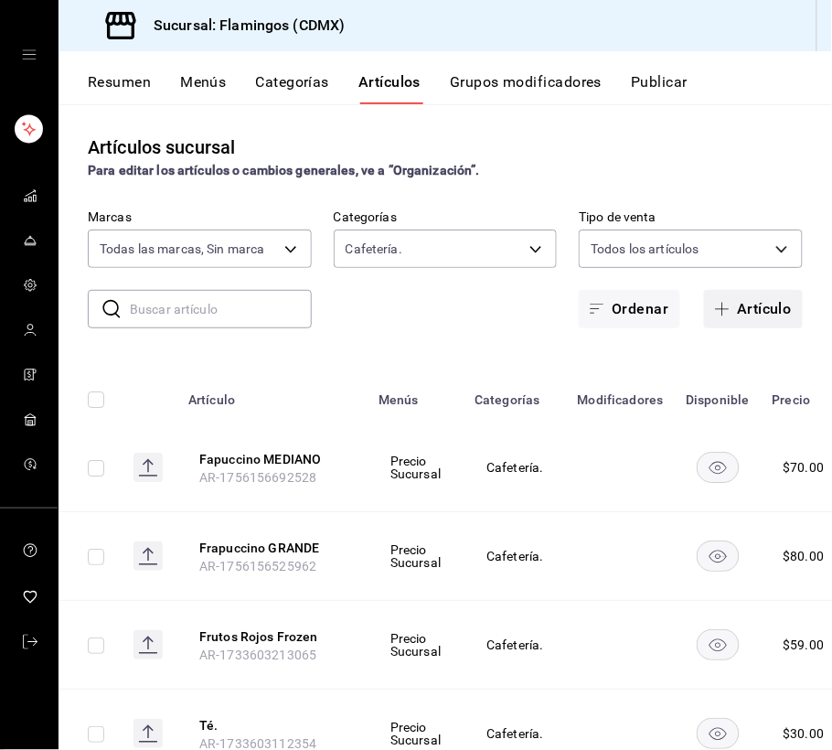
click at [736, 315] on button "Artículo" at bounding box center [753, 309] width 99 height 38
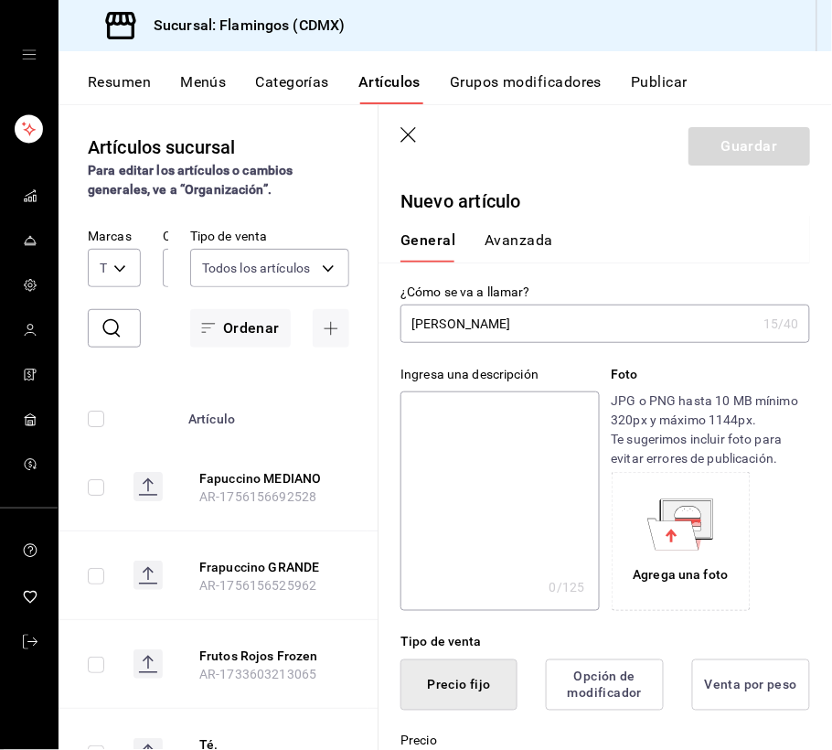
click at [473, 323] on input "[PERSON_NAME]" at bounding box center [578, 323] width 356 height 37
click at [524, 325] on input "[PERSON_NAME]" at bounding box center [578, 323] width 356 height 37
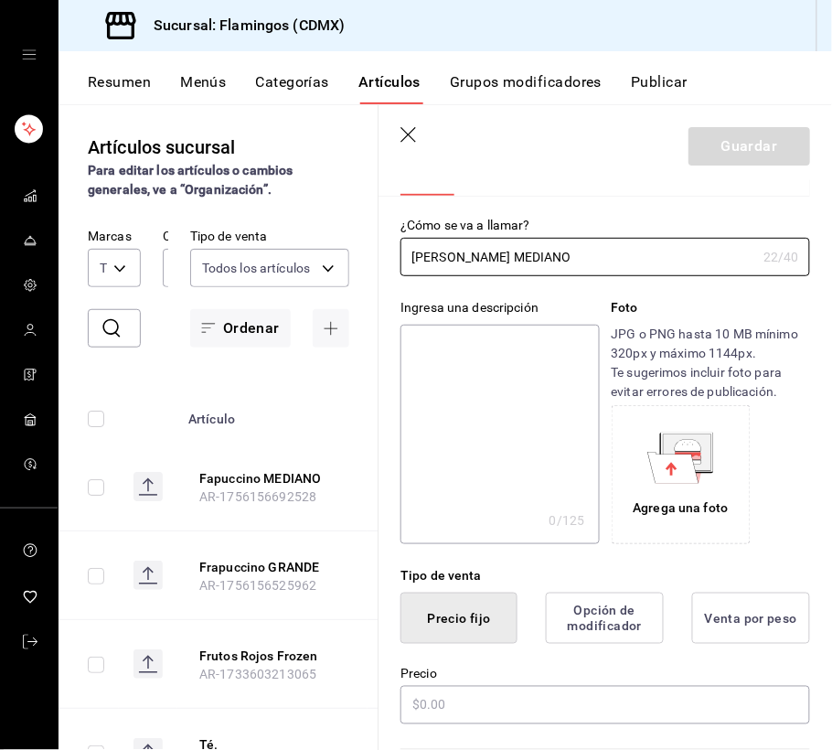
scroll to position [81, 0]
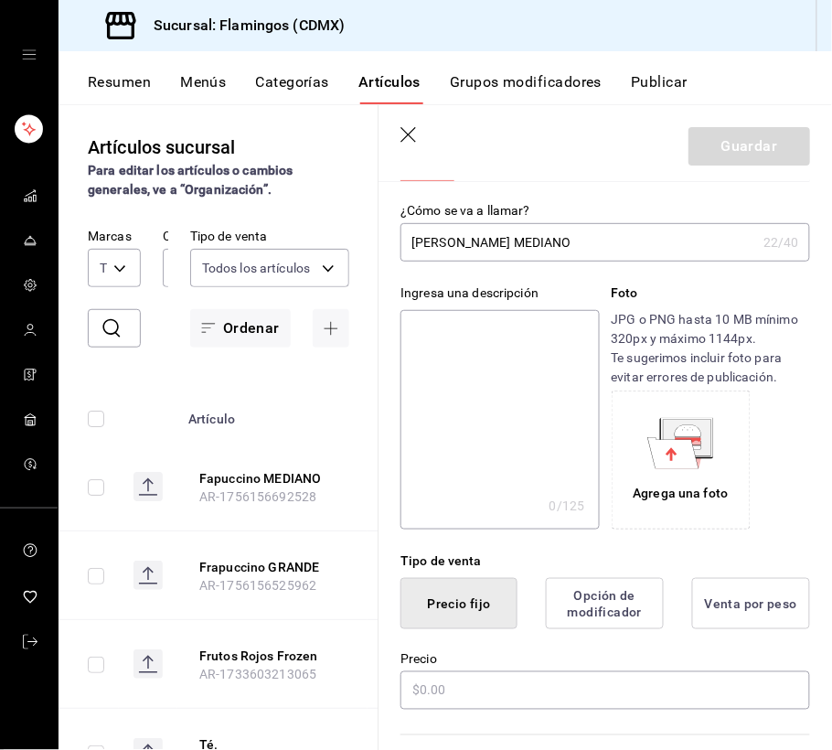
click at [543, 239] on input "[PERSON_NAME] MEDIANO" at bounding box center [578, 242] width 356 height 37
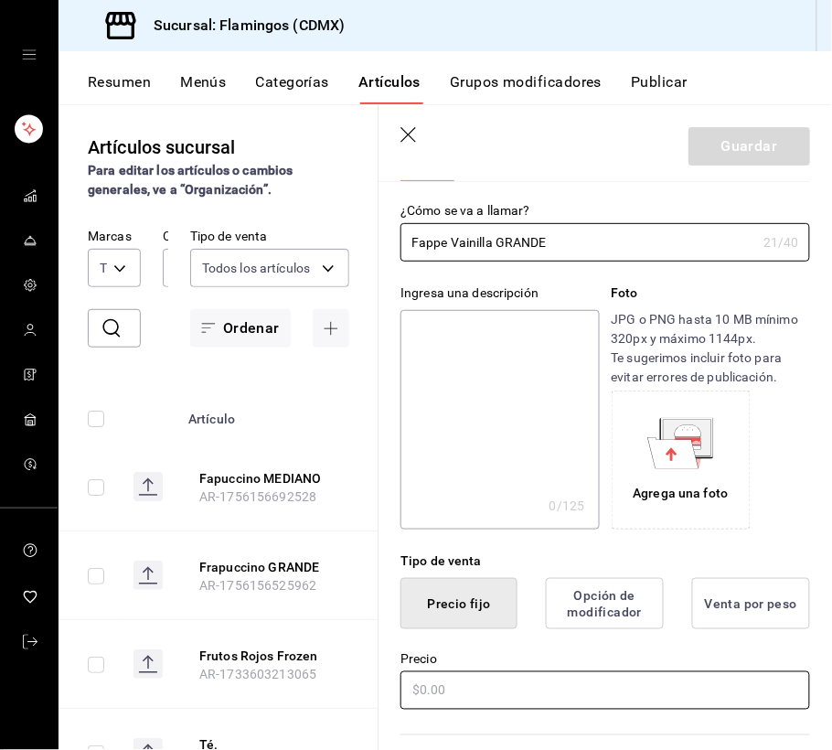
type input "Fappe Vainilla GRANDE"
click at [513, 686] on input "text" at bounding box center [605, 690] width 410 height 38
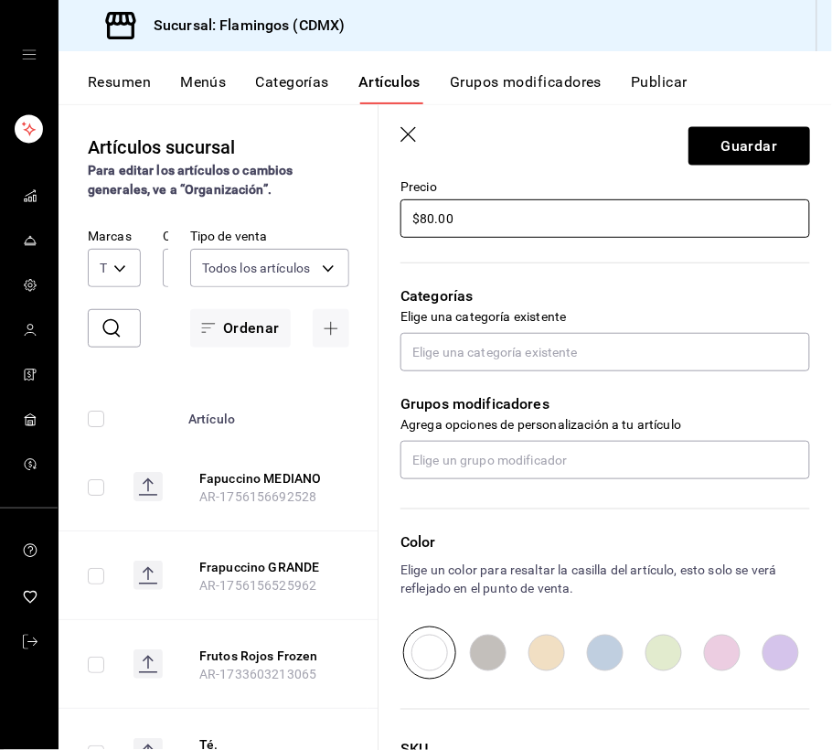
scroll to position [569, 0]
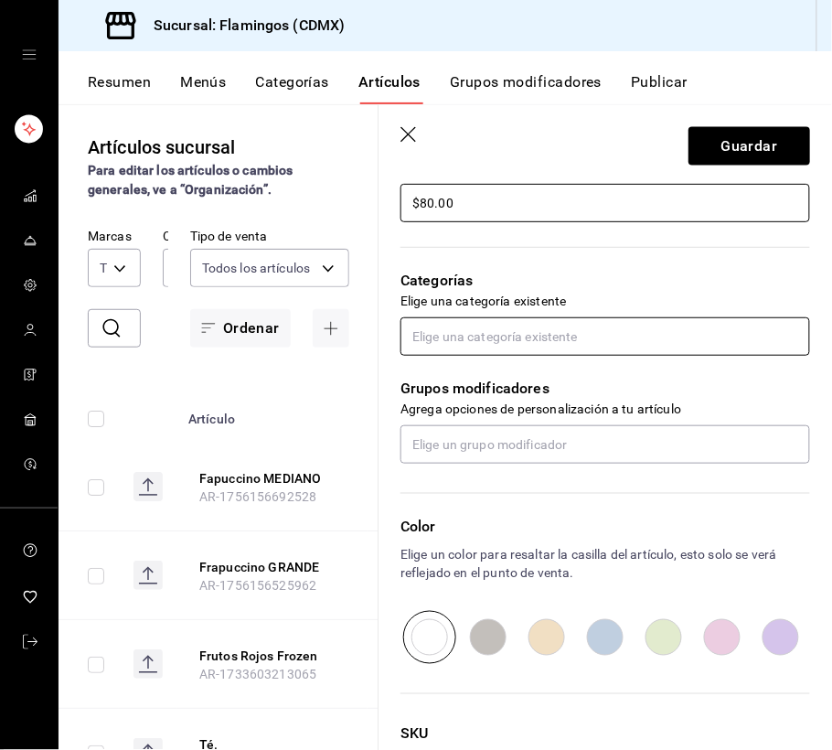
type input "$80.00"
click at [531, 352] on input "text" at bounding box center [605, 336] width 410 height 38
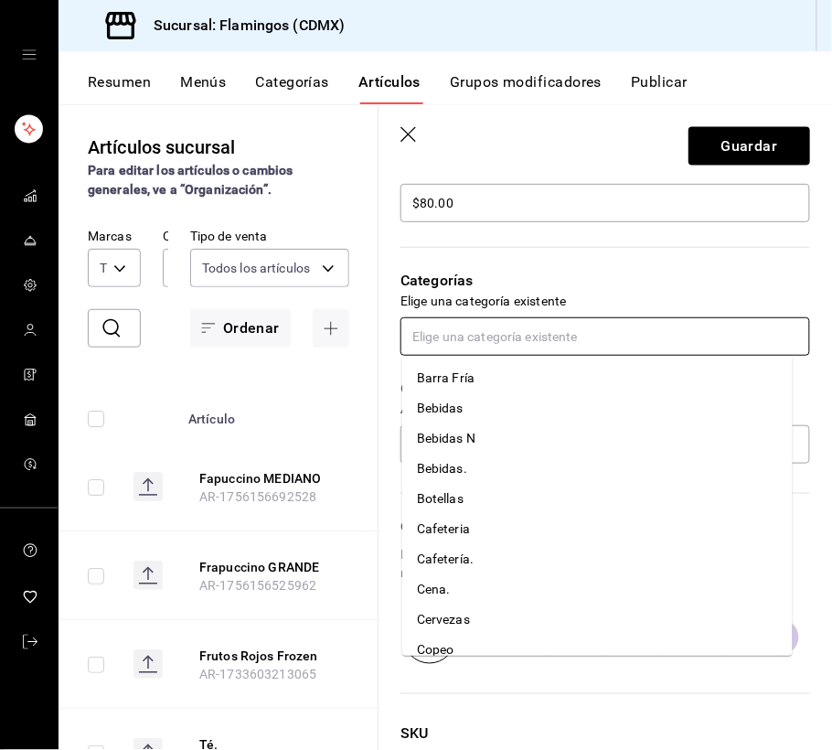
click at [488, 550] on li "Cafetería." at bounding box center [597, 559] width 390 height 30
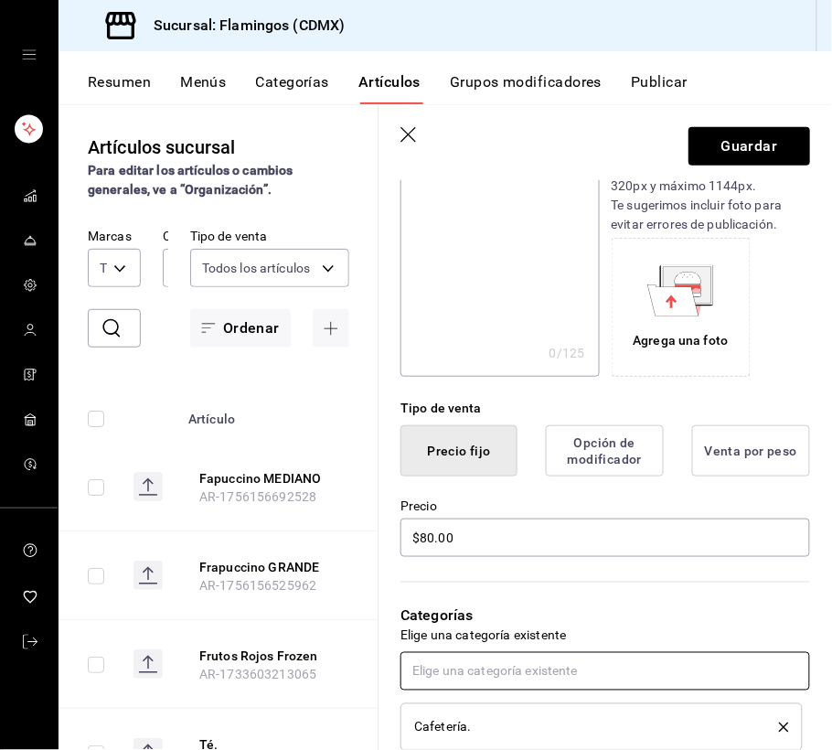
scroll to position [0, 0]
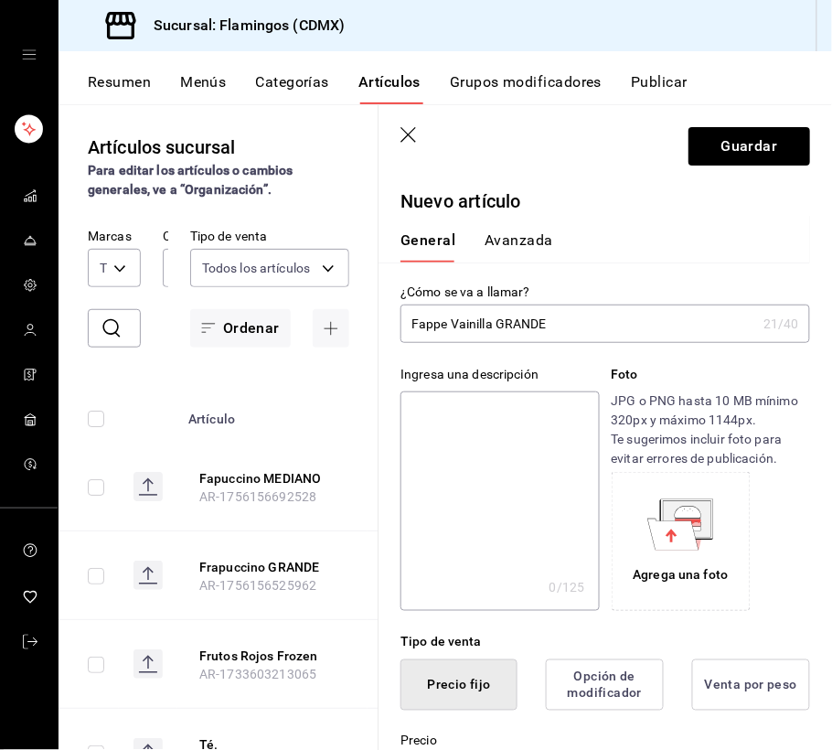
click at [521, 249] on button "Avanzada" at bounding box center [519, 246] width 69 height 31
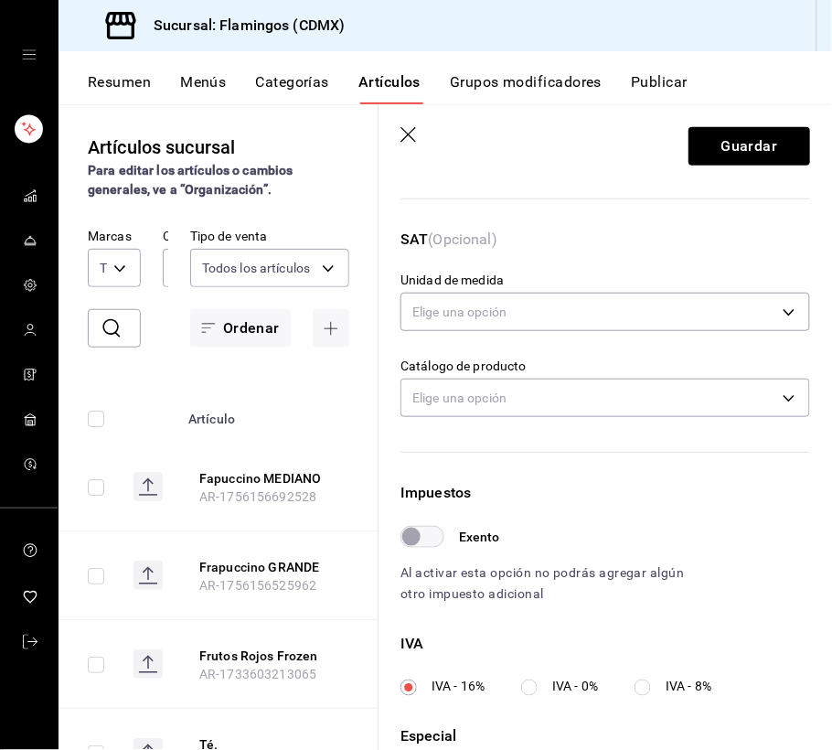
scroll to position [542, 0]
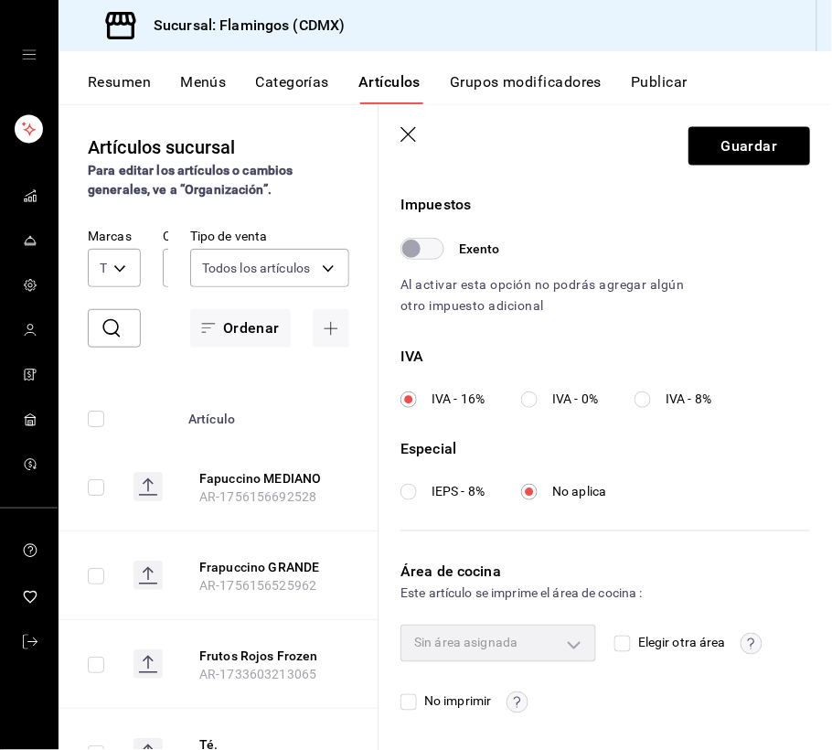
click at [631, 644] on span "Elegir otra área" at bounding box center [678, 643] width 95 height 19
click at [623, 644] on input "Elegir otra área" at bounding box center [622, 643] width 16 height 16
checkbox input "true"
type input "927efcf9-5f8d-43ba-9bad-4fc5b99e9434"
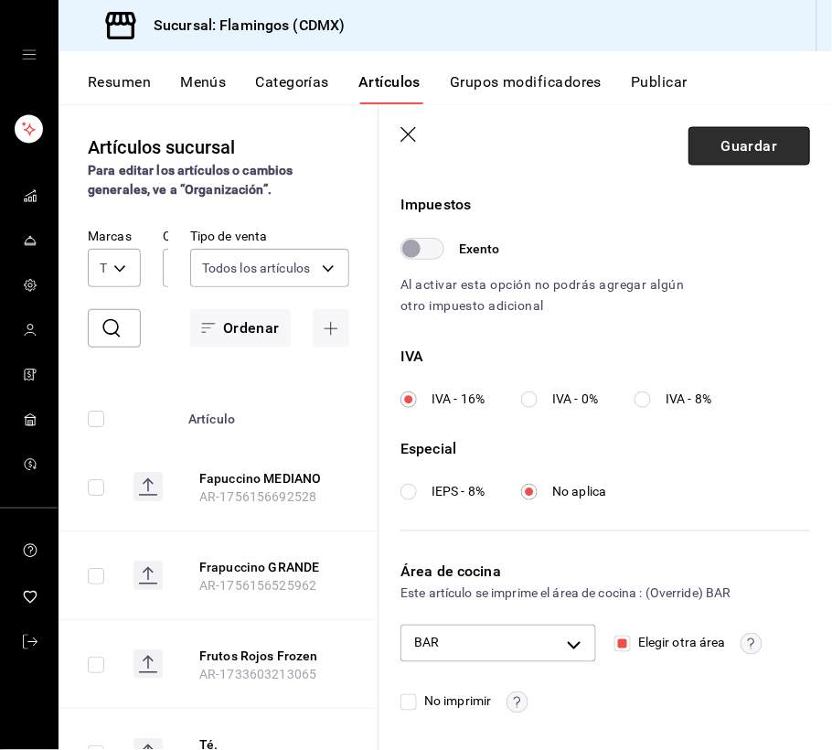
click at [747, 147] on button "Guardar" at bounding box center [749, 146] width 122 height 38
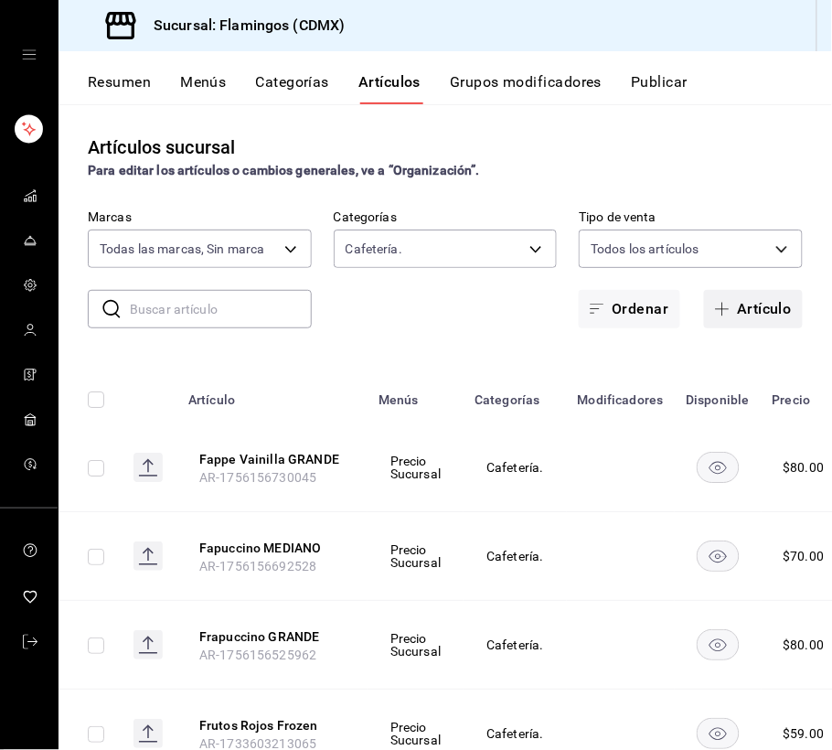
click at [732, 302] on button "Artículo" at bounding box center [753, 309] width 99 height 38
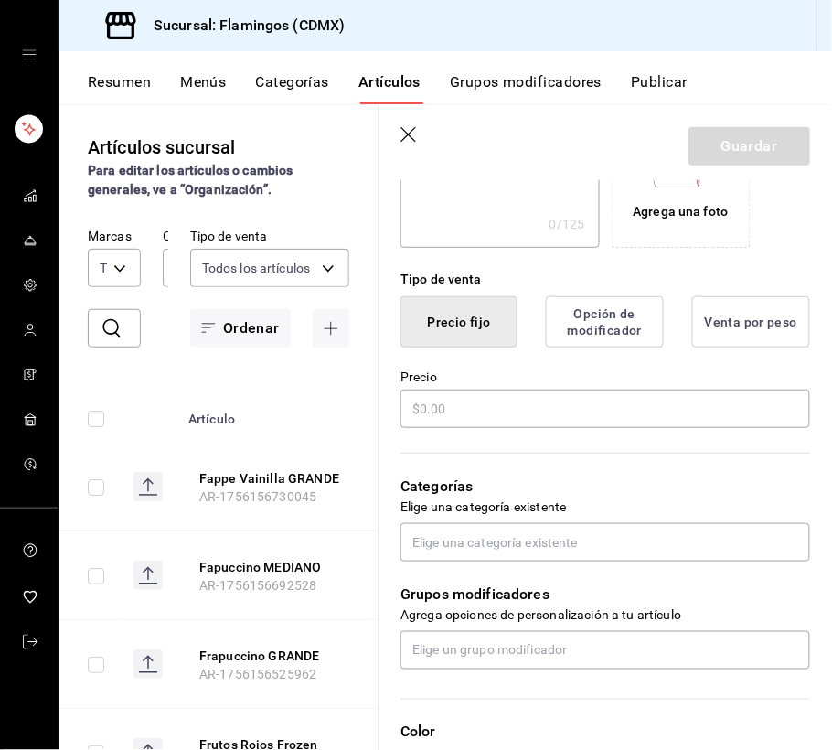
scroll to position [366, 0]
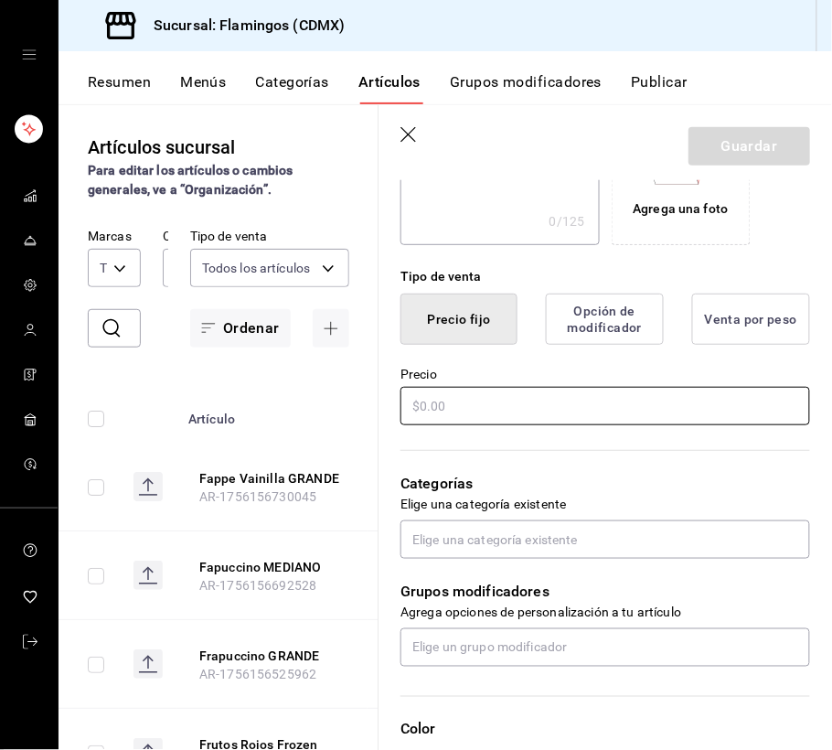
type input "[PERSON_NAME] MEDIANO"
click at [506, 415] on input "text" at bounding box center [605, 406] width 410 height 38
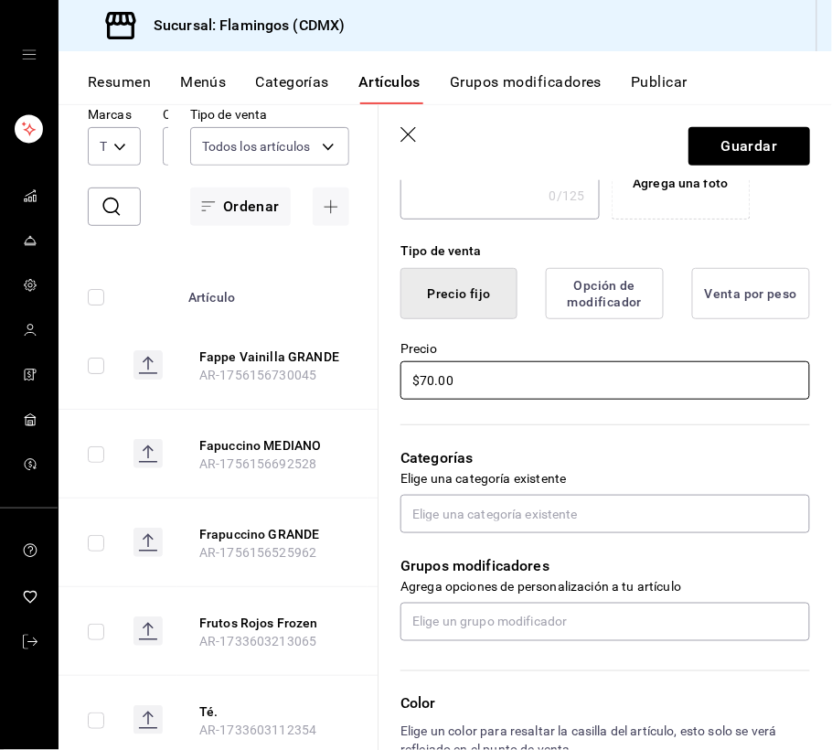
scroll to position [388, 0]
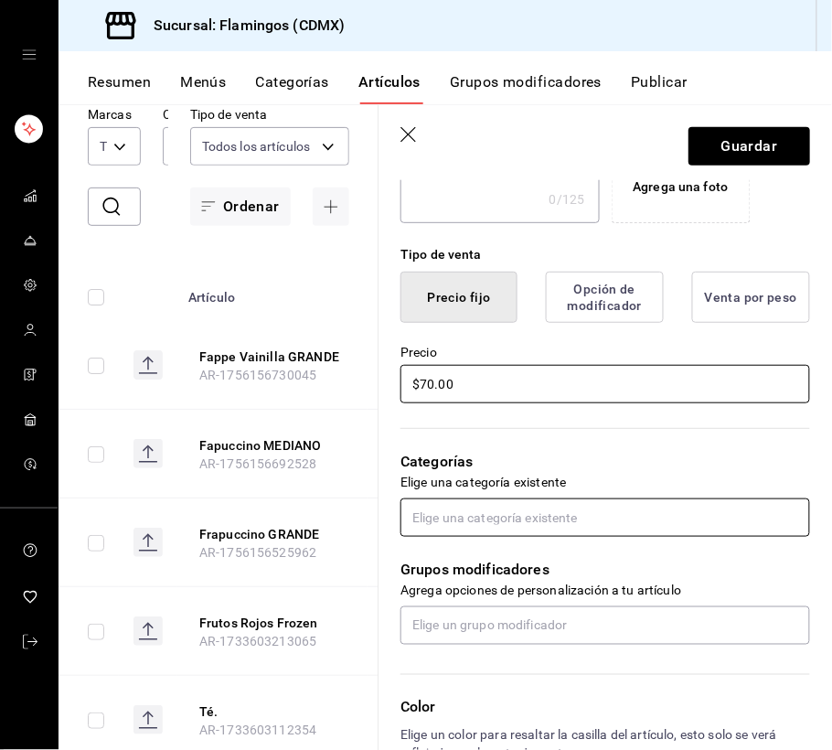
type input "$70.00"
click at [561, 521] on input "text" at bounding box center [605, 517] width 410 height 38
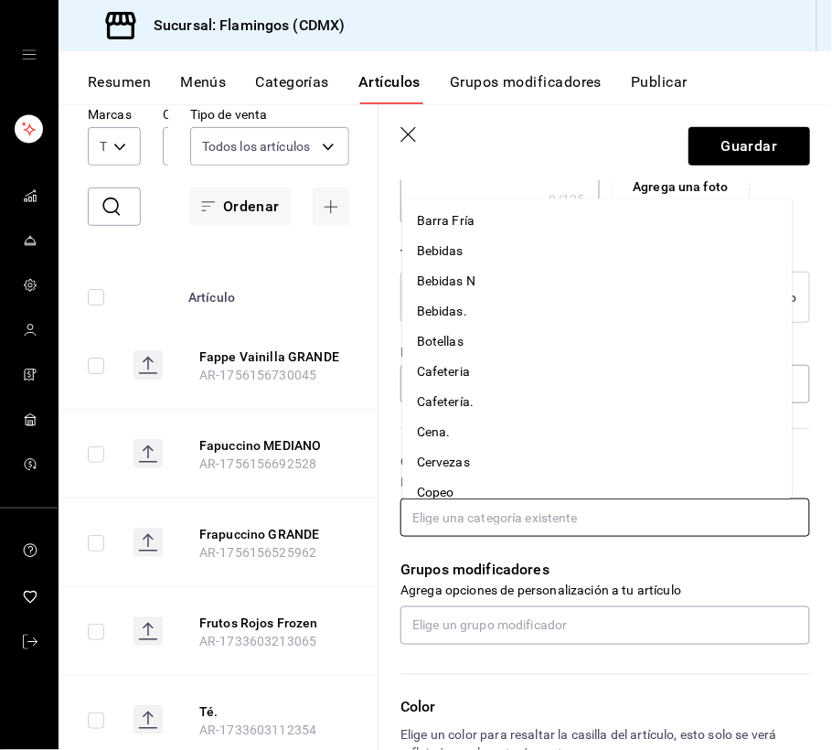
click at [479, 377] on li "Cafeteria" at bounding box center [597, 372] width 390 height 30
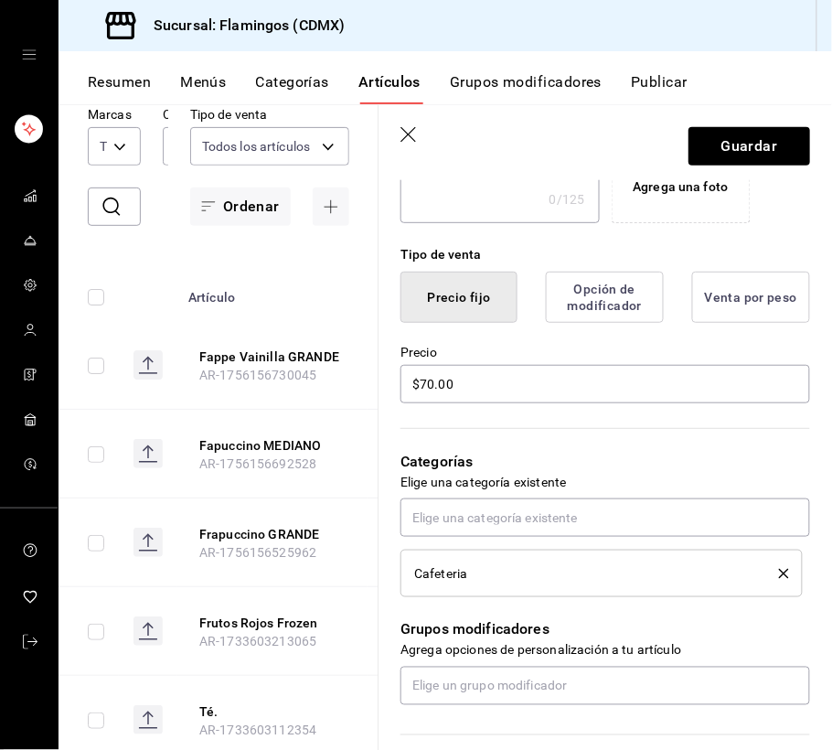
click at [779, 569] on icon "delete" at bounding box center [784, 574] width 10 height 10
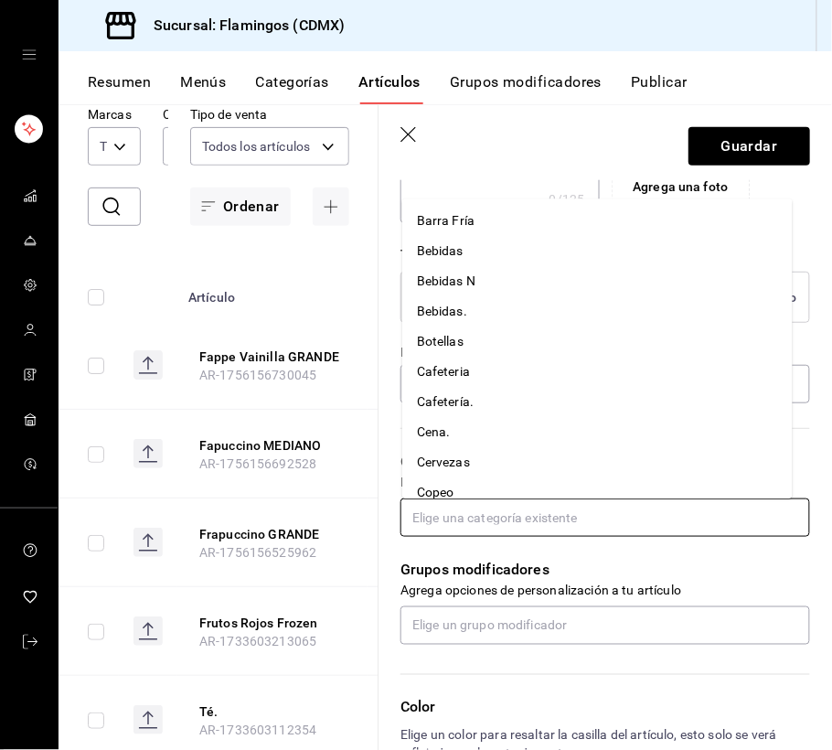
click at [509, 514] on input "text" at bounding box center [605, 517] width 410 height 38
click at [474, 395] on li "Cafetería." at bounding box center [597, 402] width 390 height 30
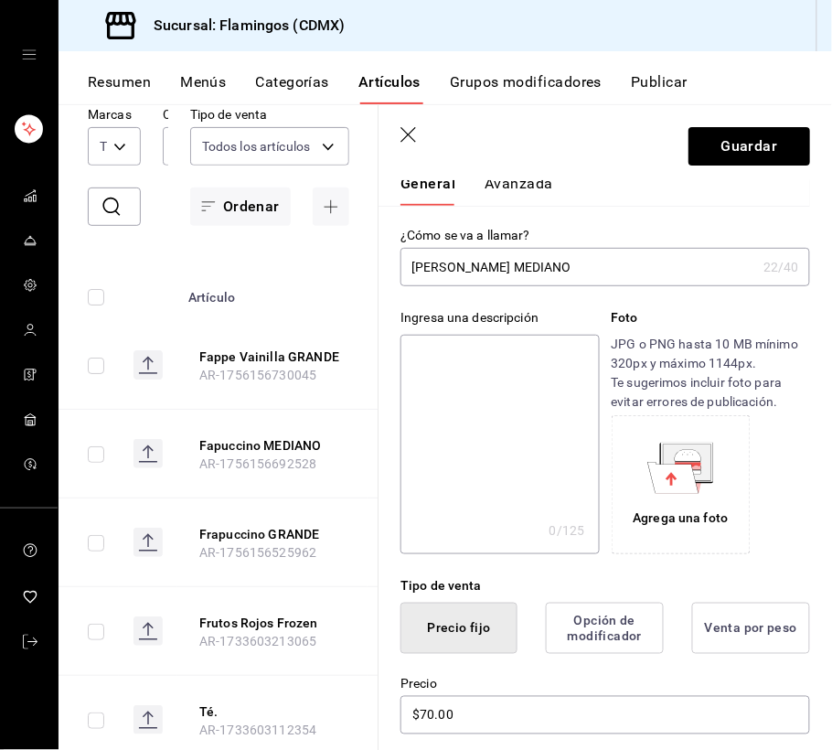
scroll to position [0, 0]
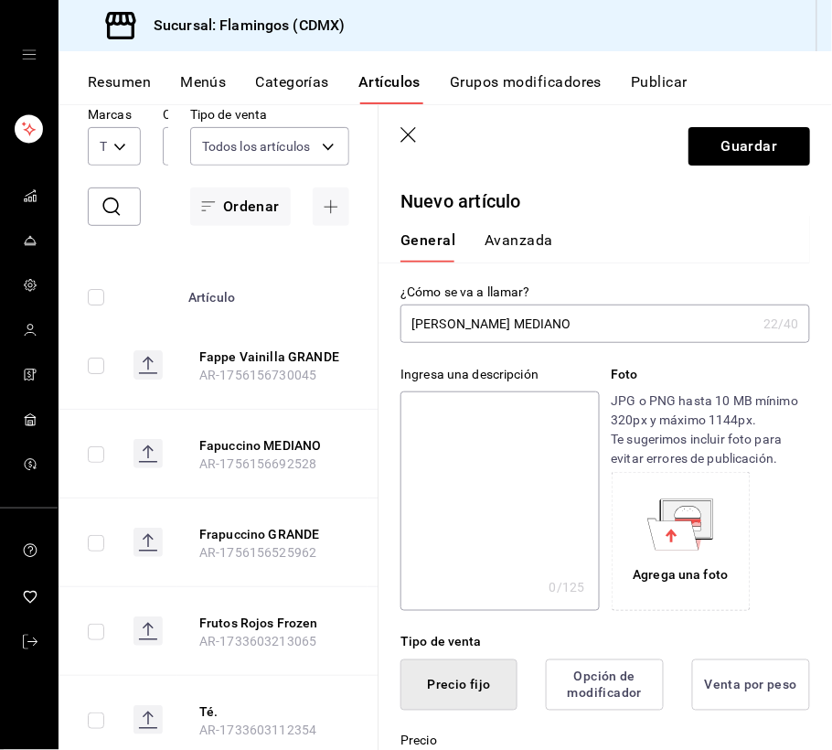
click at [496, 250] on button "Avanzada" at bounding box center [519, 246] width 69 height 31
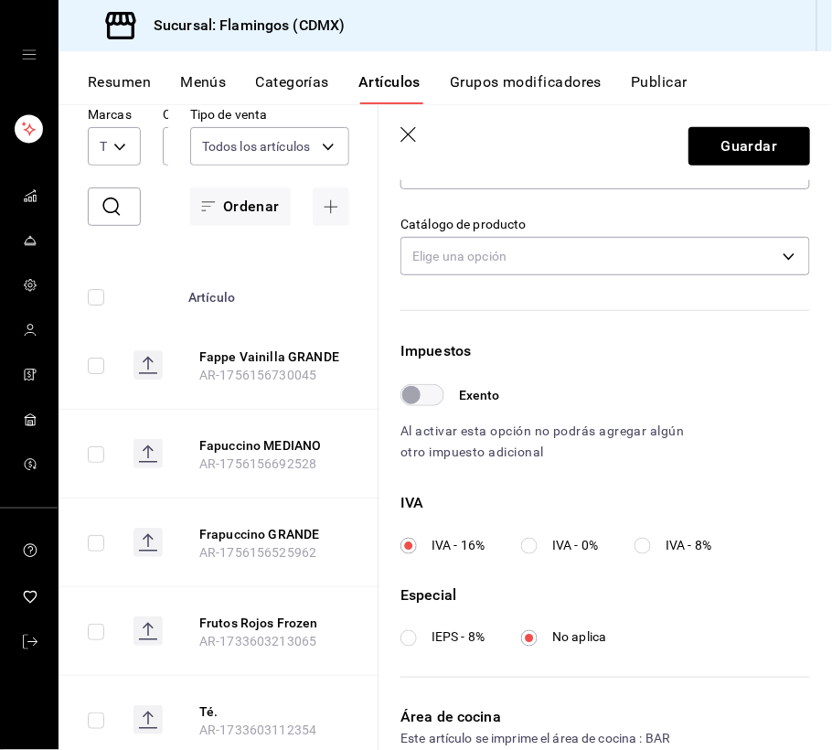
scroll to position [542, 0]
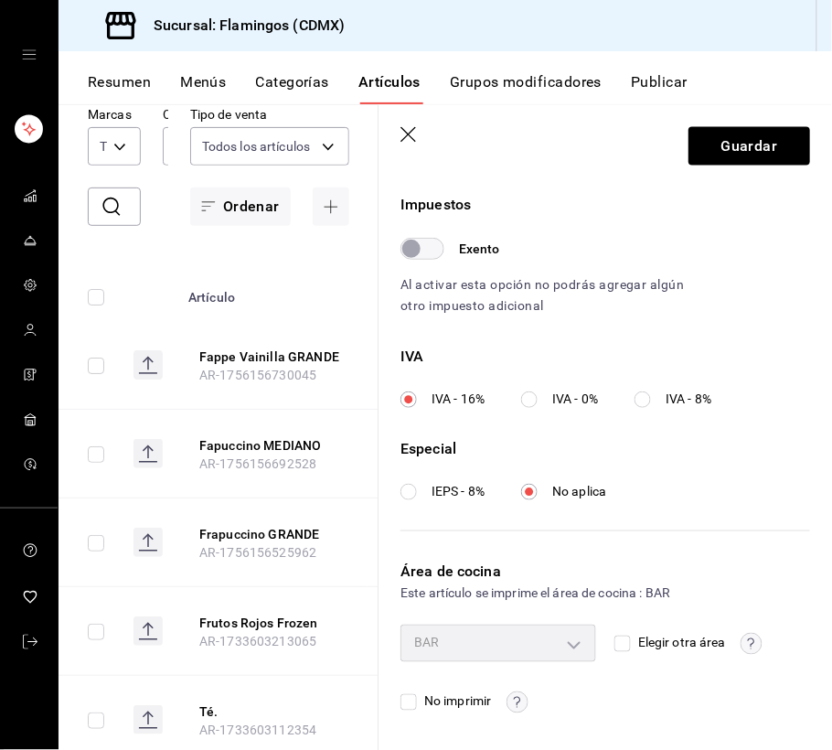
click at [620, 652] on input "Elegir otra área" at bounding box center [622, 643] width 16 height 16
checkbox input "true"
click at [614, 641] on input "Elegir otra área" at bounding box center [622, 643] width 16 height 16
checkbox input "false"
type input "927efcf9-5f8d-43ba-9bad-4fc5b99e9434"
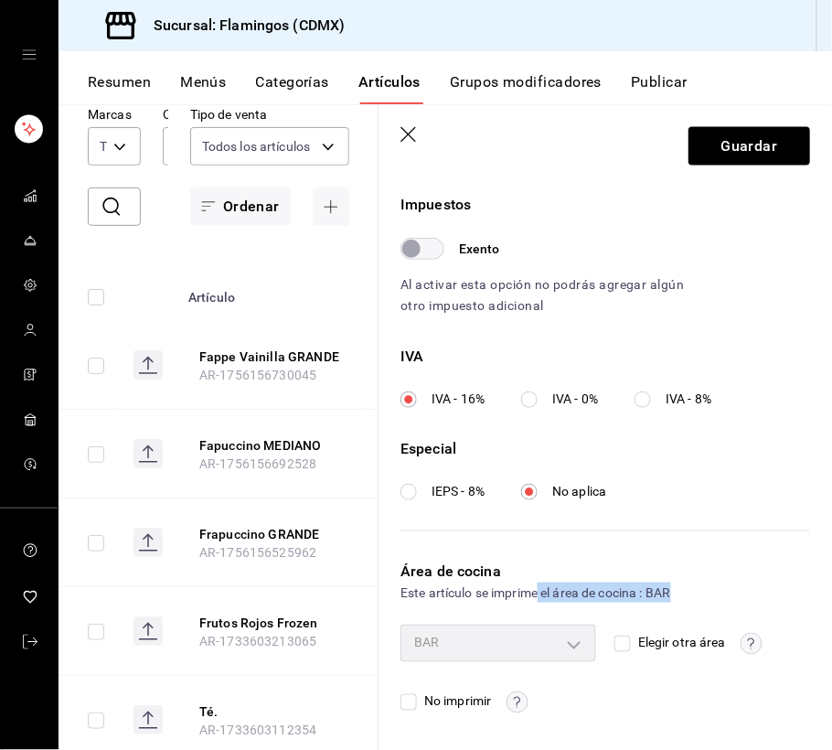
drag, startPoint x: 542, startPoint y: 593, endPoint x: 731, endPoint y: 586, distance: 189.4
click at [731, 586] on div "Este artículo se imprime el área de cocina : BAR" at bounding box center [605, 592] width 410 height 20
click at [762, 144] on button "Guardar" at bounding box center [749, 146] width 122 height 38
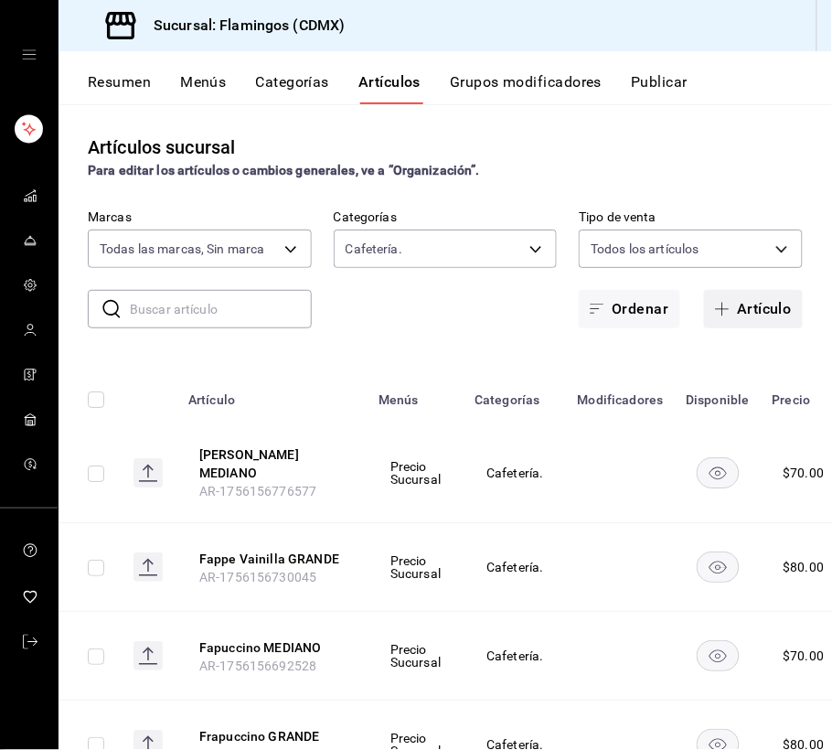
click at [754, 304] on button "Artículo" at bounding box center [753, 309] width 99 height 38
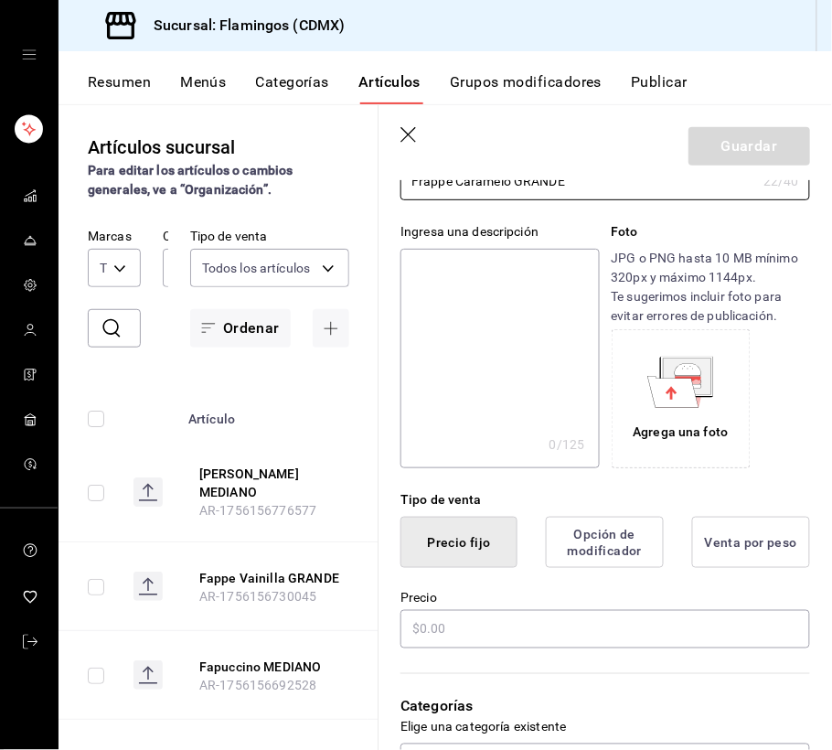
scroll to position [162, 0]
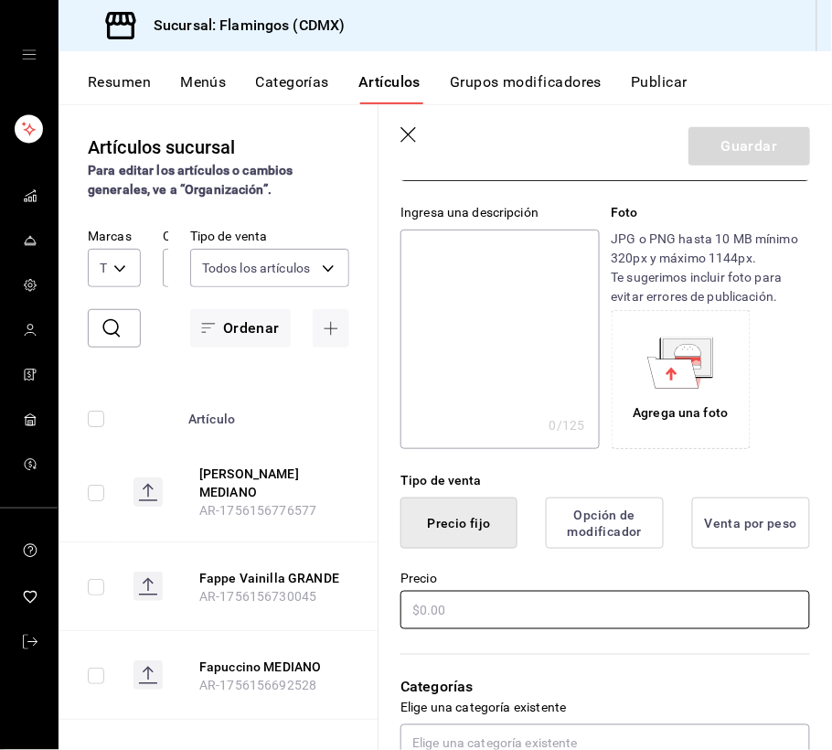
type input "Frappe Caramelo GRANDE"
click at [484, 619] on input "text" at bounding box center [605, 610] width 410 height 38
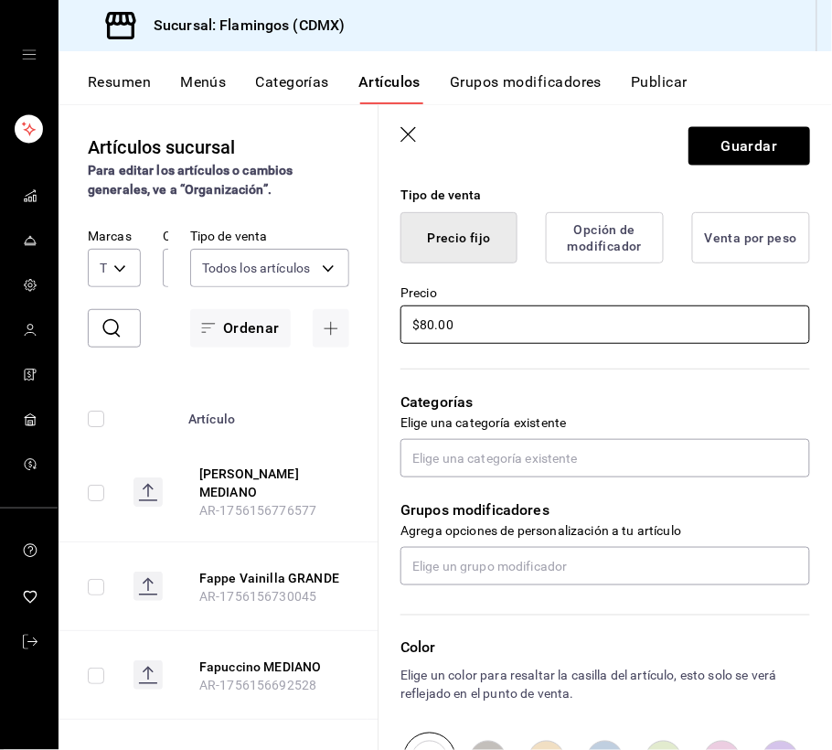
scroll to position [649, 0]
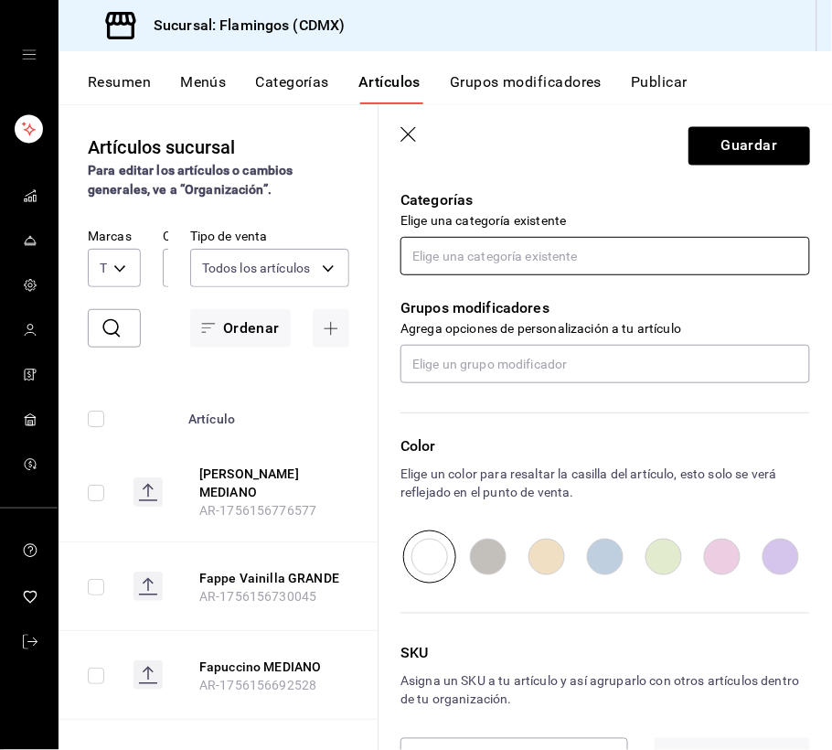
type input "$80.00"
click at [523, 246] on input "text" at bounding box center [605, 256] width 410 height 38
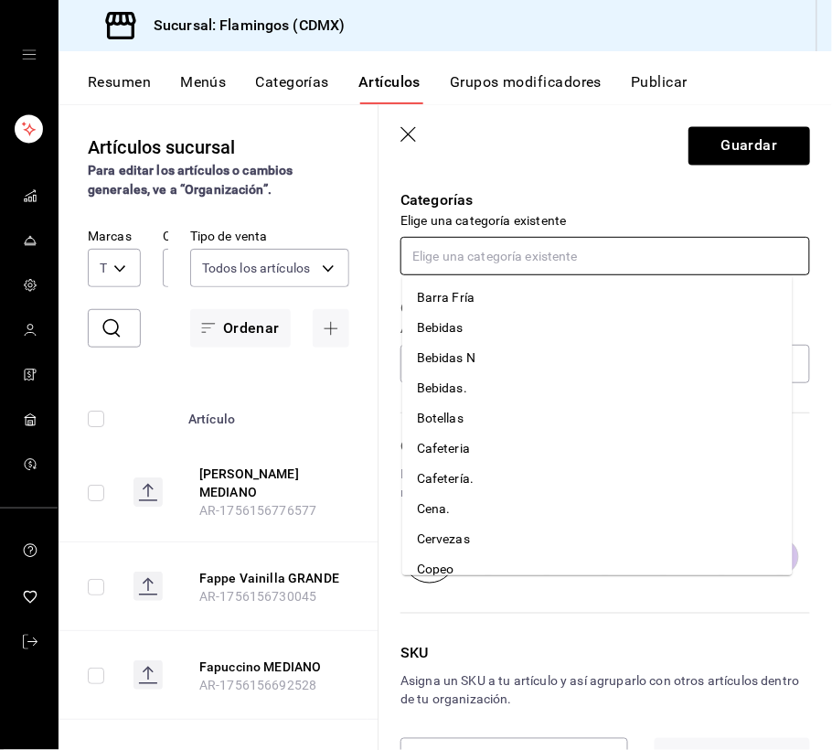
click at [458, 479] on li "Cafetería." at bounding box center [597, 479] width 390 height 30
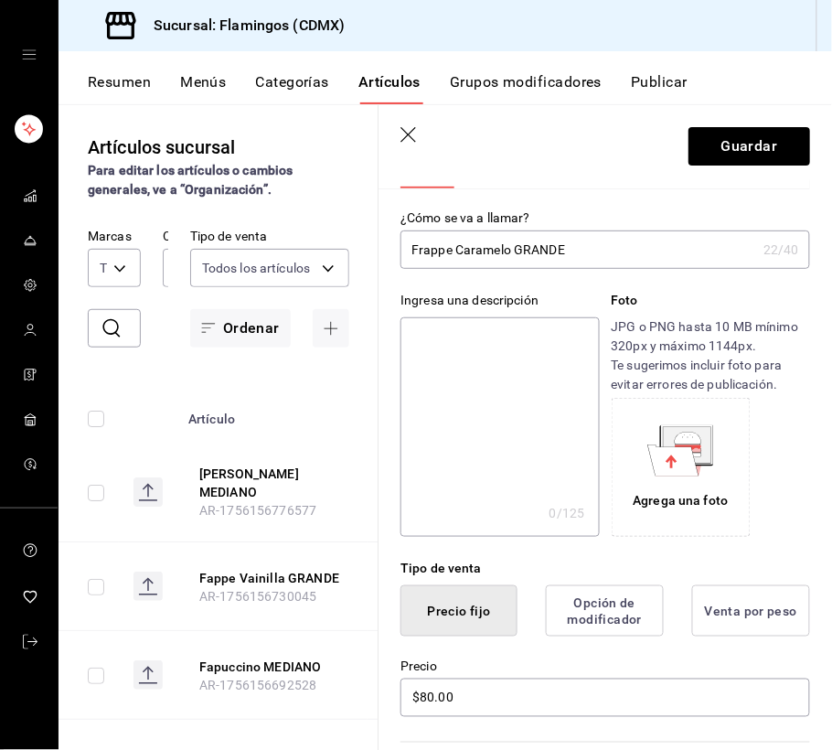
scroll to position [0, 0]
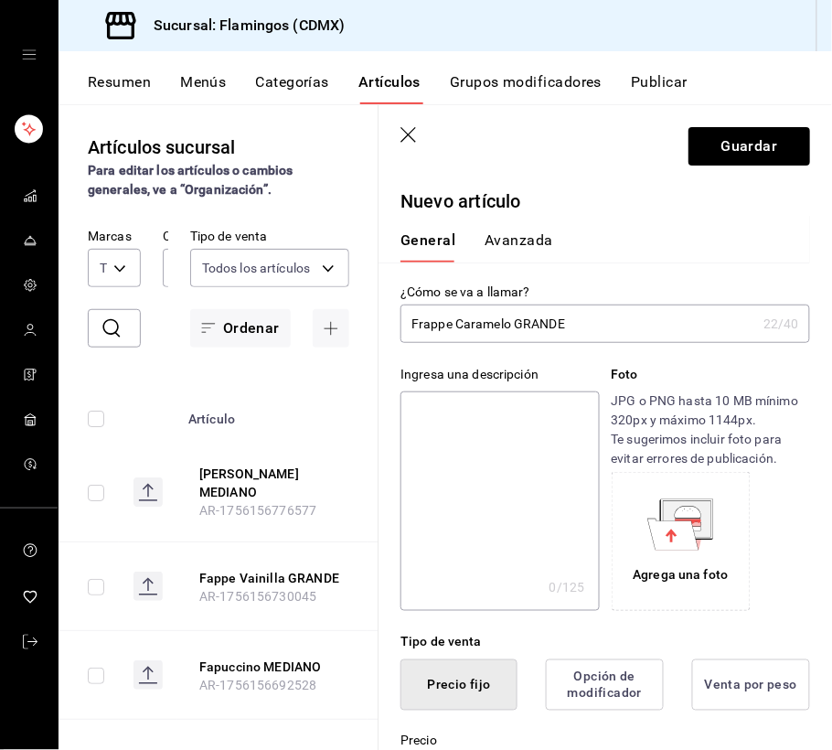
click at [506, 232] on button "Avanzada" at bounding box center [519, 246] width 69 height 31
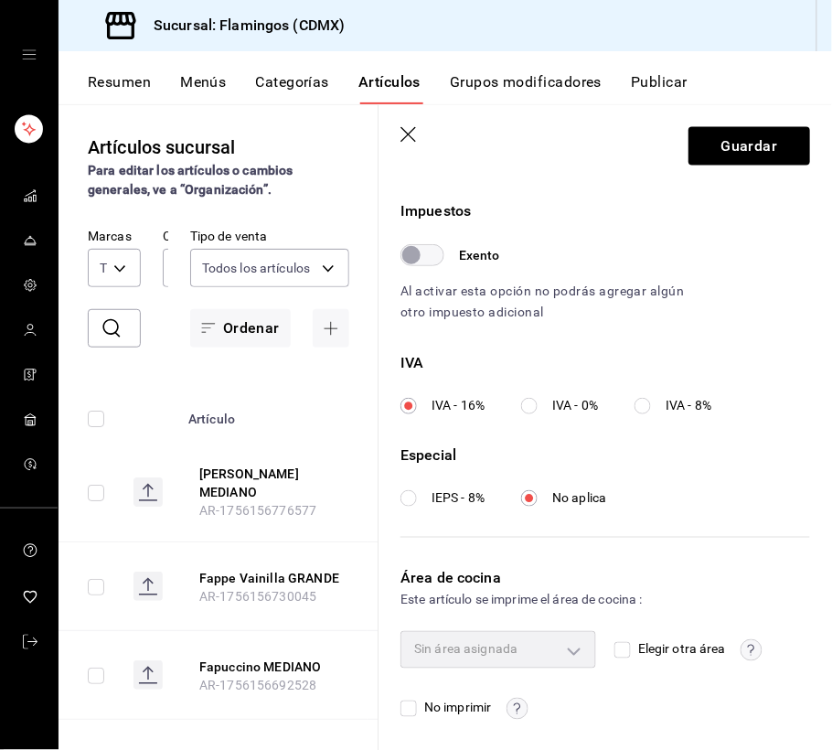
scroll to position [542, 0]
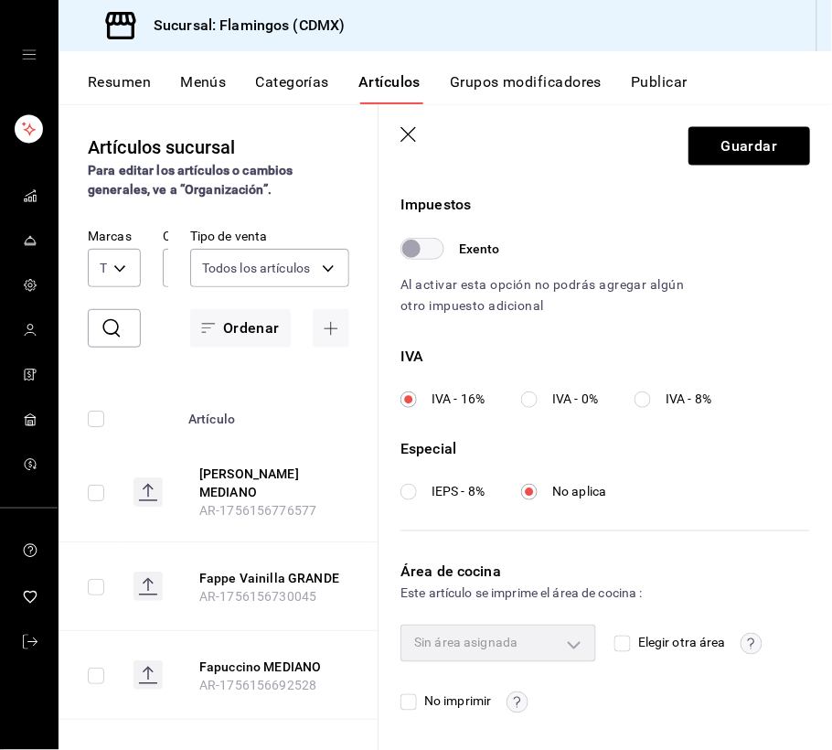
click at [614, 645] on input "Elegir otra área" at bounding box center [622, 643] width 16 height 16
checkbox input "true"
type input "927efcf9-5f8d-43ba-9bad-4fc5b99e9434"
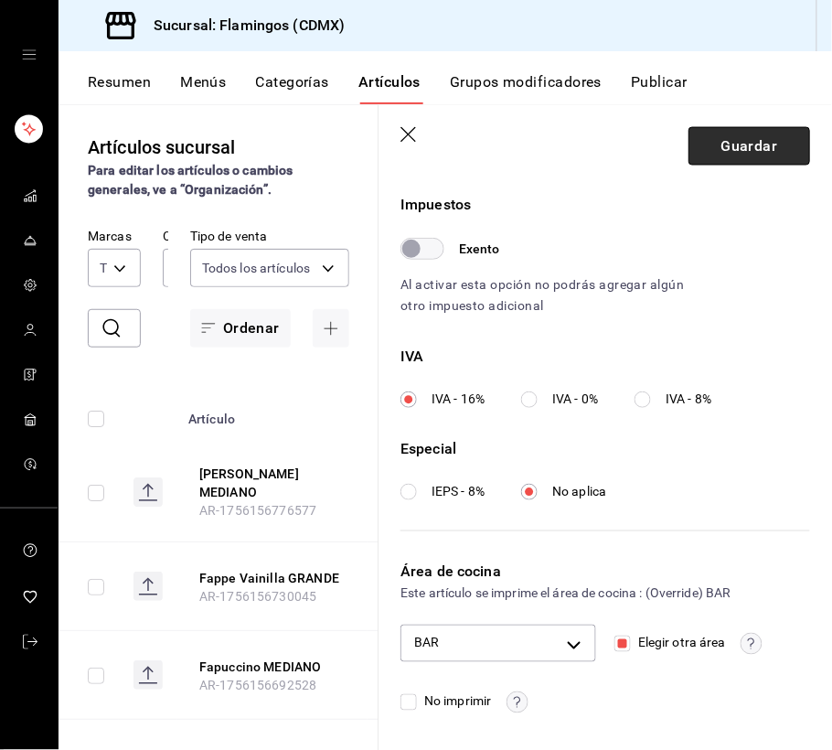
click at [741, 144] on button "Guardar" at bounding box center [749, 146] width 122 height 38
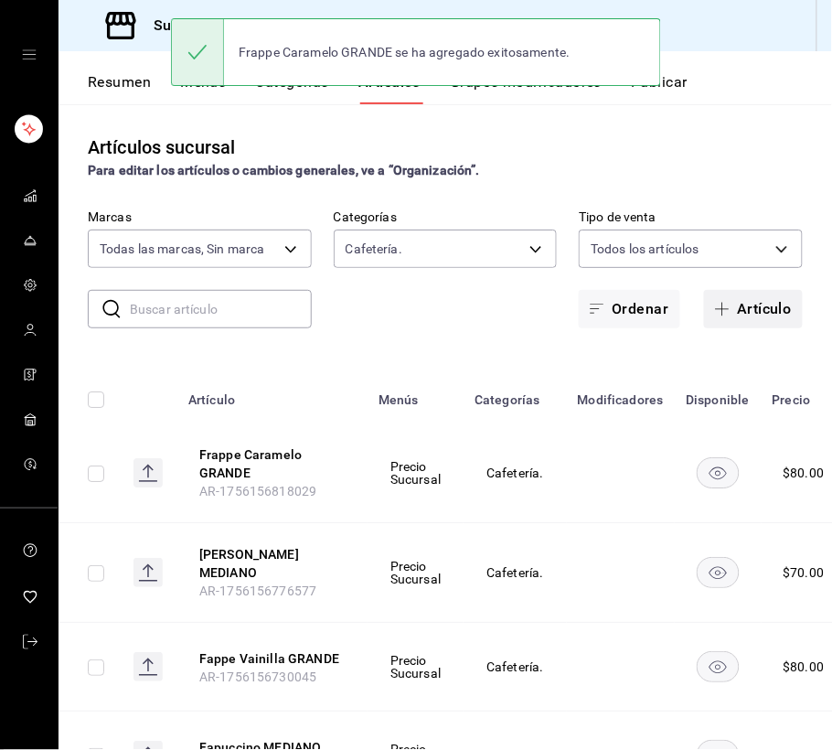
click at [746, 305] on button "Artículo" at bounding box center [753, 309] width 99 height 38
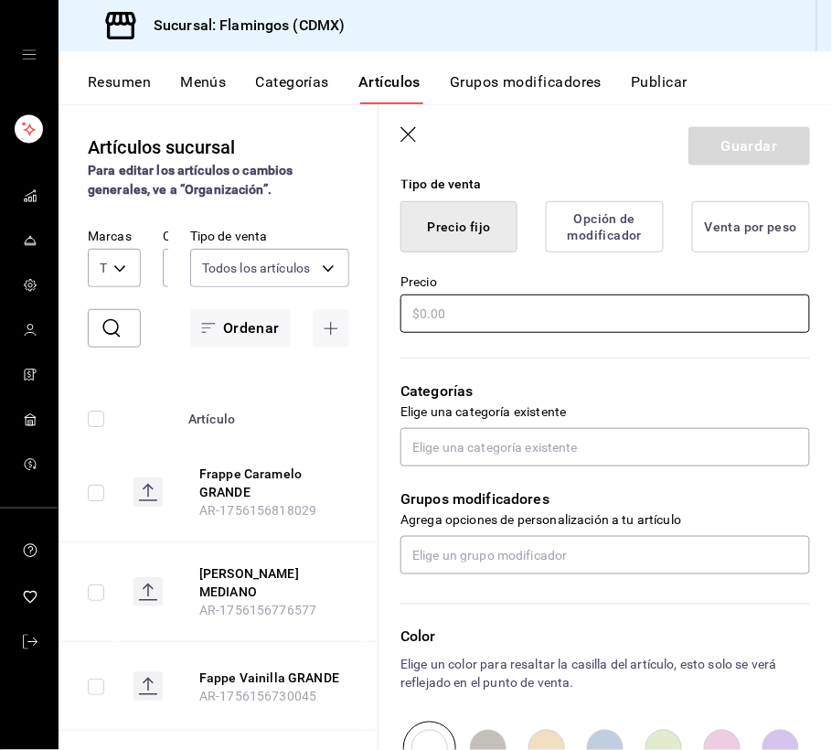
scroll to position [429, 0]
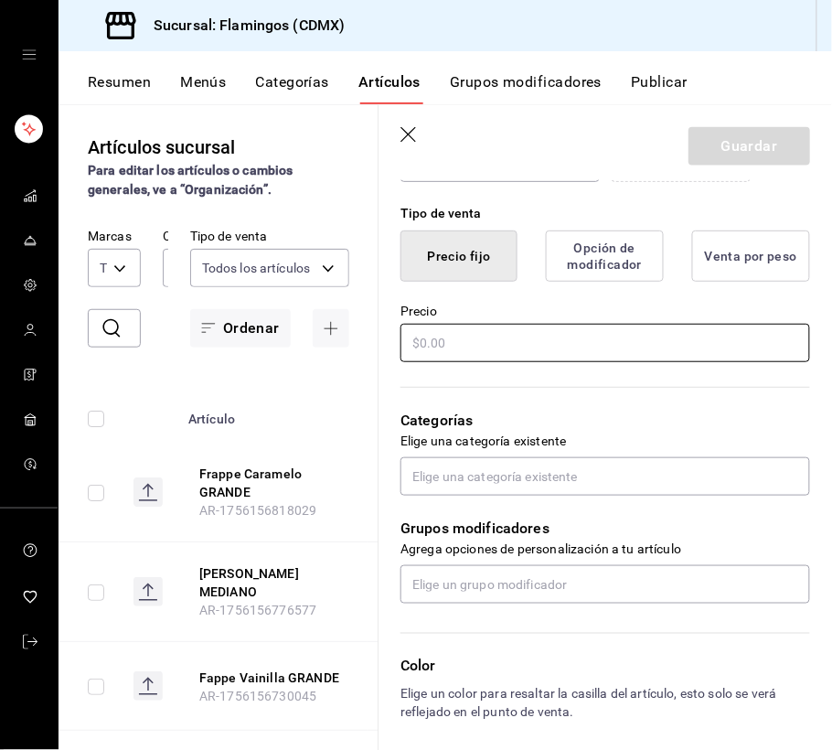
type input "Frappe Caramelo MEDIANO"
click at [581, 348] on input "text" at bounding box center [605, 343] width 410 height 38
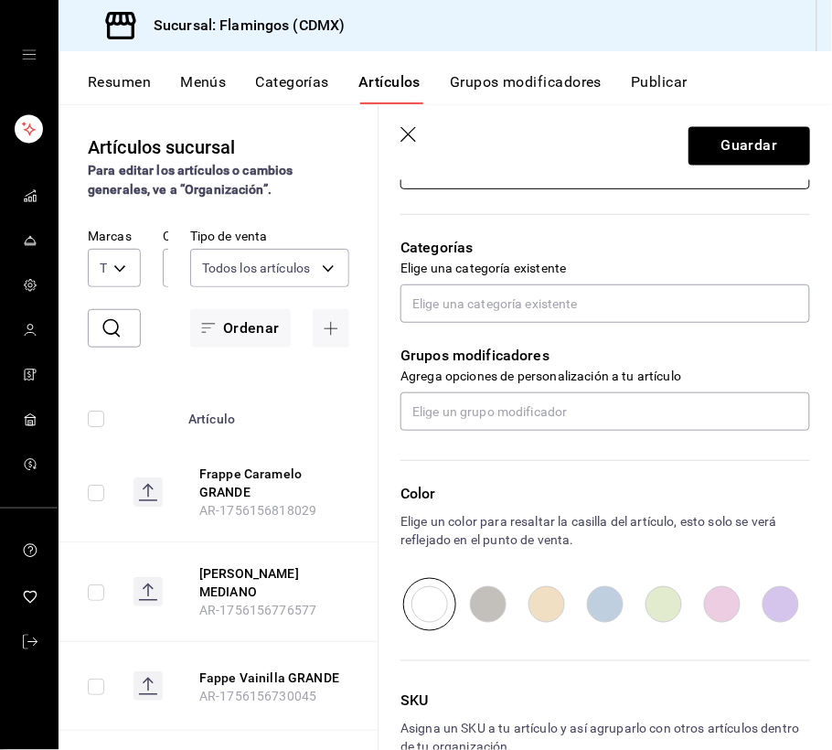
scroll to position [631, 0]
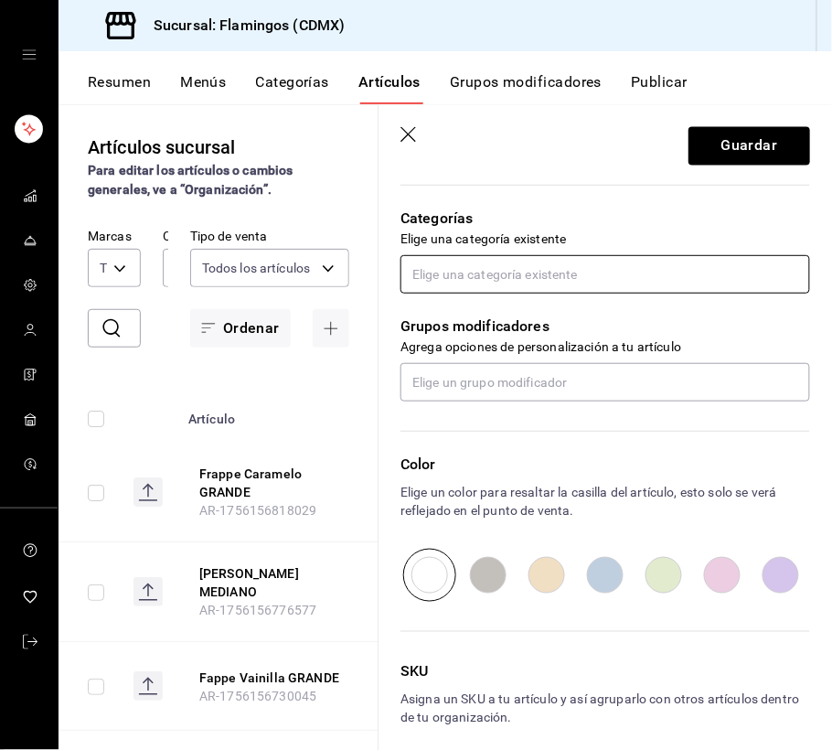
type input "$70.00"
click at [553, 276] on input "text" at bounding box center [605, 274] width 410 height 38
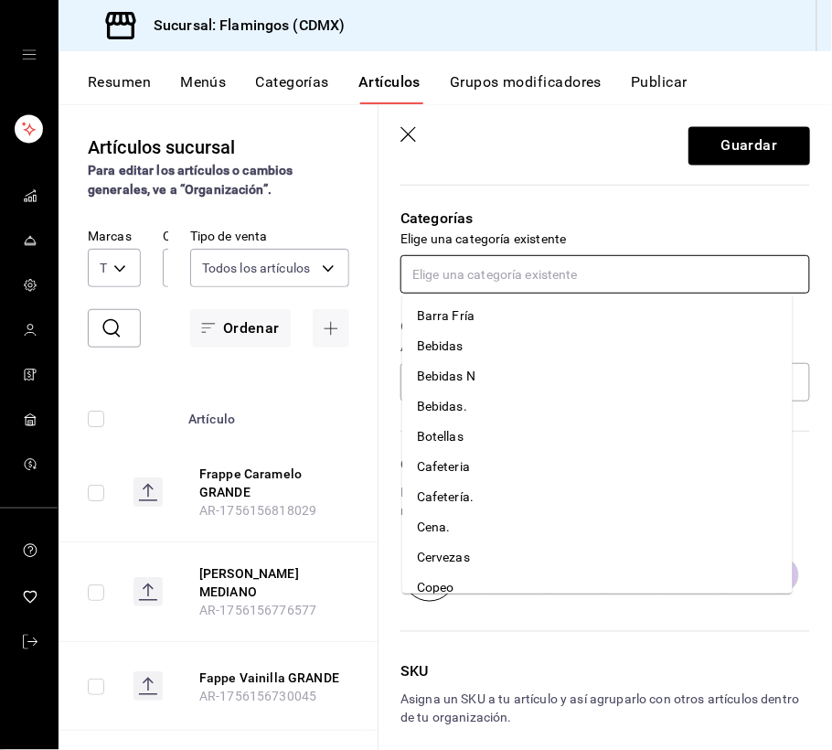
click at [477, 458] on li "Cafeteria" at bounding box center [597, 467] width 390 height 30
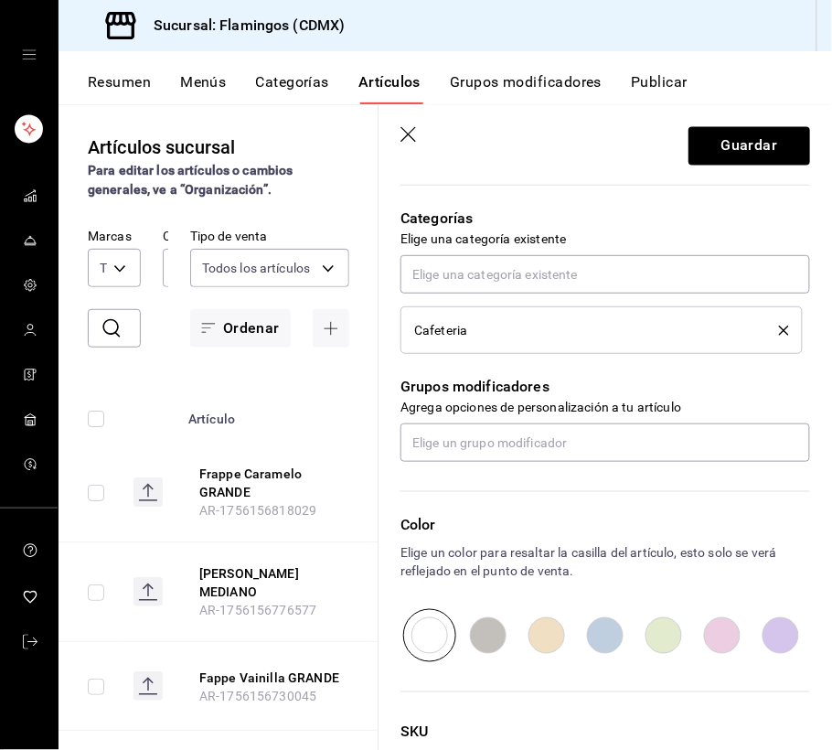
click at [777, 331] on li "Cafeteria" at bounding box center [601, 330] width 402 height 48
click at [766, 327] on button "delete" at bounding box center [777, 330] width 23 height 10
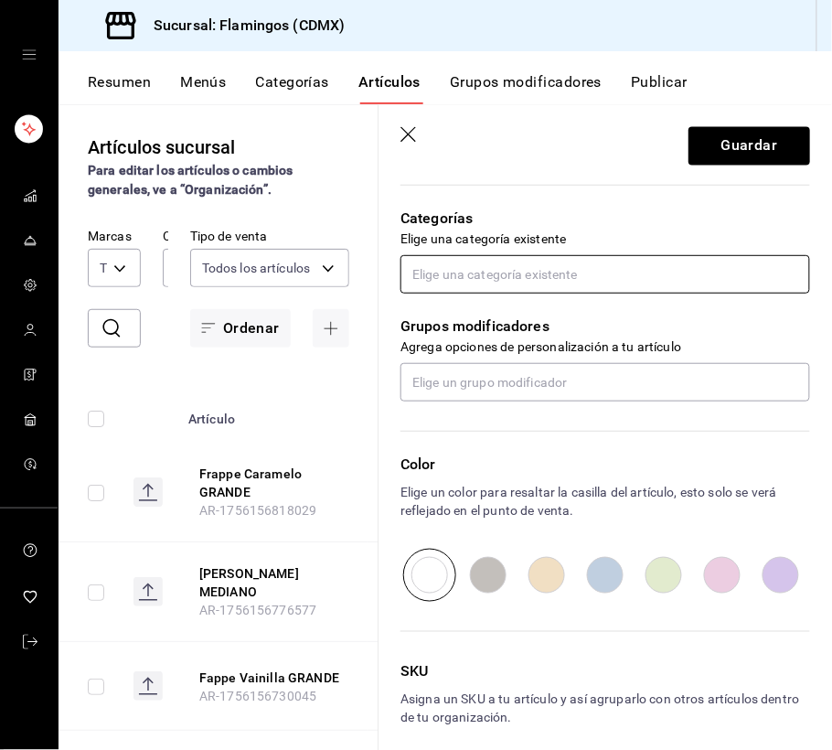
click at [666, 274] on input "text" at bounding box center [605, 274] width 410 height 38
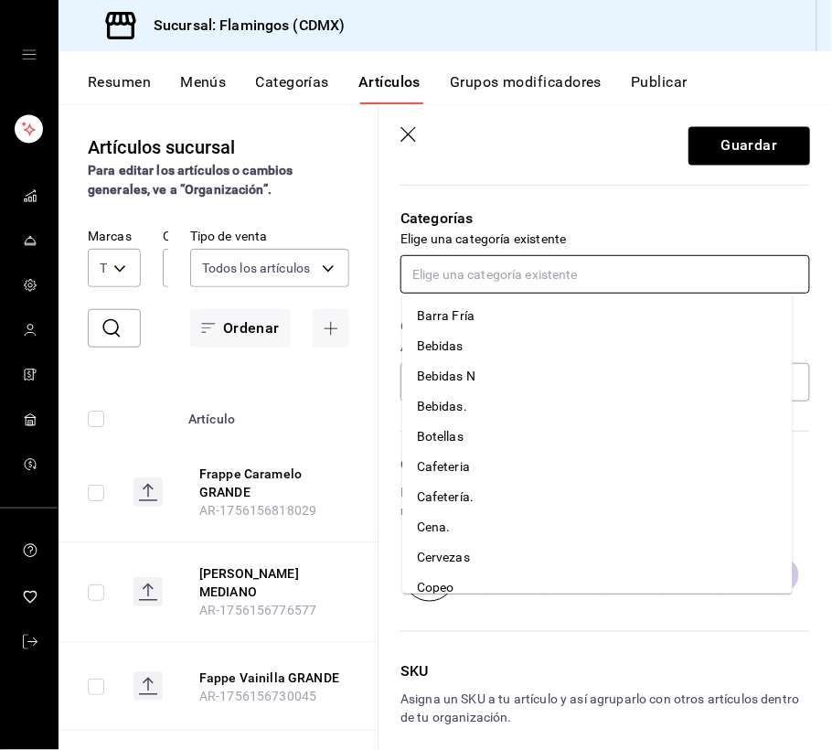
click at [501, 499] on li "Cafetería." at bounding box center [597, 497] width 390 height 30
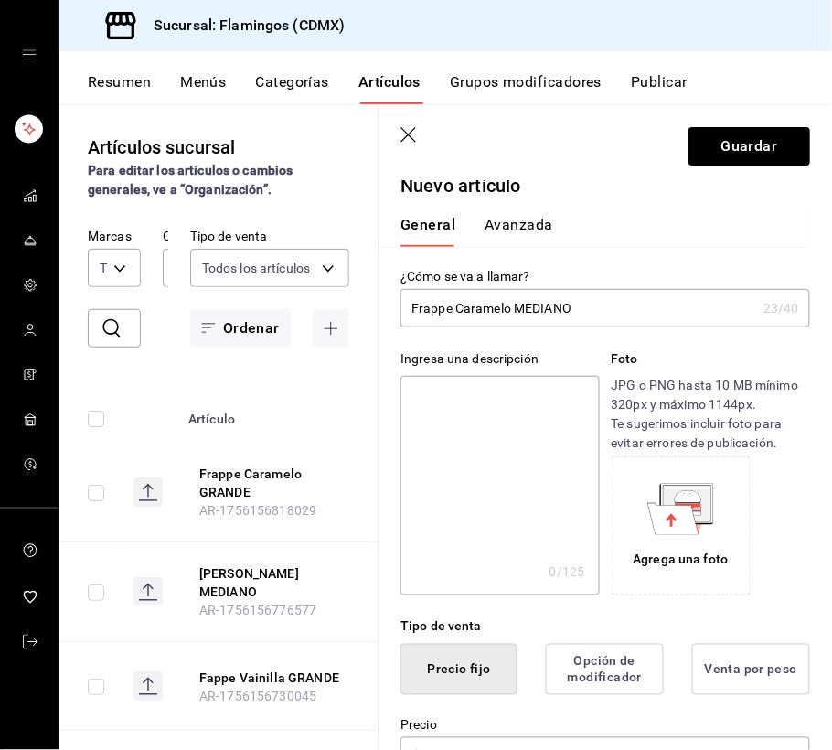
scroll to position [0, 0]
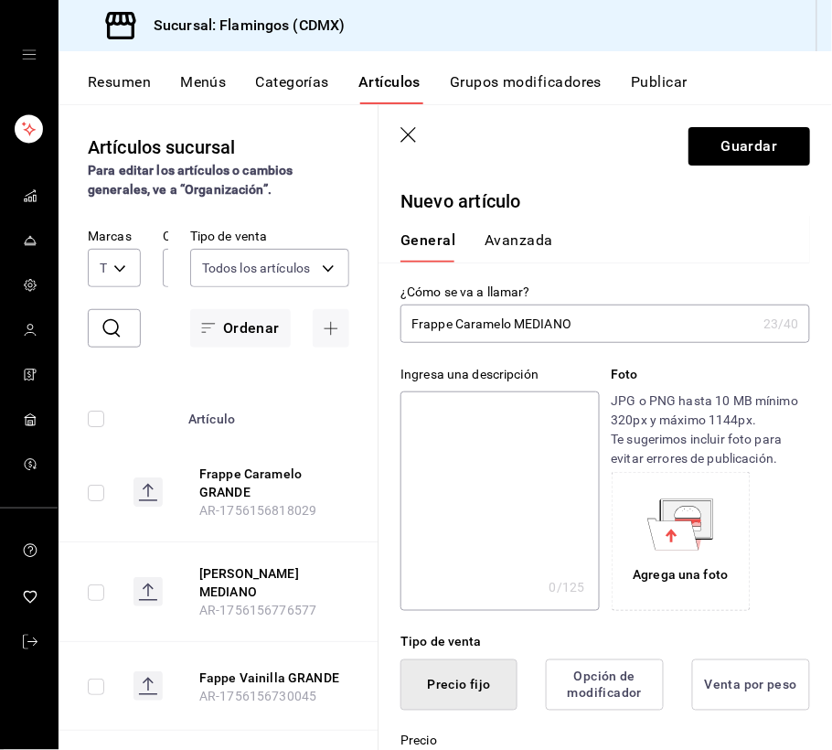
drag, startPoint x: 516, startPoint y: 232, endPoint x: 501, endPoint y: 238, distance: 15.6
click at [513, 234] on button "Avanzada" at bounding box center [519, 246] width 69 height 31
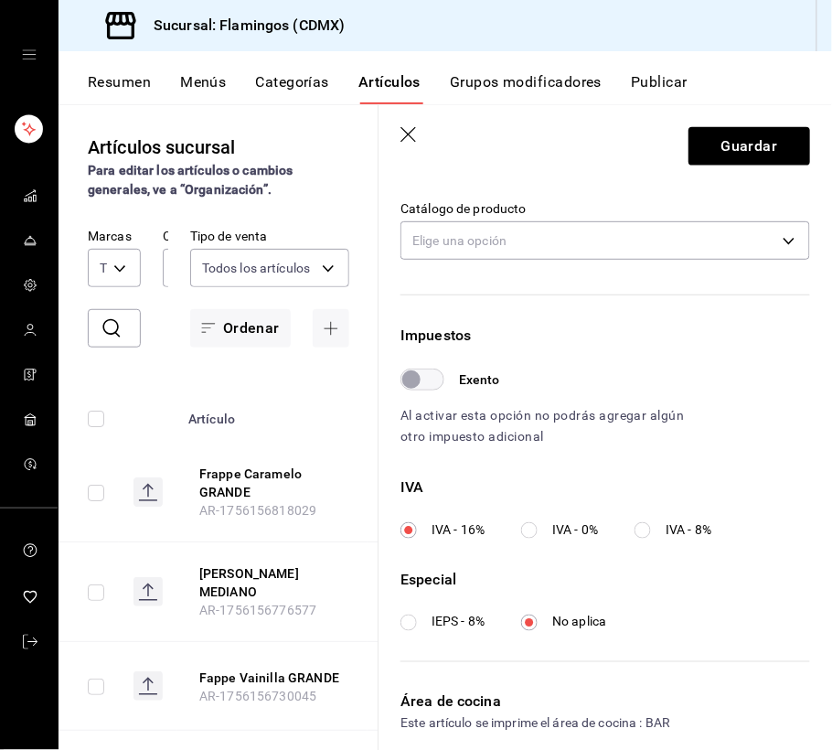
scroll to position [542, 0]
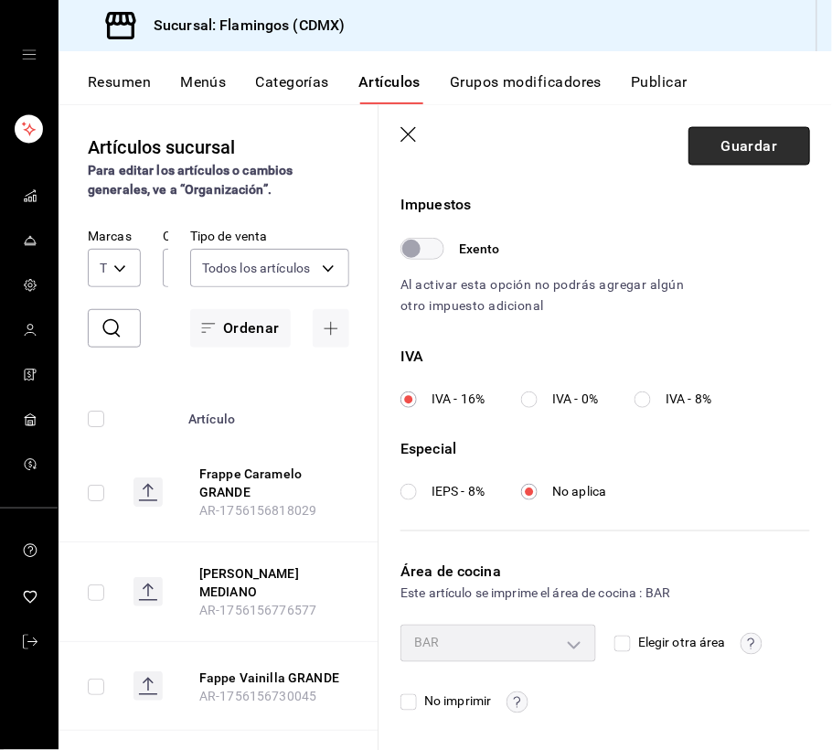
click at [730, 139] on button "Guardar" at bounding box center [749, 146] width 122 height 38
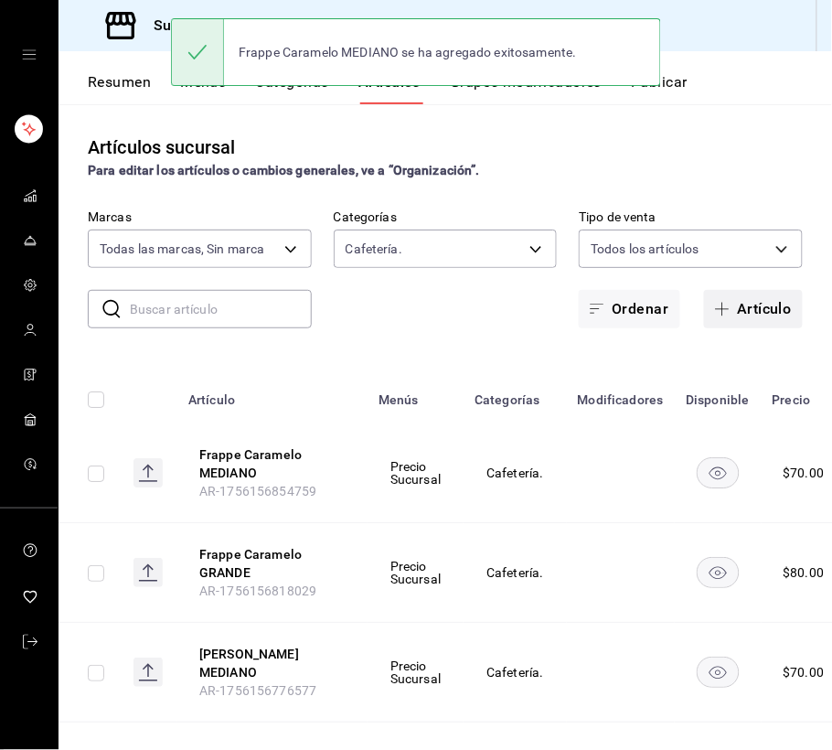
click at [740, 308] on button "Artículo" at bounding box center [753, 309] width 99 height 38
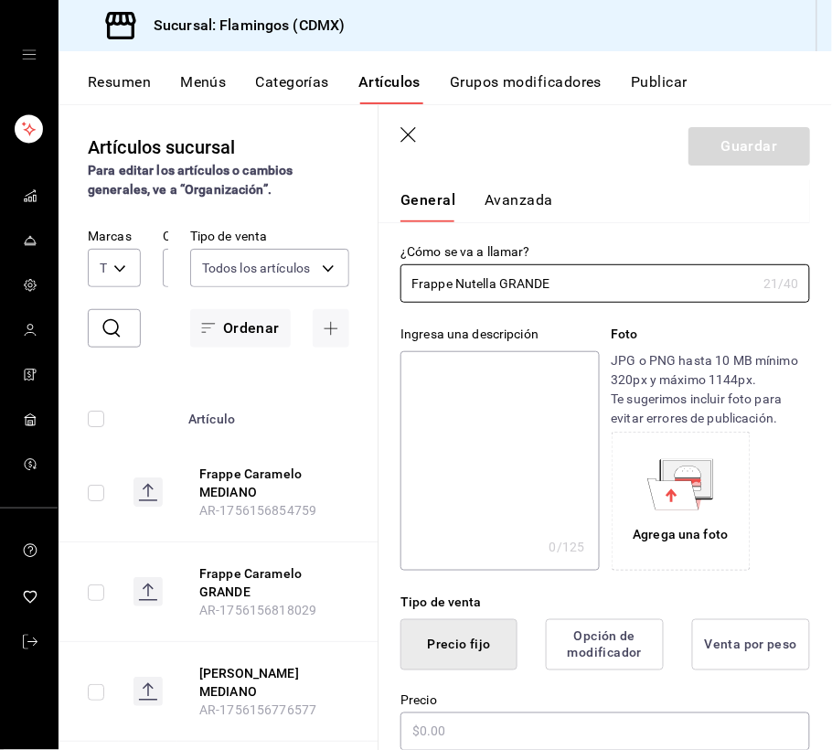
scroll to position [162, 0]
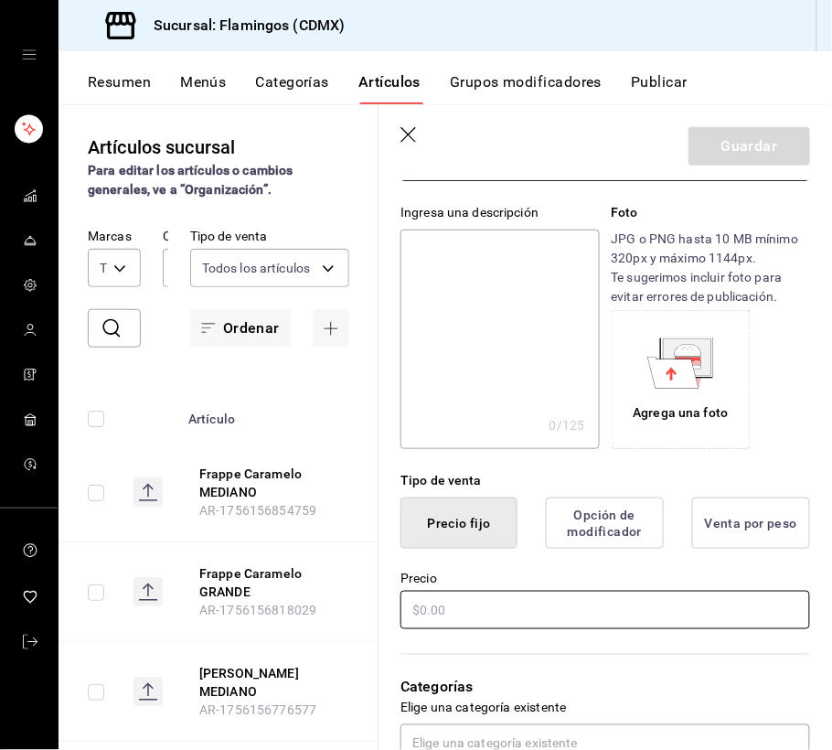
type input "Frappe Nutella GRANDE"
click at [554, 609] on input "text" at bounding box center [605, 610] width 410 height 38
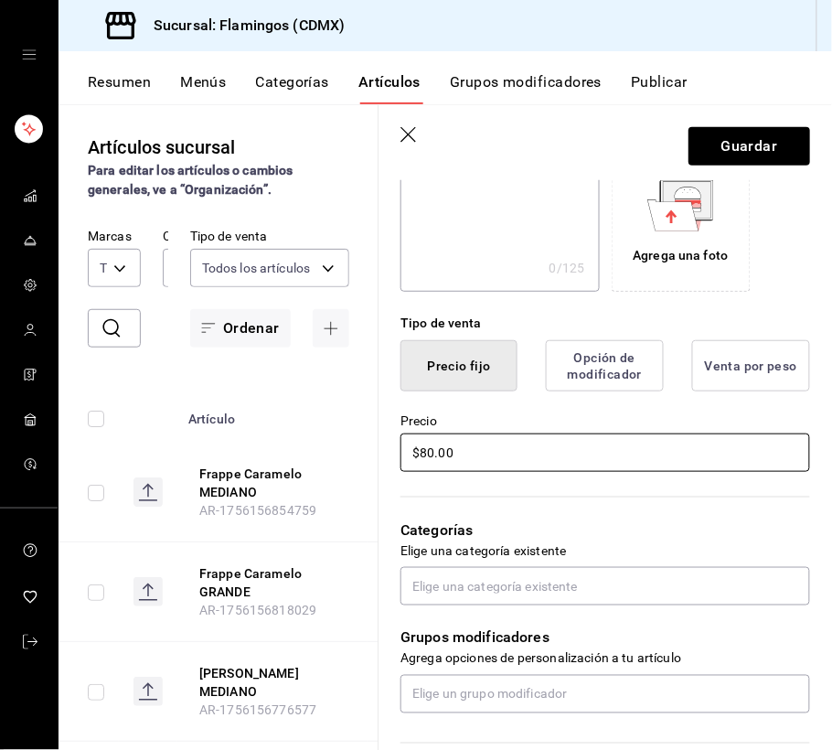
scroll to position [325, 0]
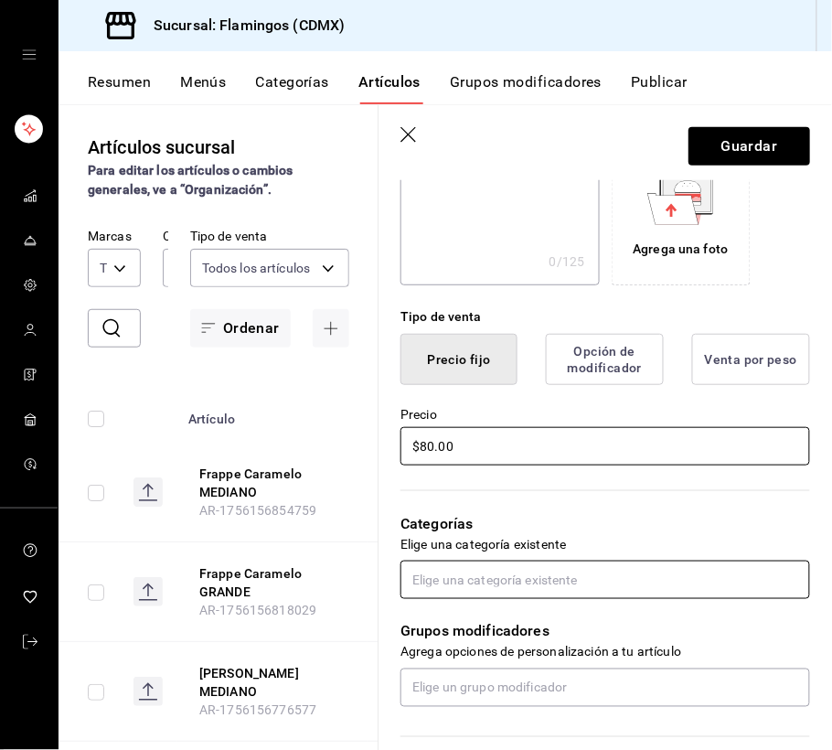
type input "$80.00"
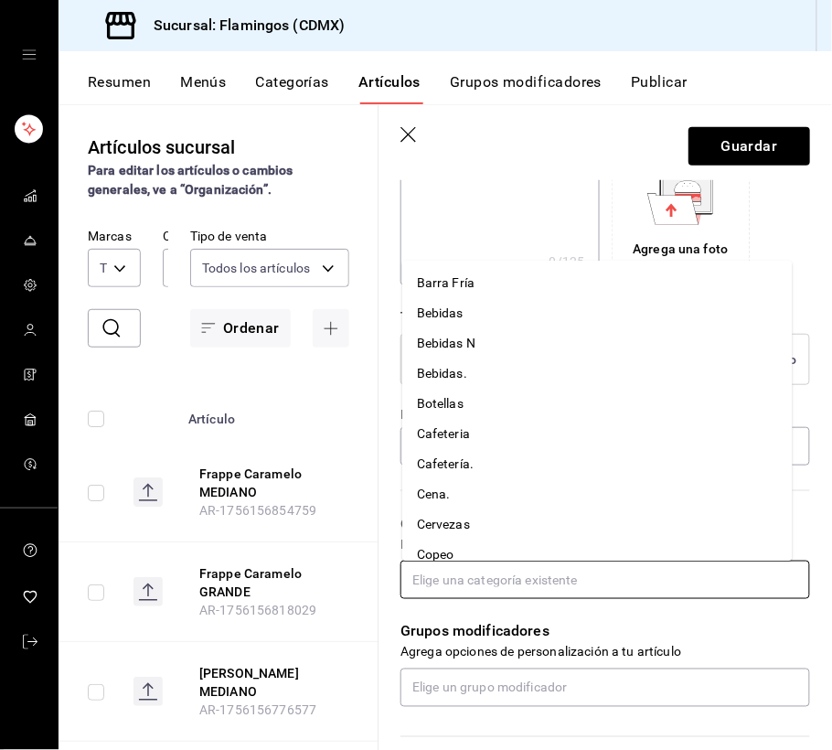
click at [496, 585] on input "text" at bounding box center [605, 579] width 410 height 38
click at [457, 464] on li "Cafetería." at bounding box center [597, 464] width 390 height 30
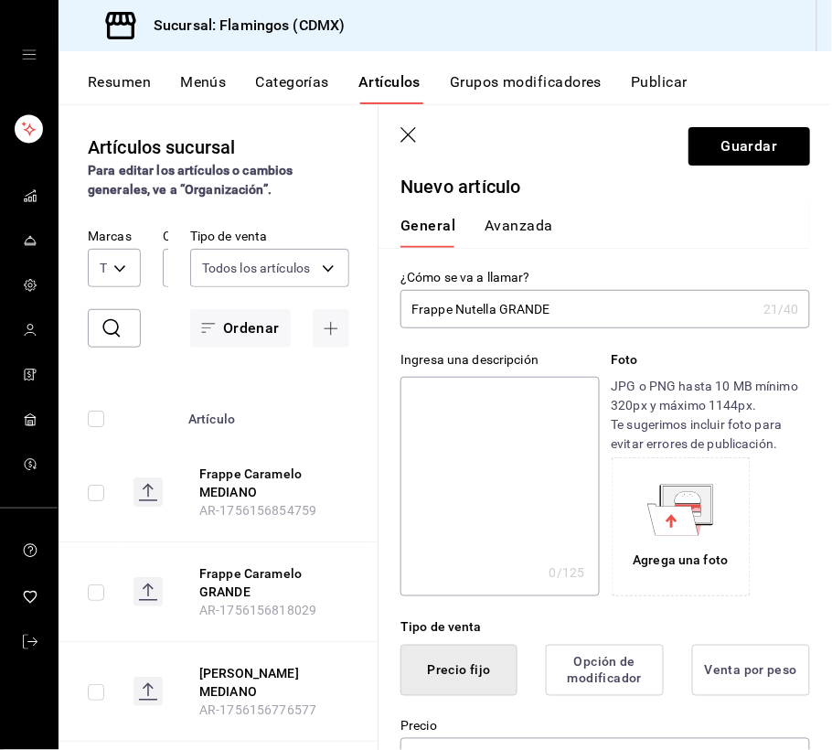
scroll to position [0, 0]
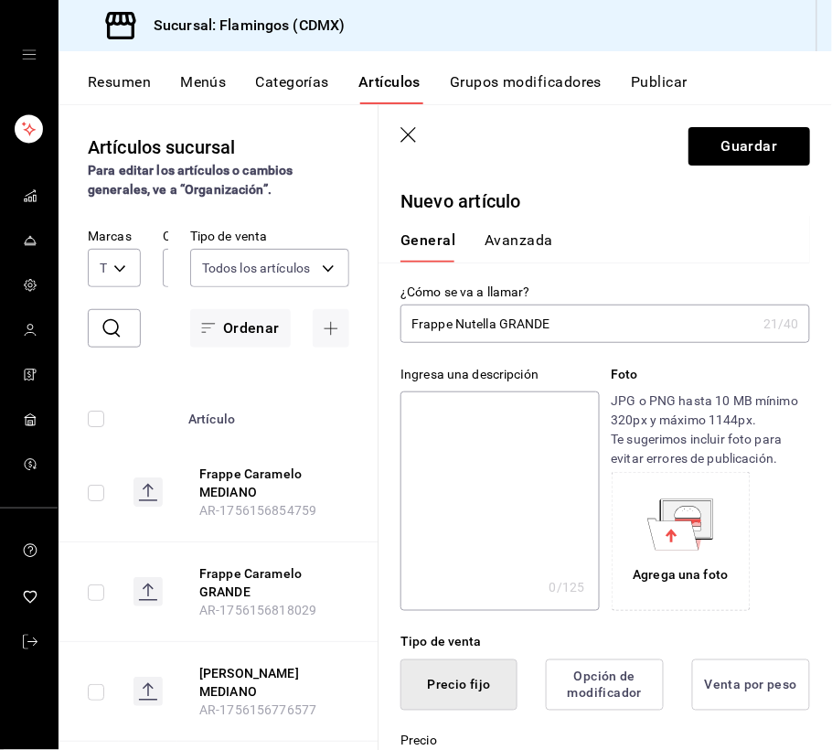
click at [519, 235] on button "Avanzada" at bounding box center [519, 246] width 69 height 31
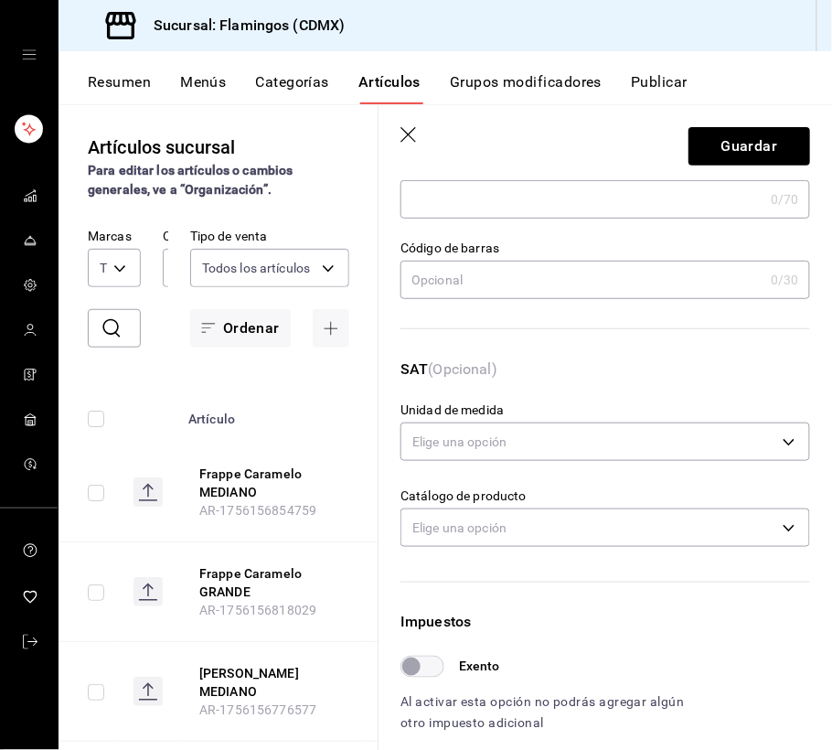
scroll to position [542, 0]
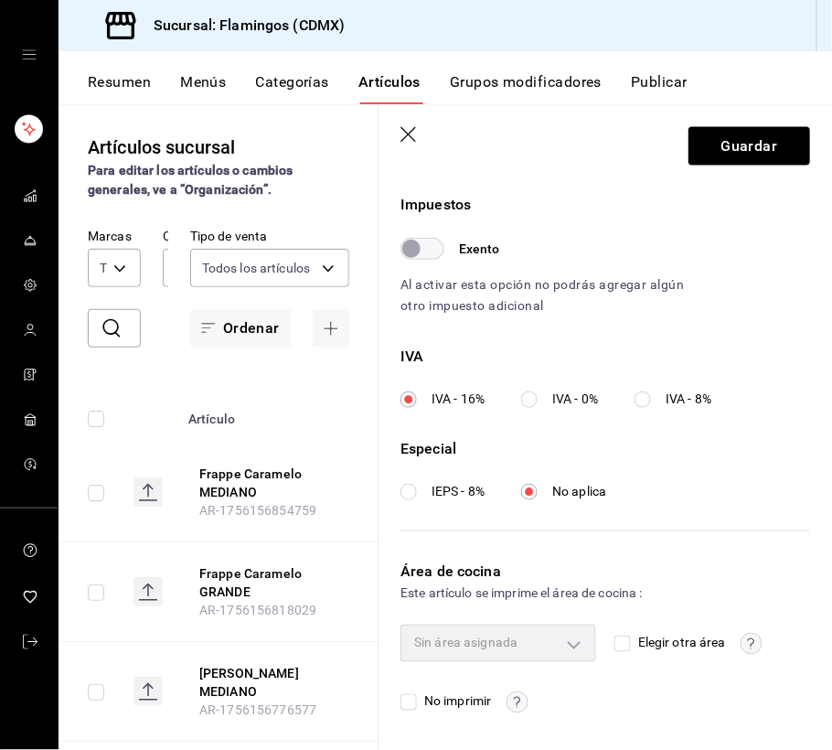
click at [618, 644] on input "Elegir otra área" at bounding box center [622, 643] width 16 height 16
checkbox input "true"
type input "927efcf9-5f8d-43ba-9bad-4fc5b99e9434"
click at [717, 143] on button "Guardar" at bounding box center [749, 146] width 122 height 38
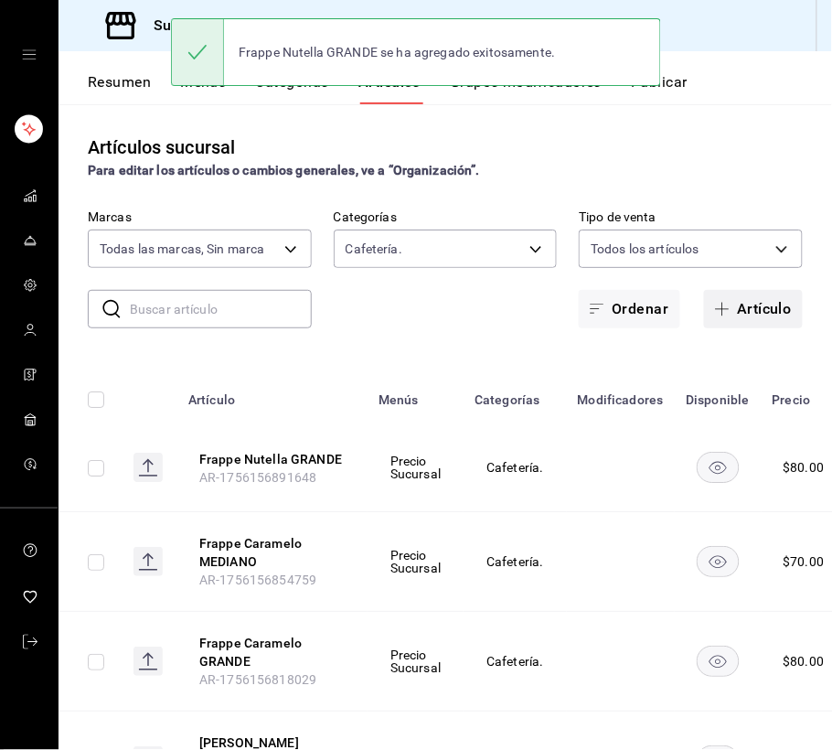
click at [762, 304] on button "Artículo" at bounding box center [753, 309] width 99 height 38
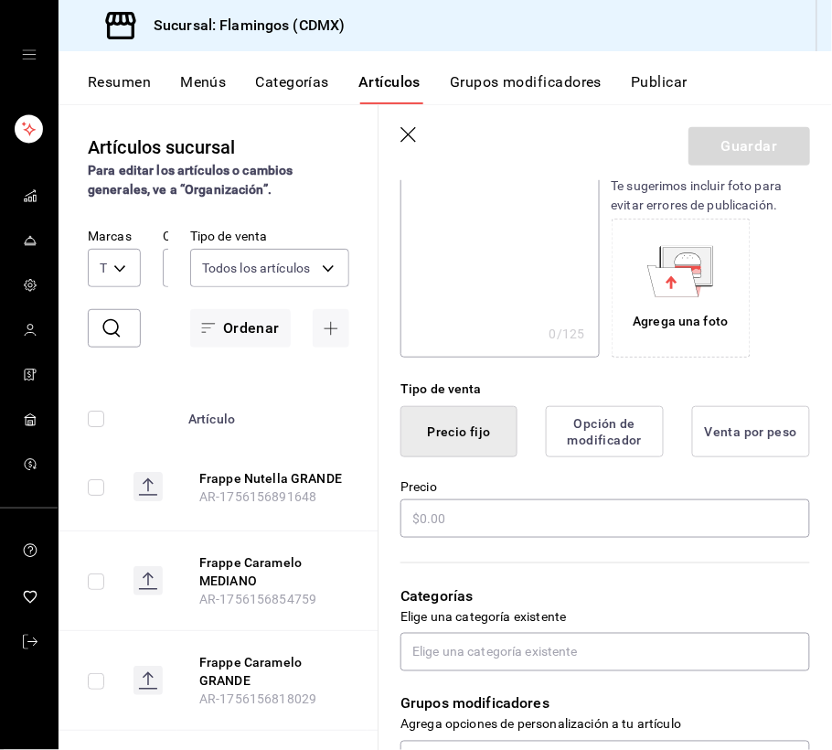
scroll to position [283, 0]
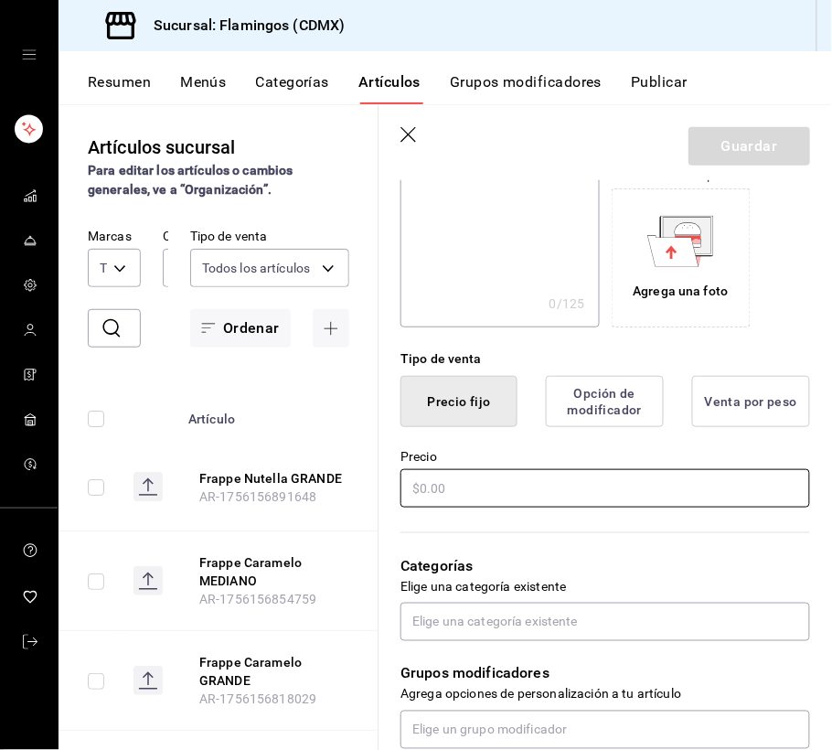
type input "Frappe Nutella MEDIANO"
click at [508, 487] on input "text" at bounding box center [605, 488] width 410 height 38
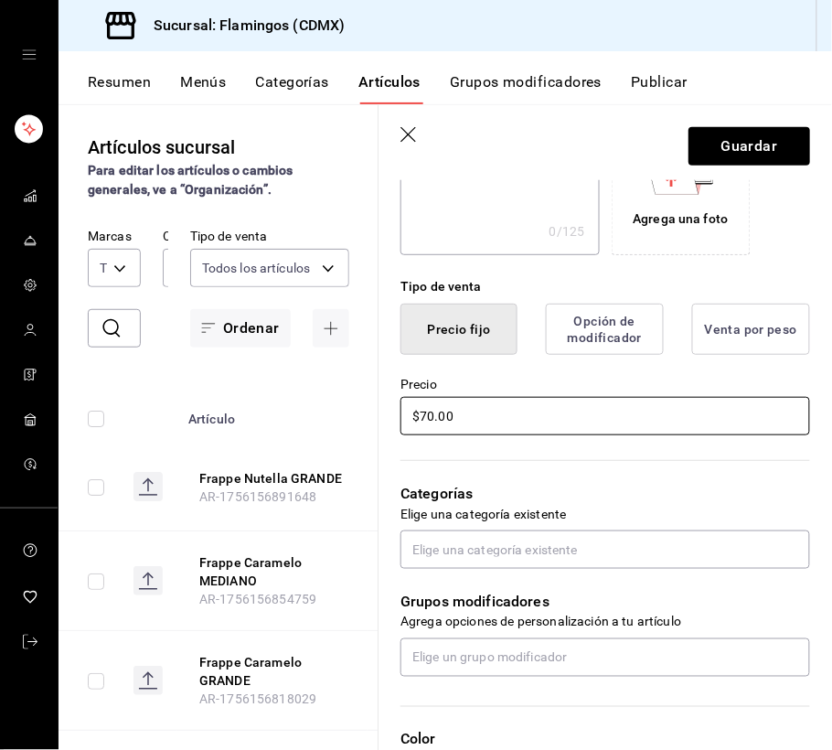
scroll to position [366, 0]
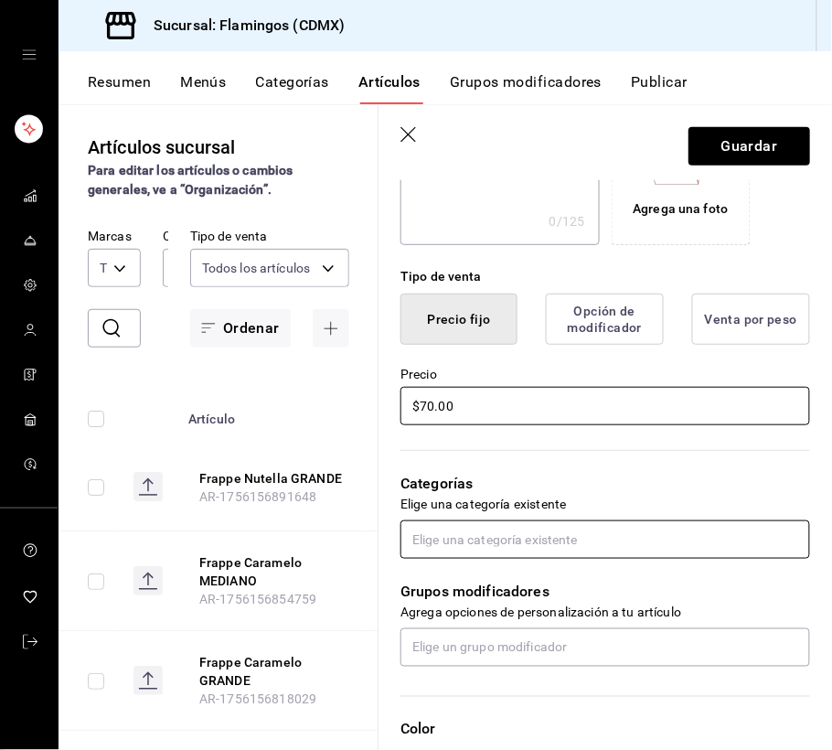
type input "$70.00"
click at [497, 547] on input "text" at bounding box center [605, 539] width 410 height 38
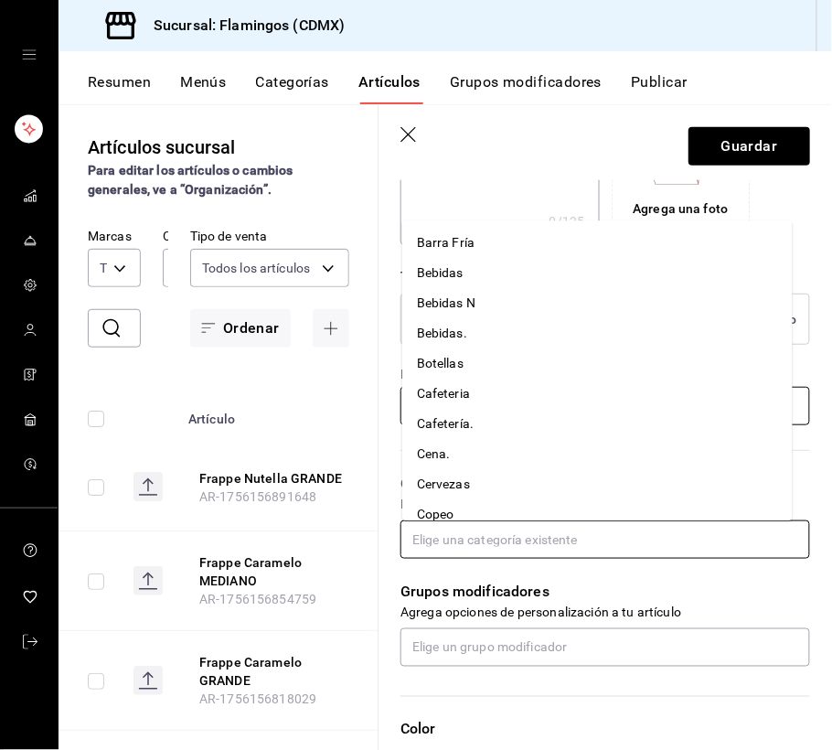
click at [473, 421] on li "Cafetería." at bounding box center [597, 424] width 390 height 30
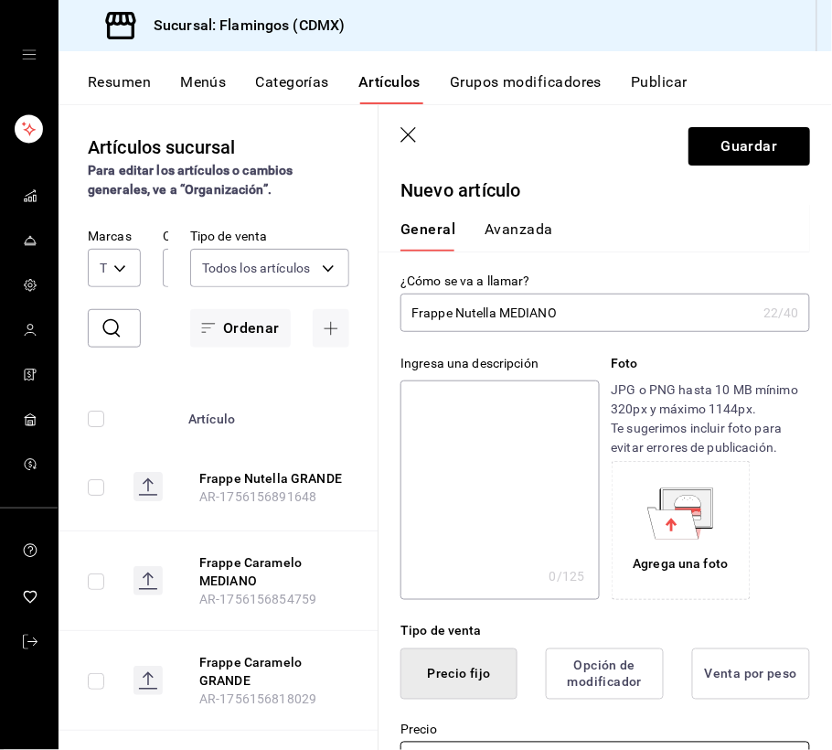
scroll to position [0, 0]
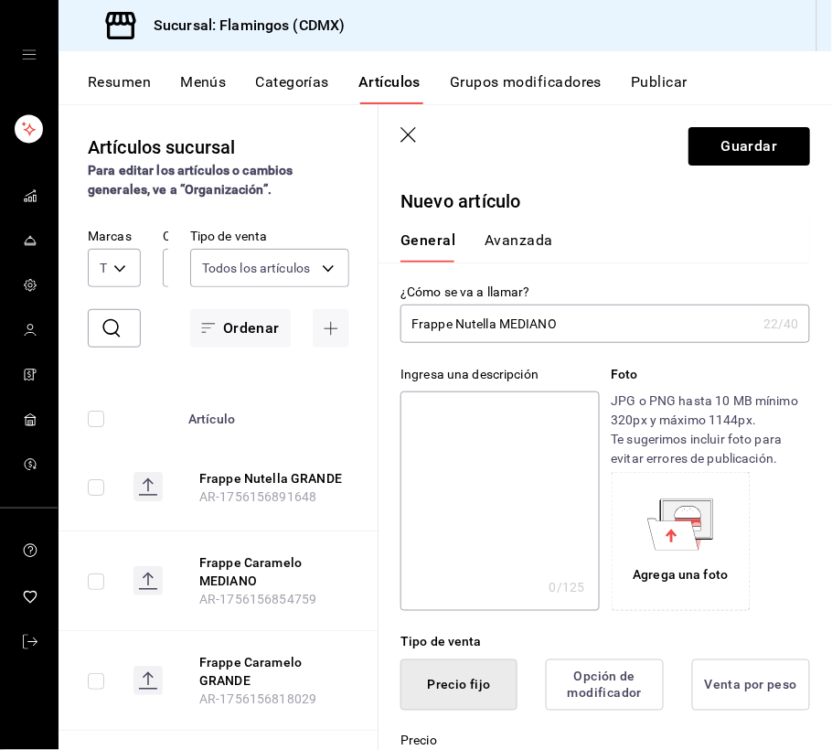
click at [510, 229] on div "General [PERSON_NAME]" at bounding box center [594, 239] width 432 height 48
click at [523, 232] on button "Avanzada" at bounding box center [519, 246] width 69 height 31
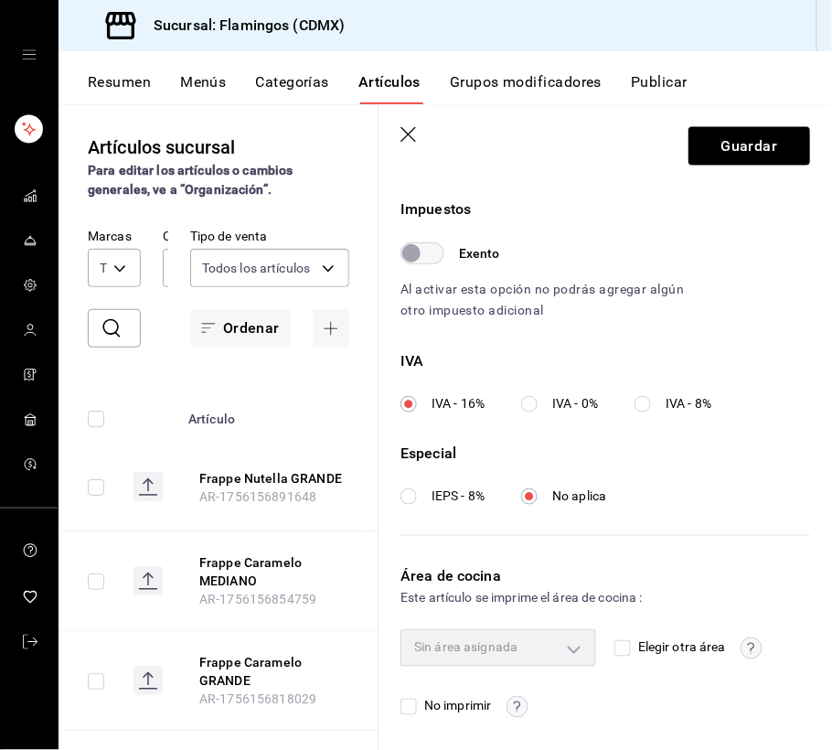
scroll to position [542, 0]
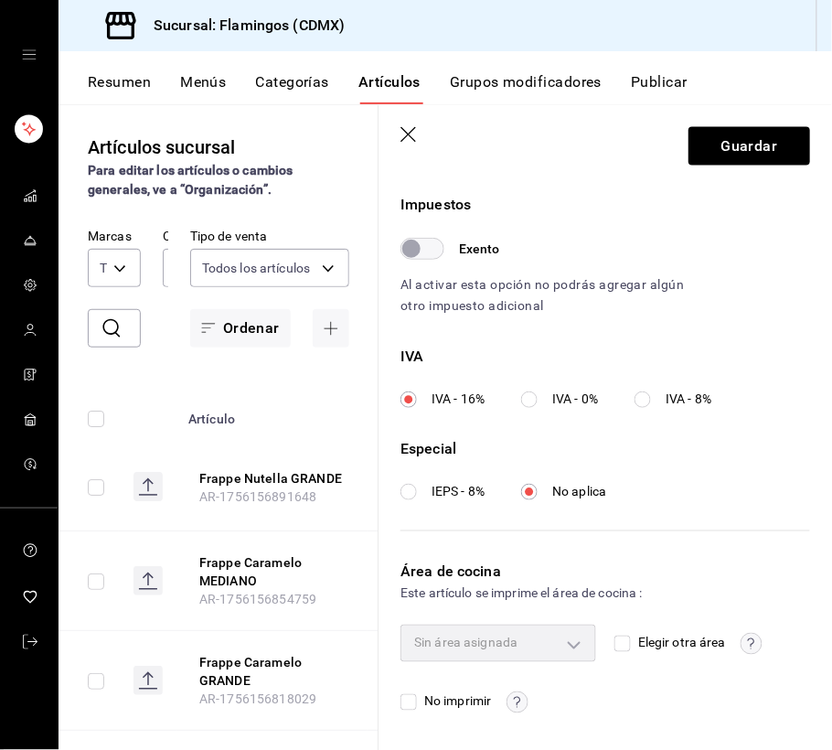
click at [631, 642] on span "Elegir otra área" at bounding box center [678, 643] width 95 height 19
click at [623, 642] on input "Elegir otra área" at bounding box center [622, 643] width 16 height 16
checkbox input "true"
type input "927efcf9-5f8d-43ba-9bad-4fc5b99e9434"
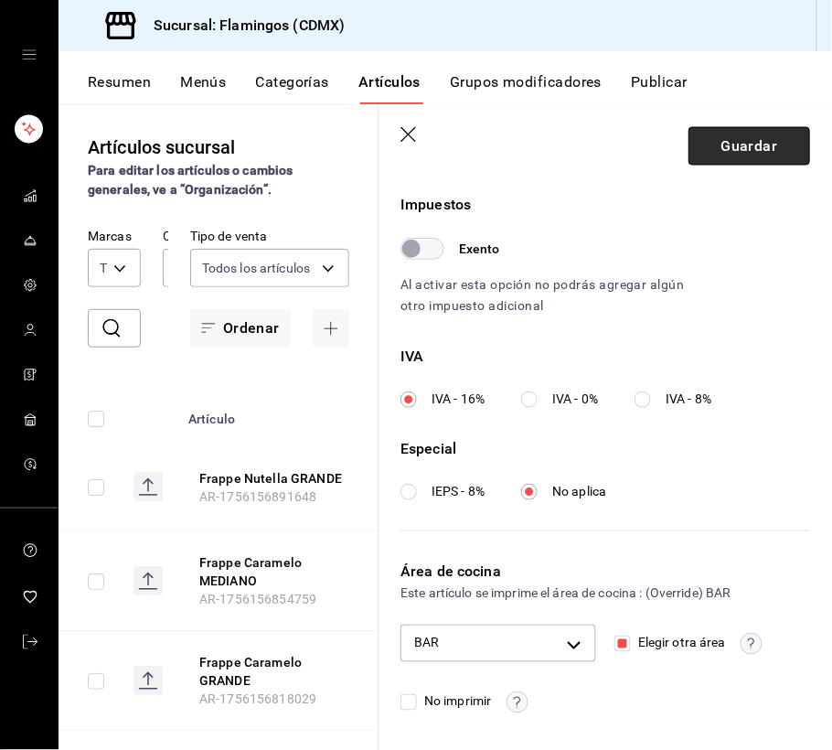
click at [710, 144] on button "Guardar" at bounding box center [749, 146] width 122 height 38
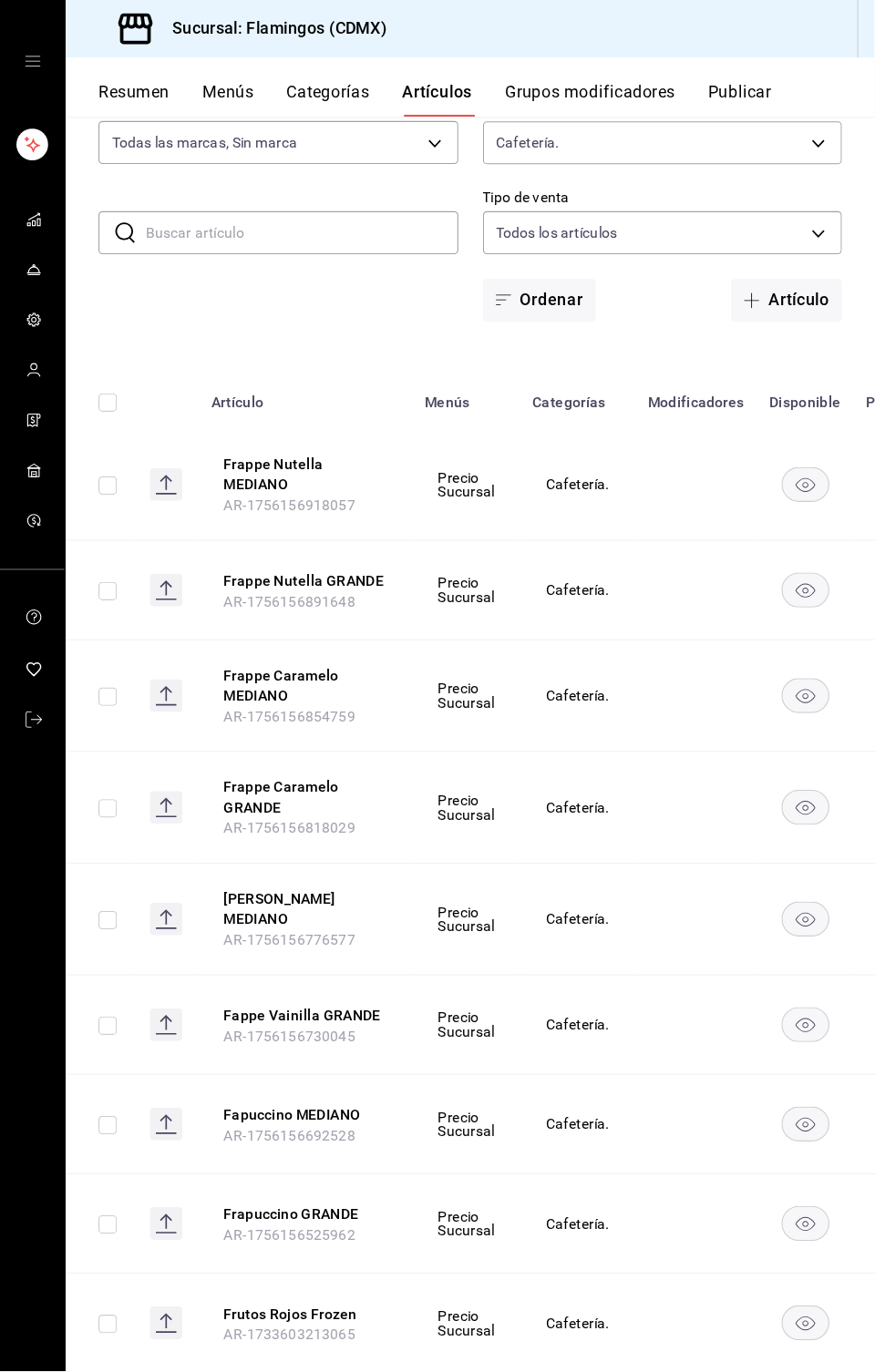
scroll to position [122, 0]
